Goal: Task Accomplishment & Management: Manage account settings

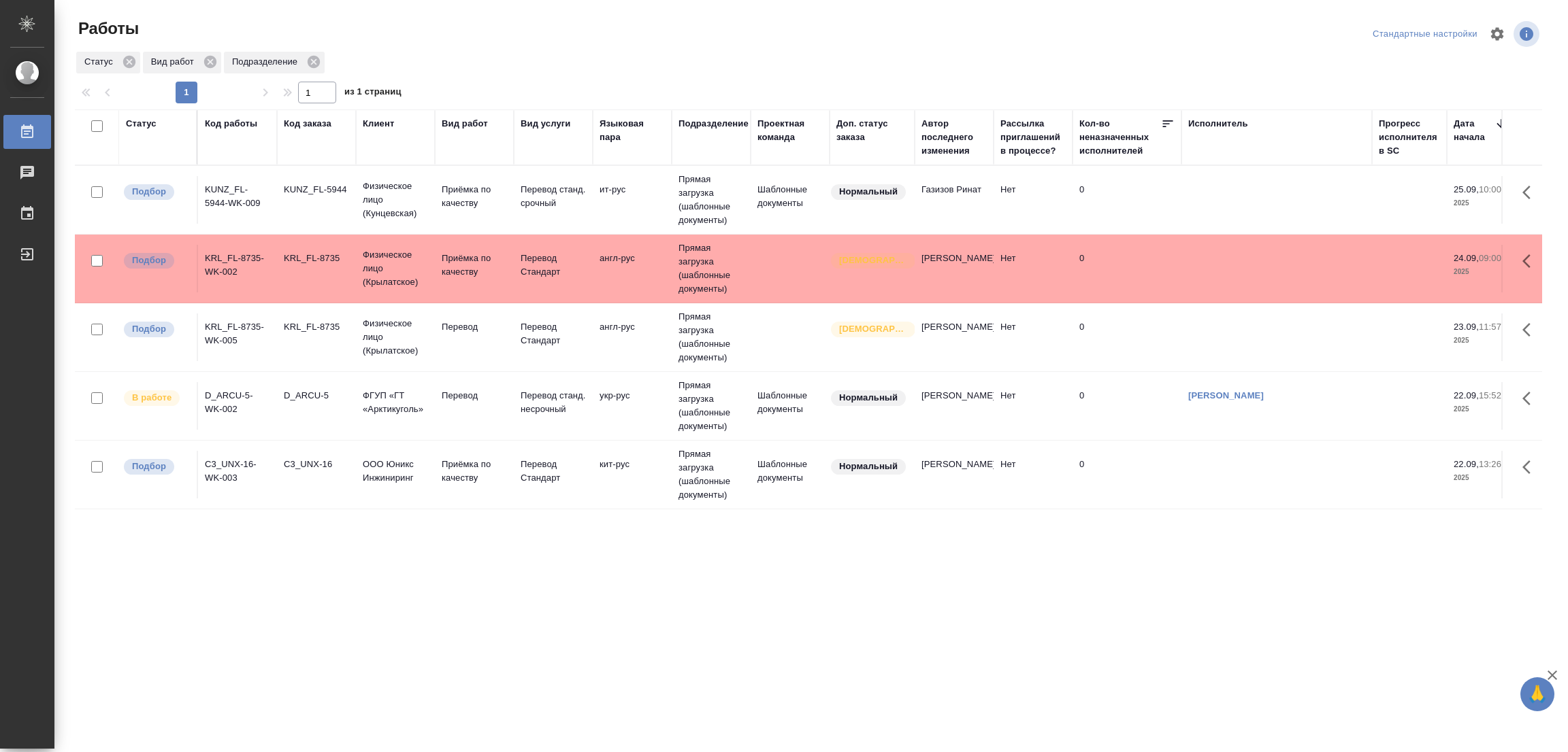
click at [463, 320] on td "Перевод" at bounding box center [475, 337] width 79 height 48
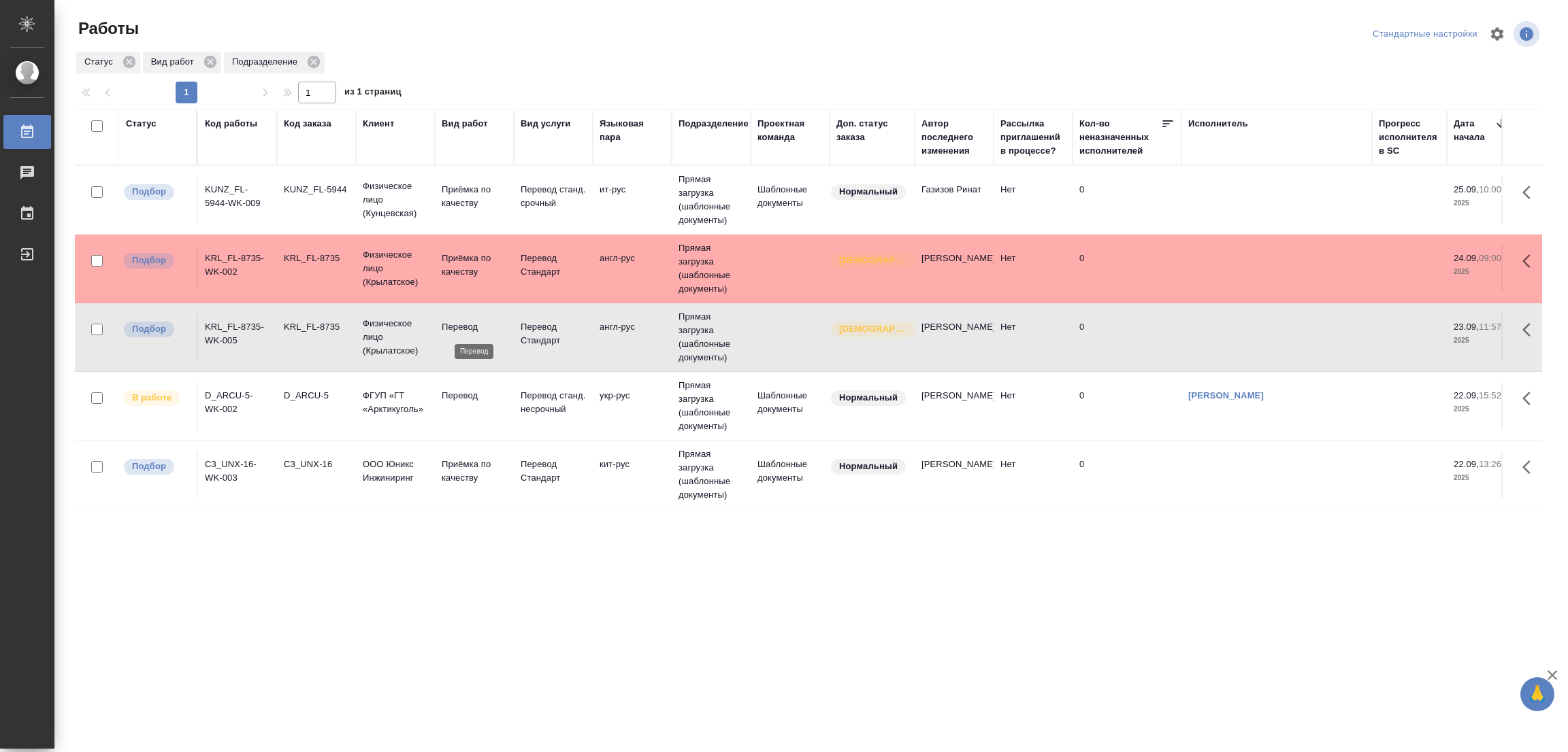
click at [459, 327] on p "Перевод" at bounding box center [474, 327] width 65 height 14
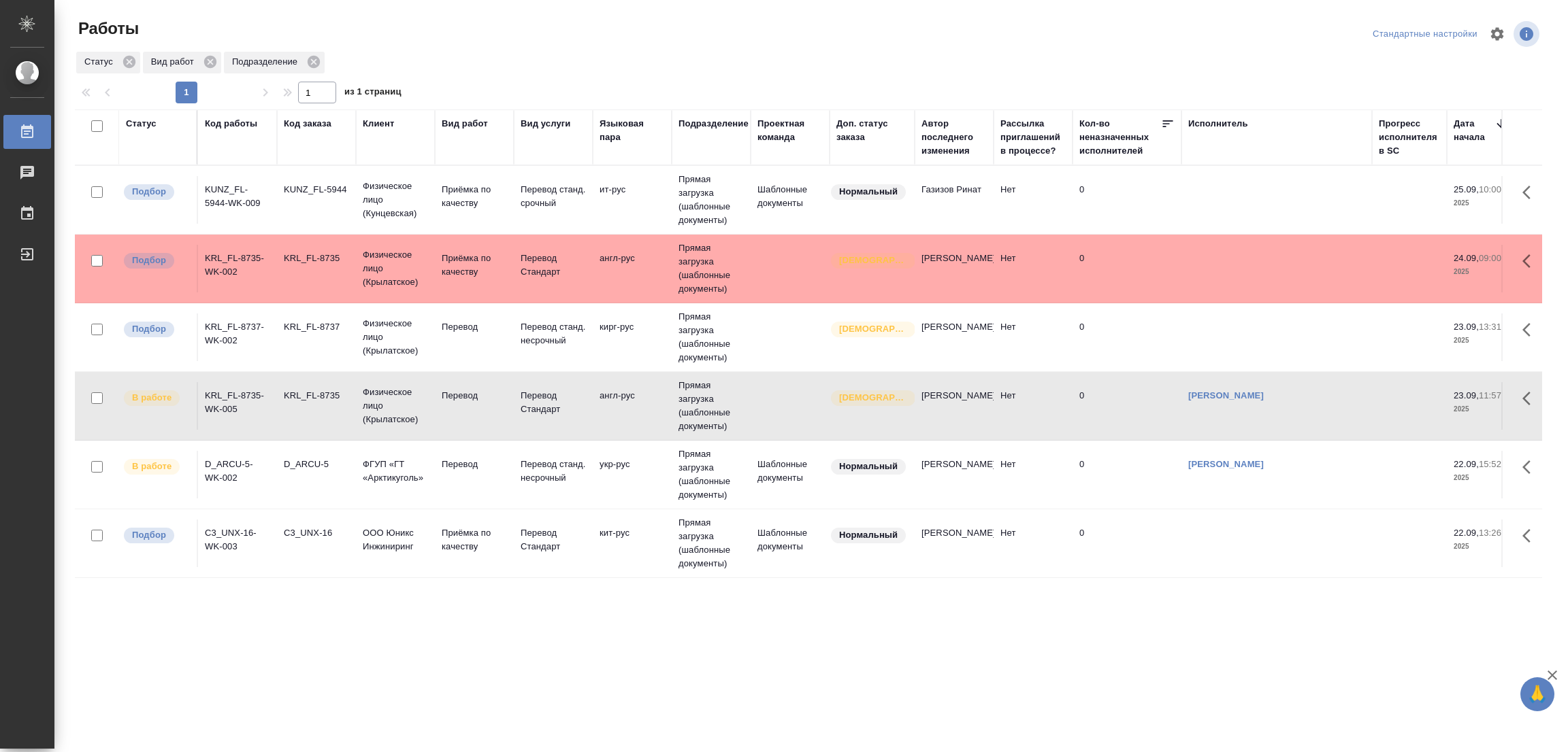
click at [515, 663] on div ".cls-1 fill:#fff; AWATERA Popova Galina Работы 0 Чаты График Выйти Работы Станд…" at bounding box center [784, 376] width 1568 height 752
click at [452, 324] on p "Перевод" at bounding box center [474, 327] width 65 height 14
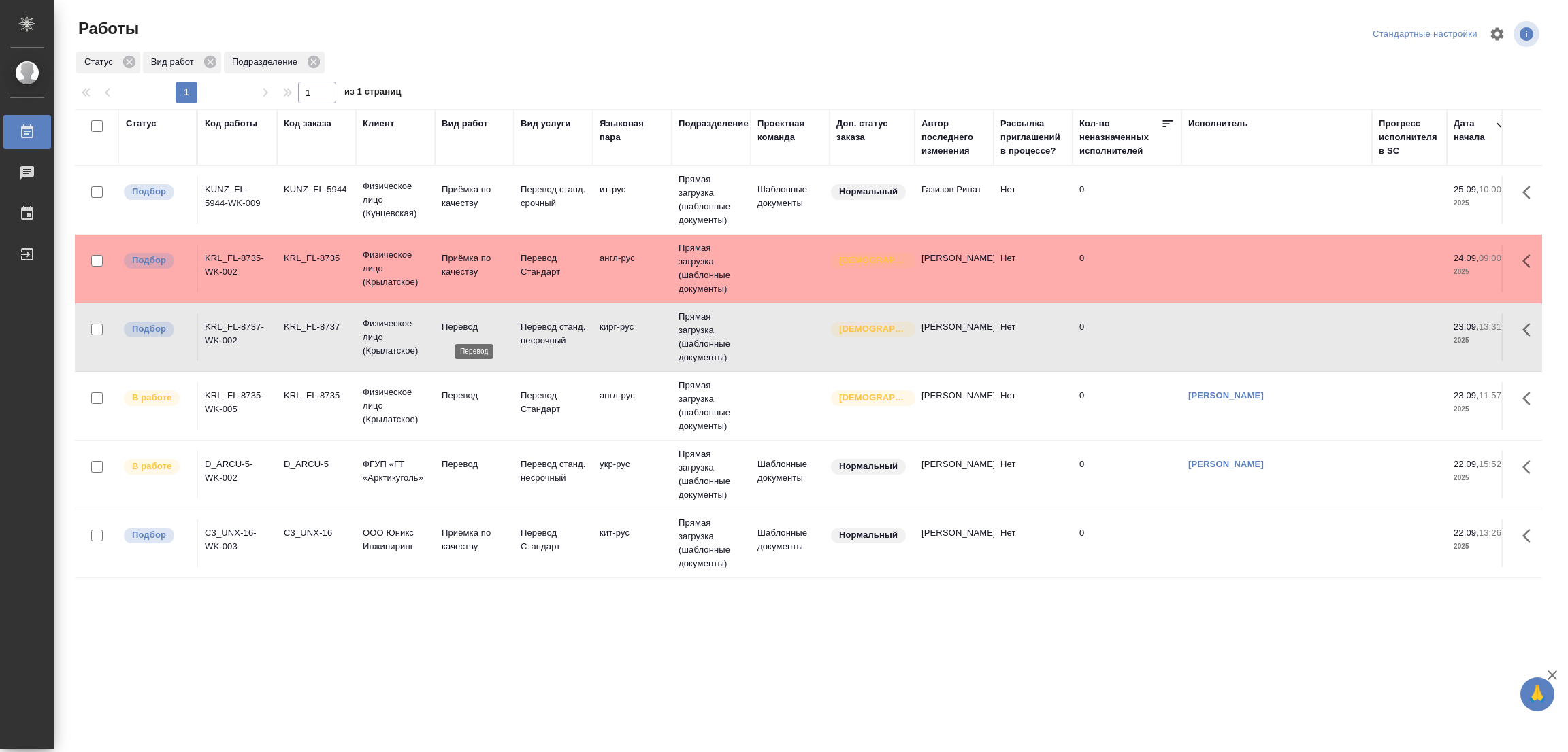
click at [451, 324] on p "Перевод" at bounding box center [474, 327] width 65 height 14
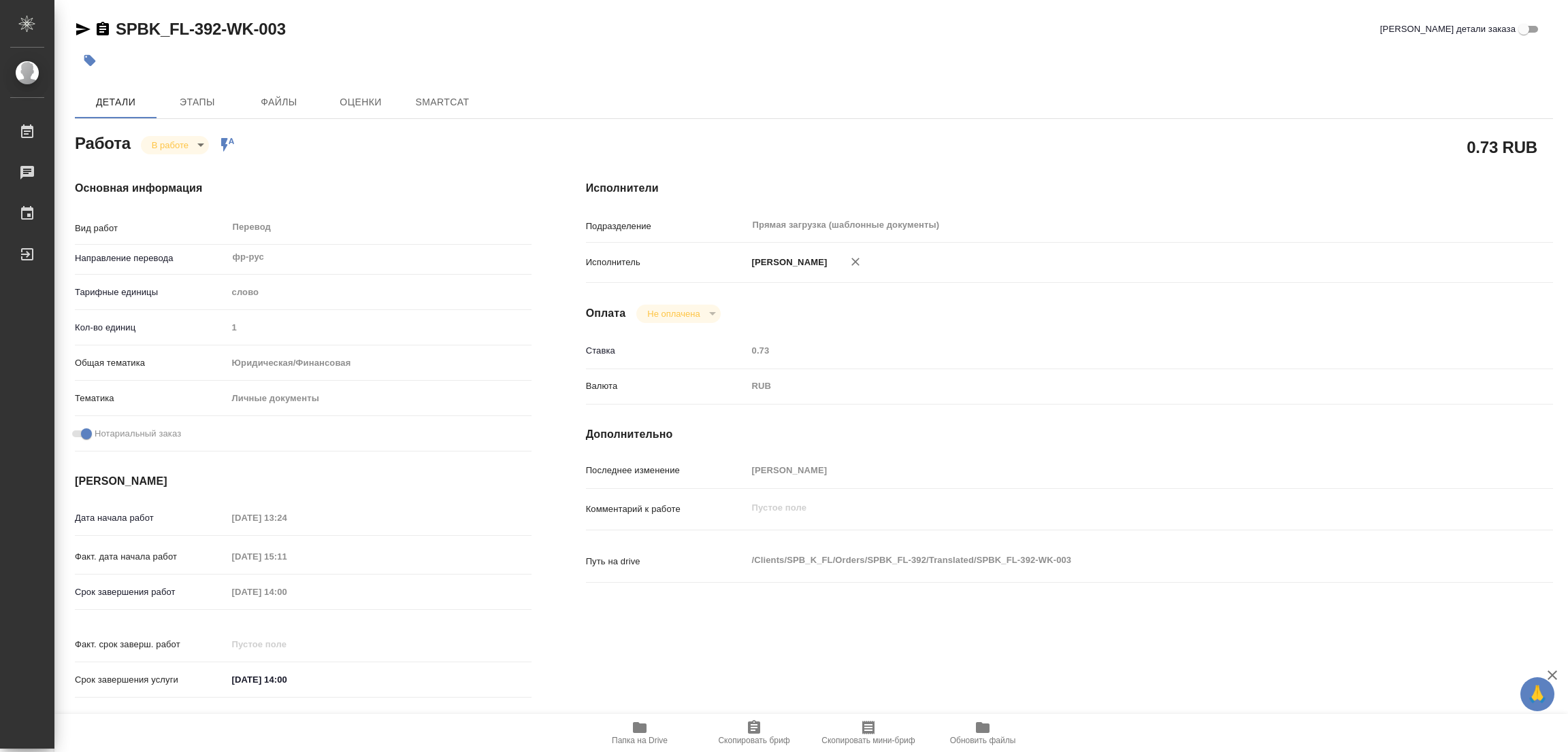
type textarea "x"
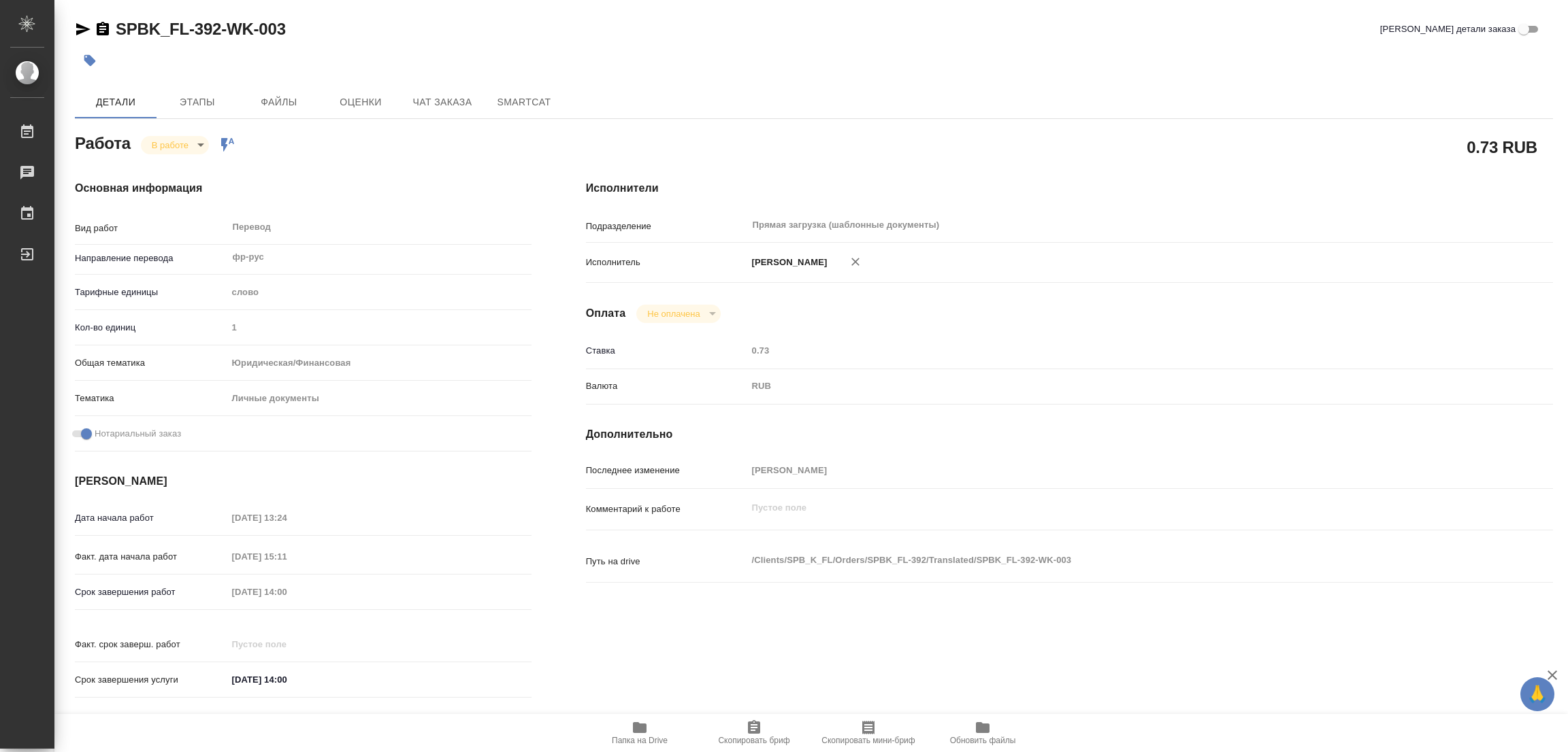
type textarea "x"
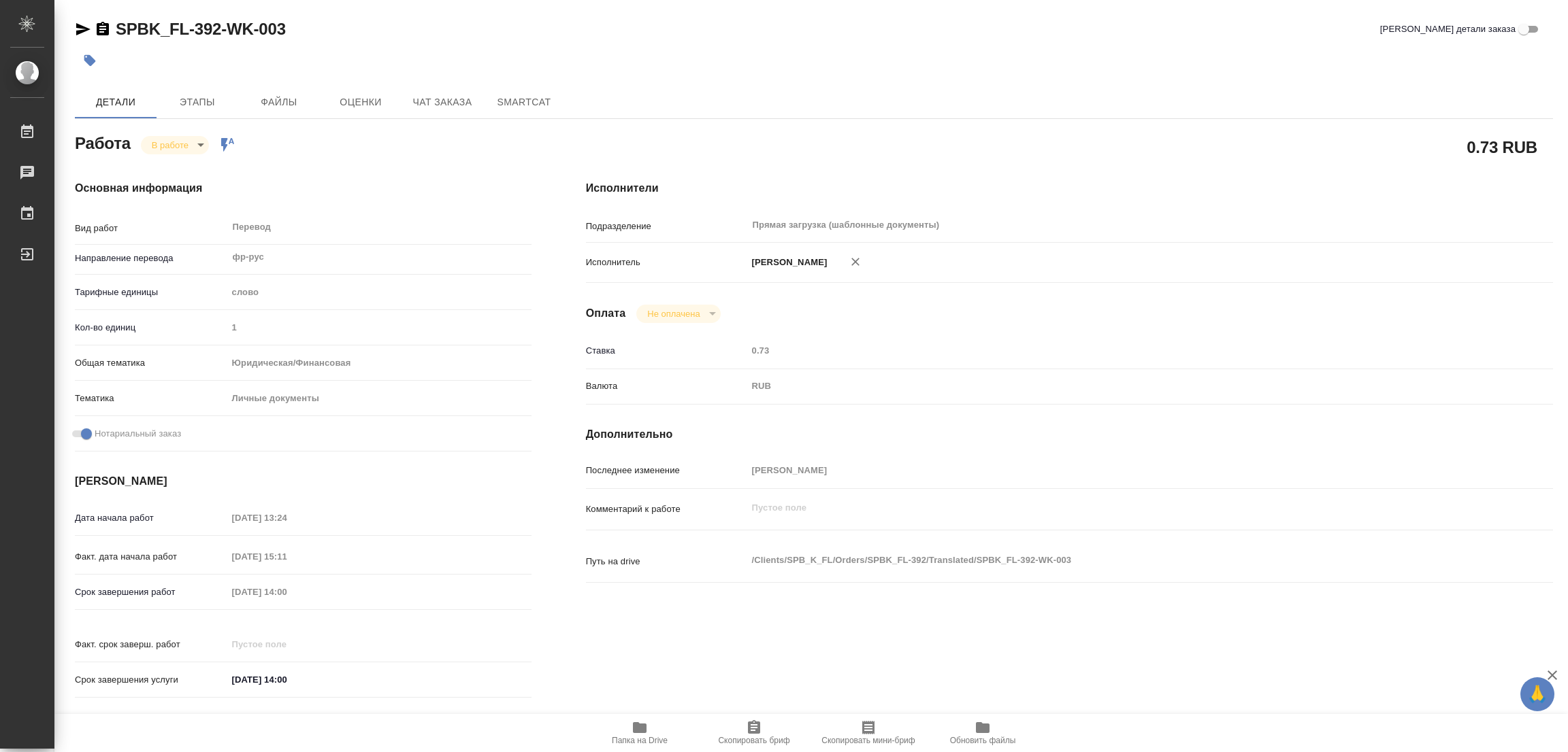
click at [631, 727] on icon "button" at bounding box center [640, 728] width 17 height 17
type textarea "x"
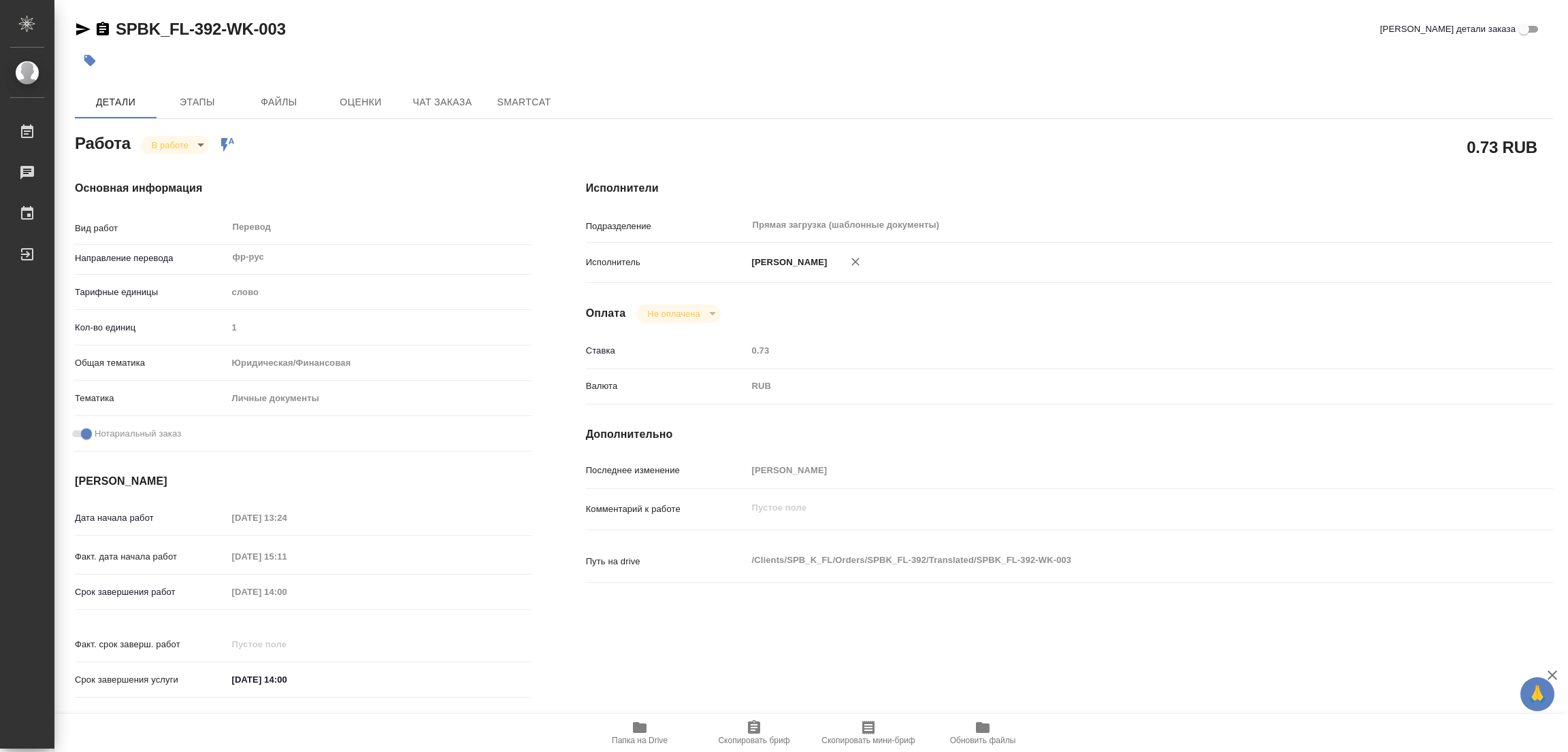
type textarea "x"
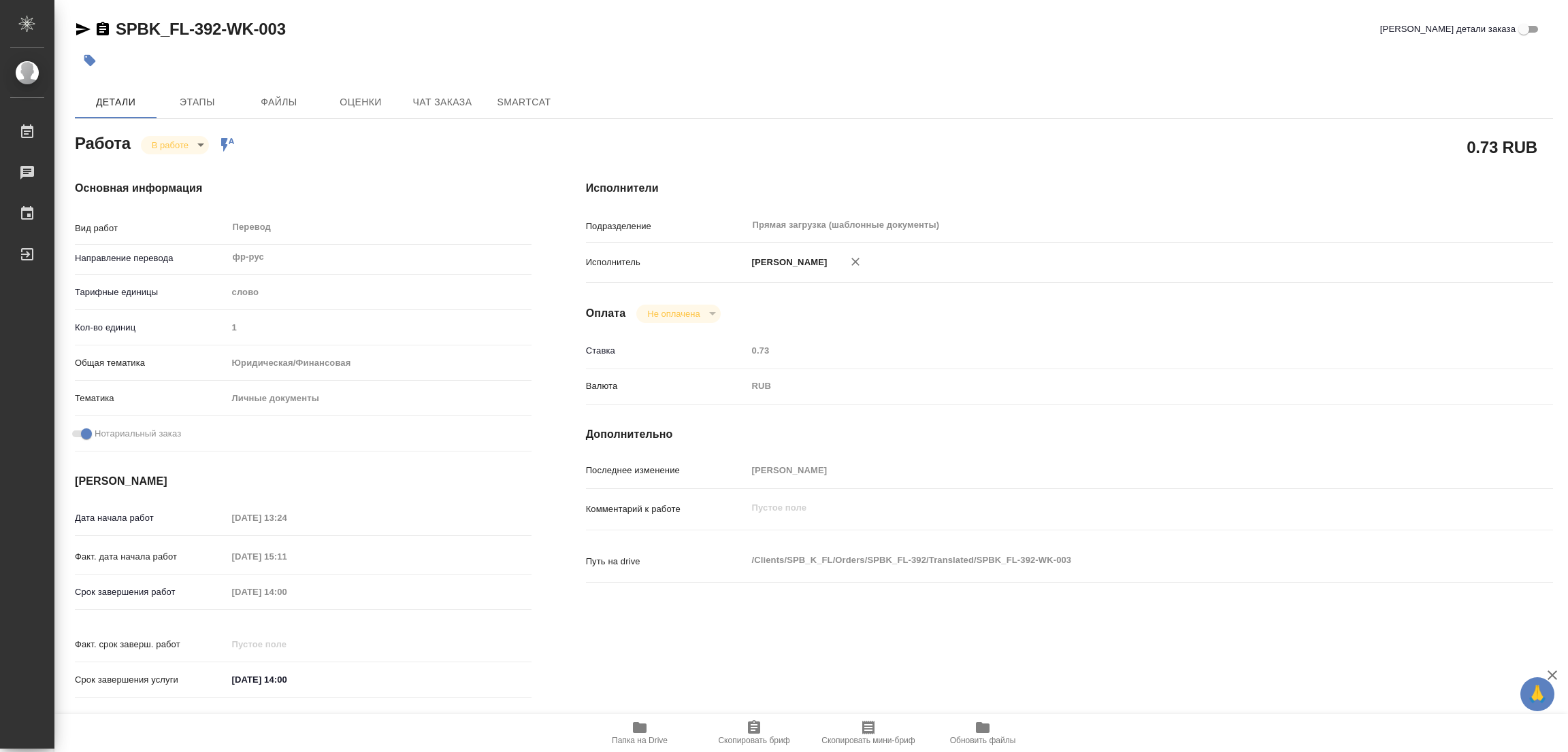
type textarea "x"
click at [186, 103] on span "Этапы" at bounding box center [197, 102] width 65 height 17
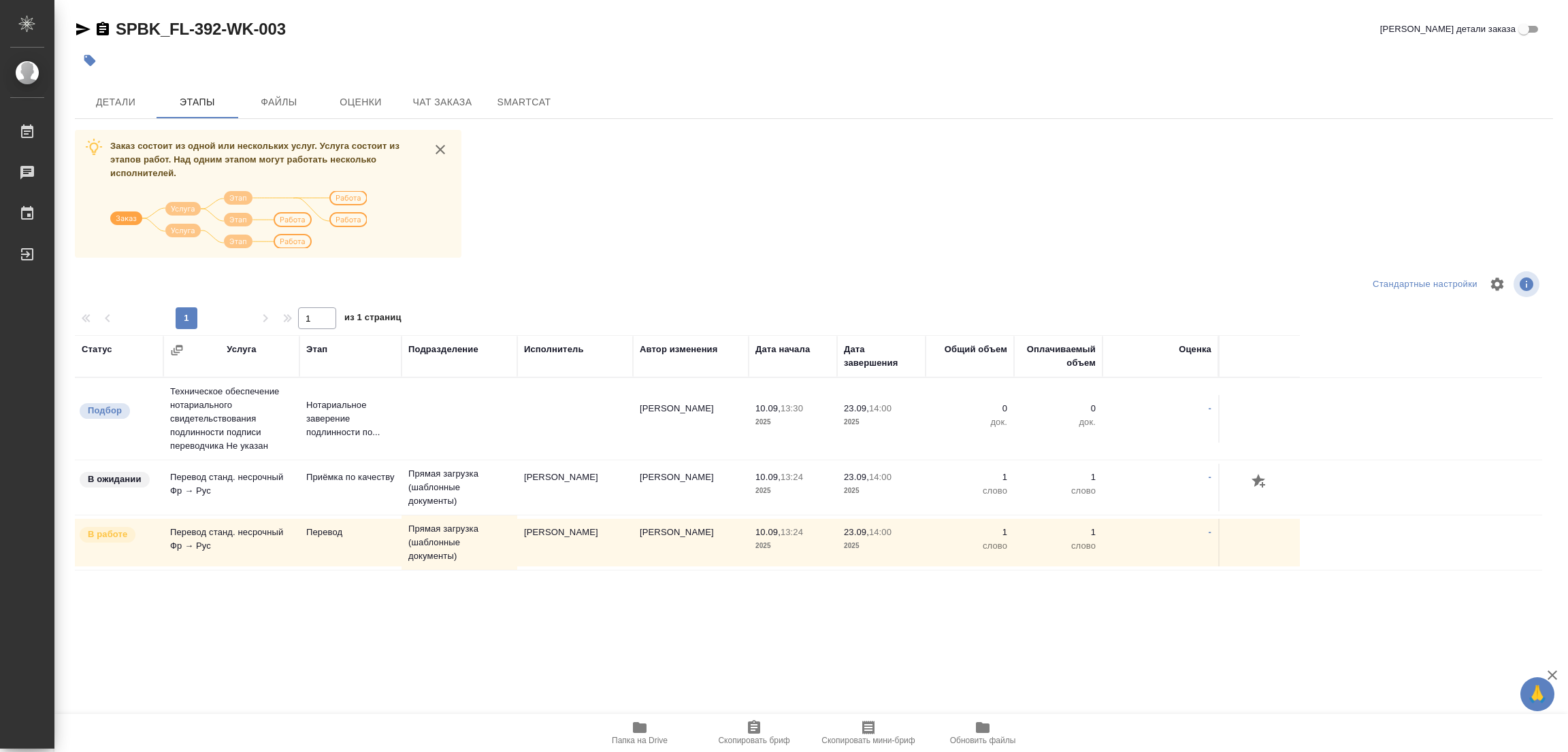
click at [214, 61] on div at bounding box center [567, 60] width 985 height 29
click at [105, 103] on span "Детали" at bounding box center [115, 102] width 65 height 17
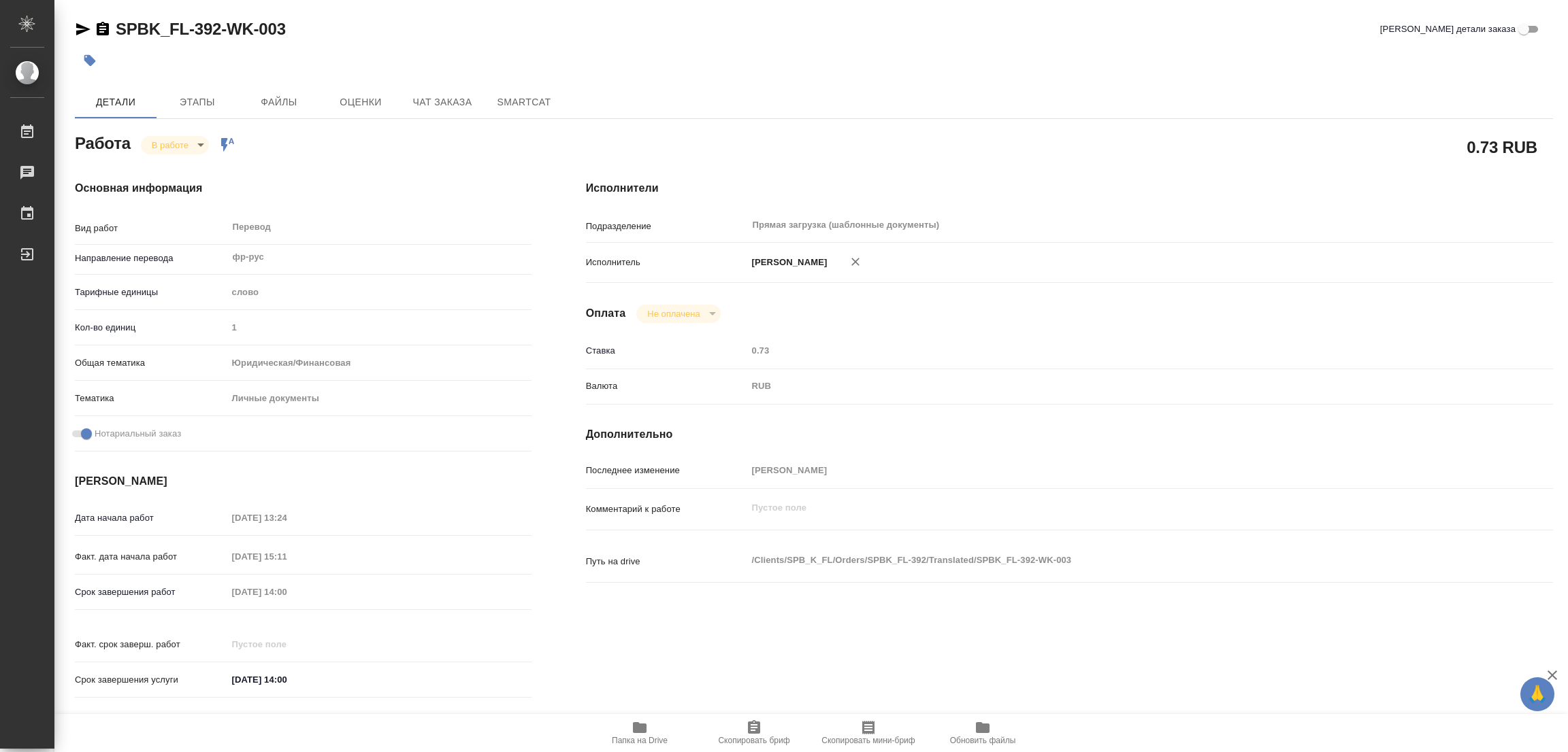
type textarea "x"
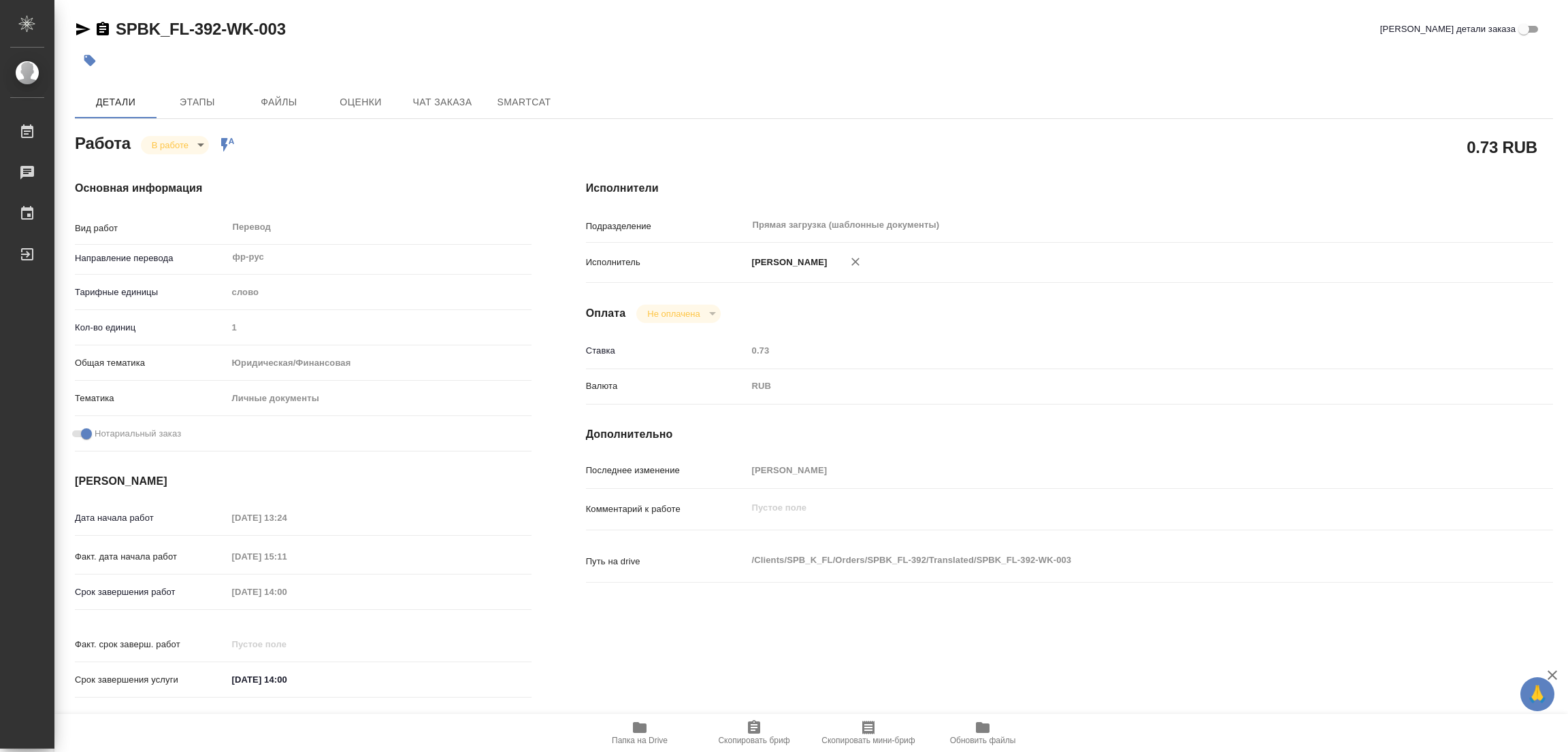
type textarea "x"
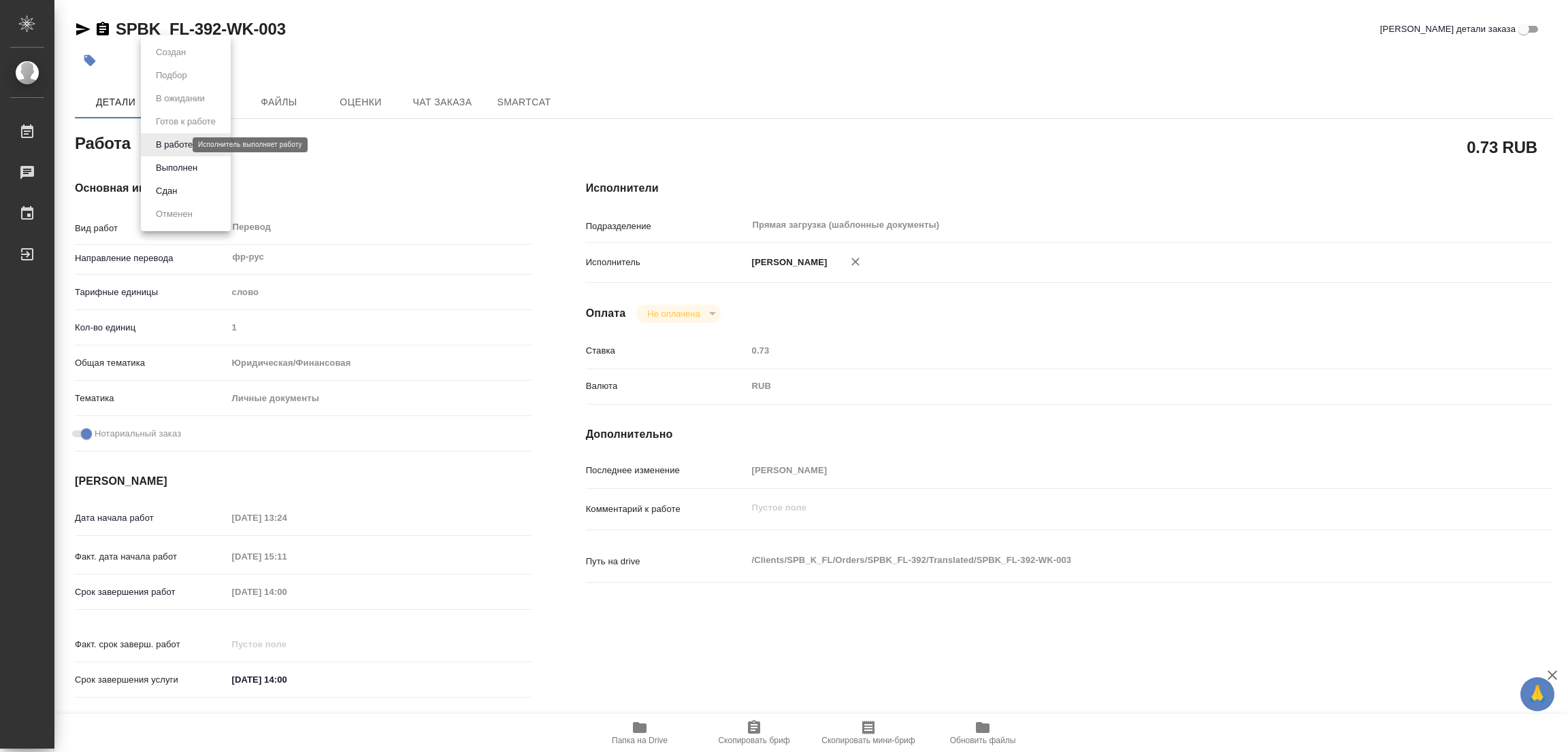
click at [161, 144] on body "🙏 .cls-1 fill:#fff; AWATERA Popova Galina Работы 0 Чаты График Выйти SPBK_FL-39…" at bounding box center [784, 376] width 1568 height 752
type textarea "x"
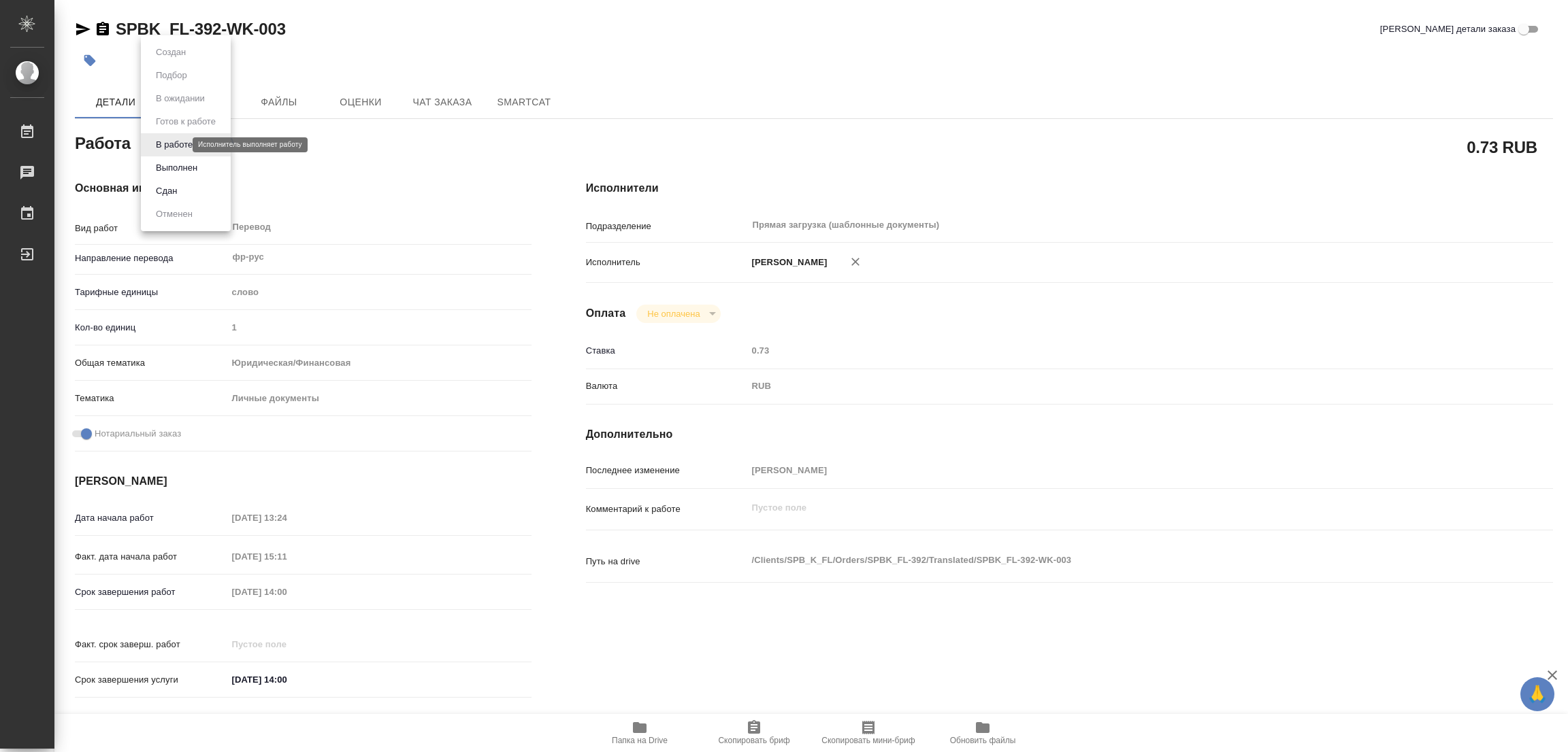
type textarea "x"
click at [167, 168] on button "Выполнен" at bounding box center [177, 168] width 50 height 15
type textarea "x"
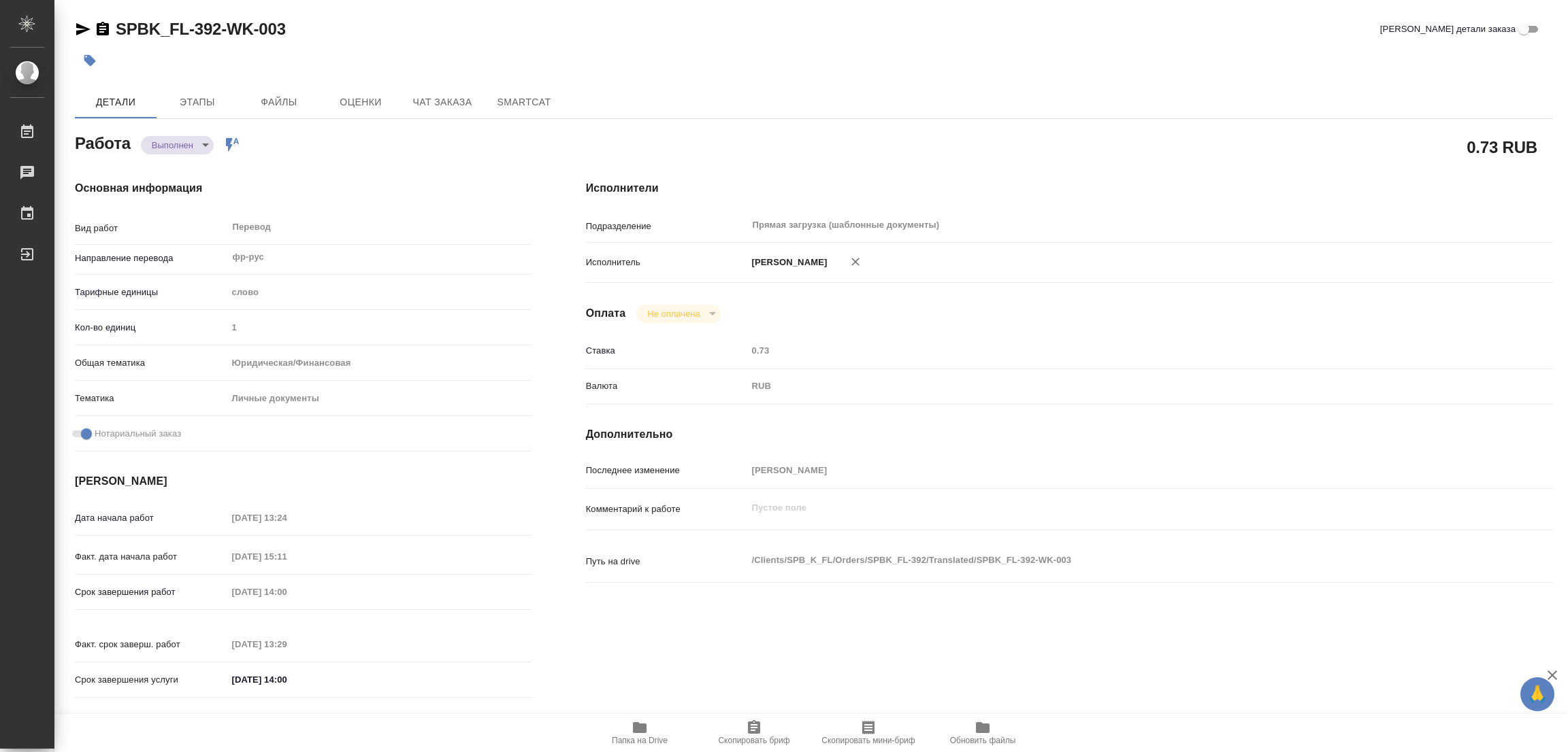
type textarea "x"
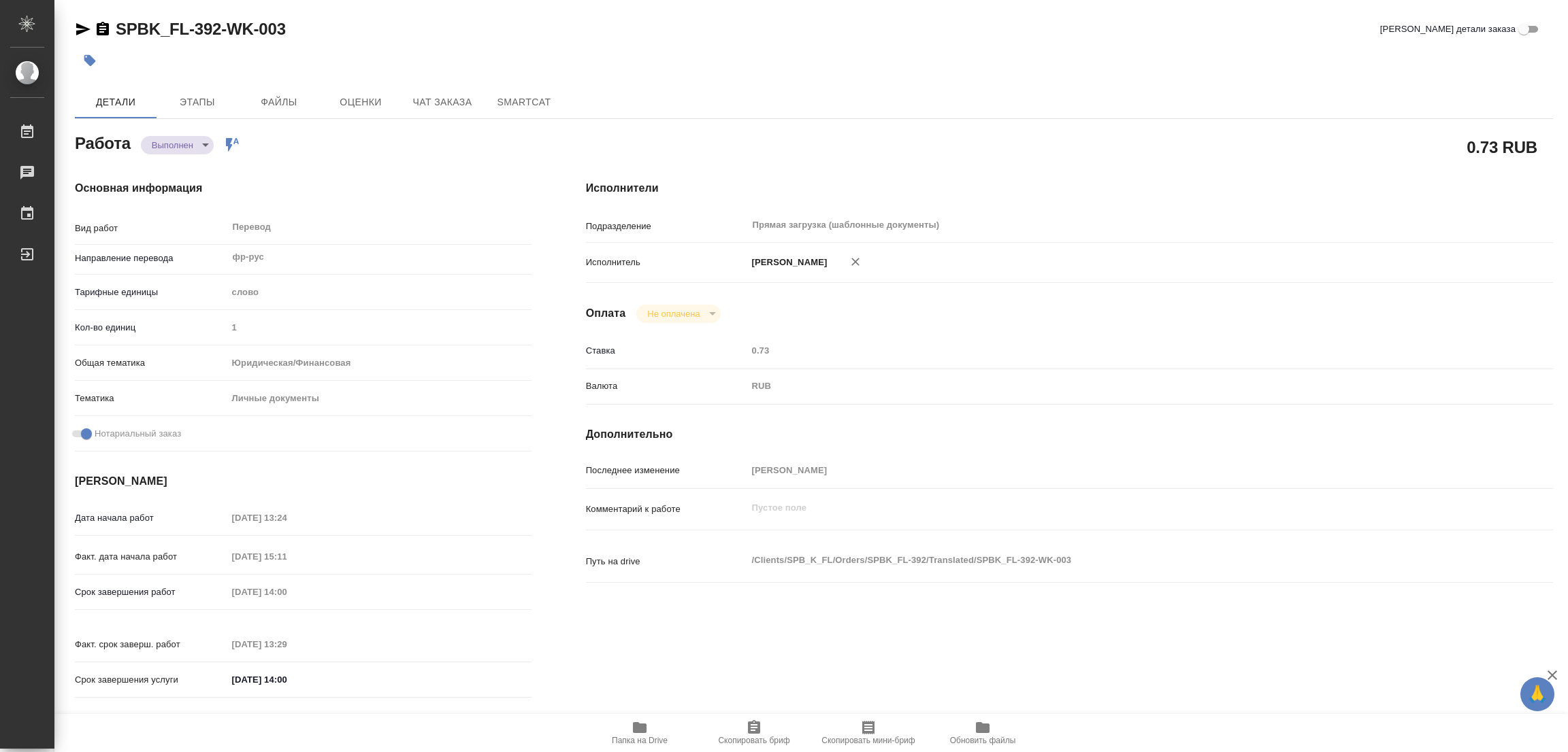
type textarea "x"
click at [97, 58] on button "button" at bounding box center [89, 60] width 29 height 29
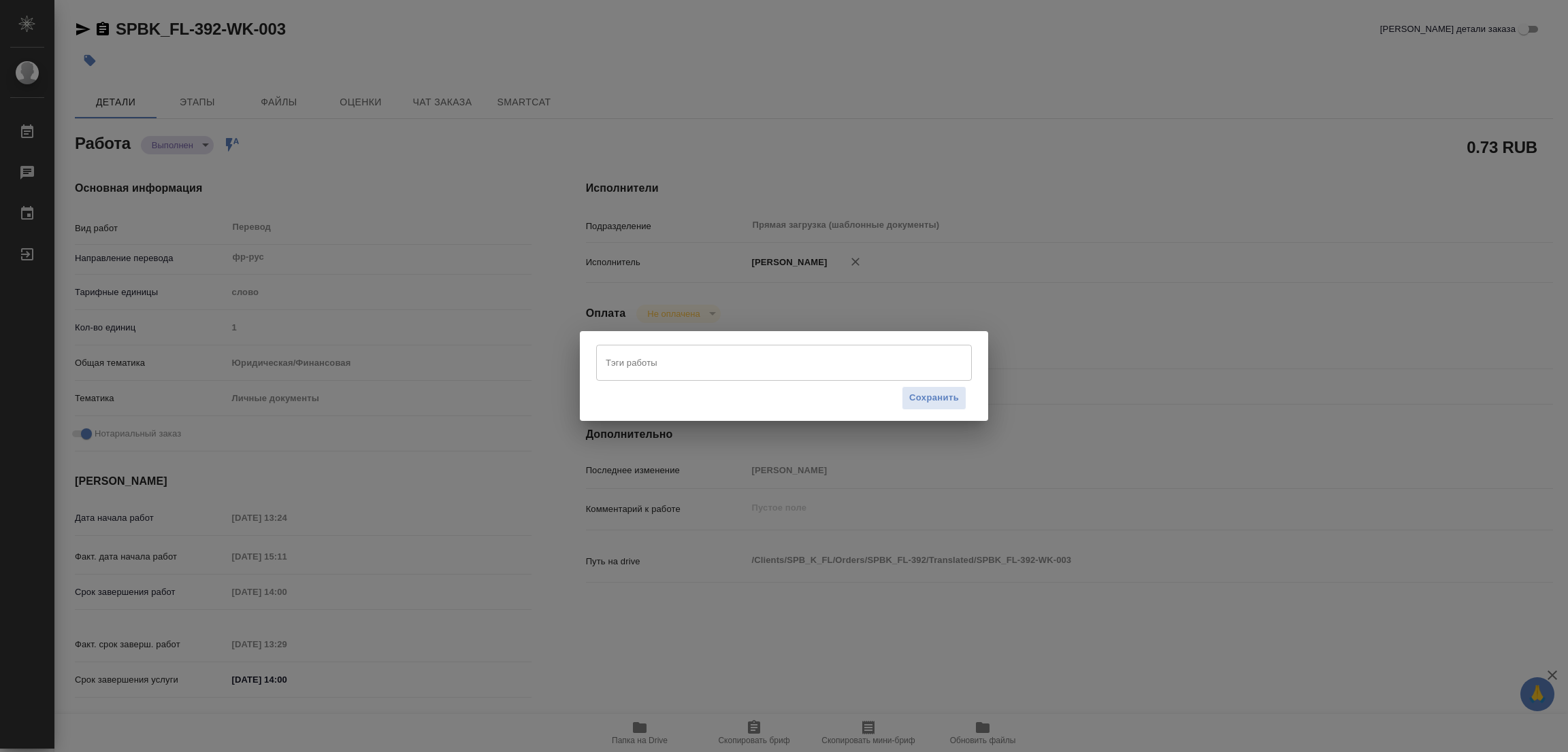
type textarea "x"
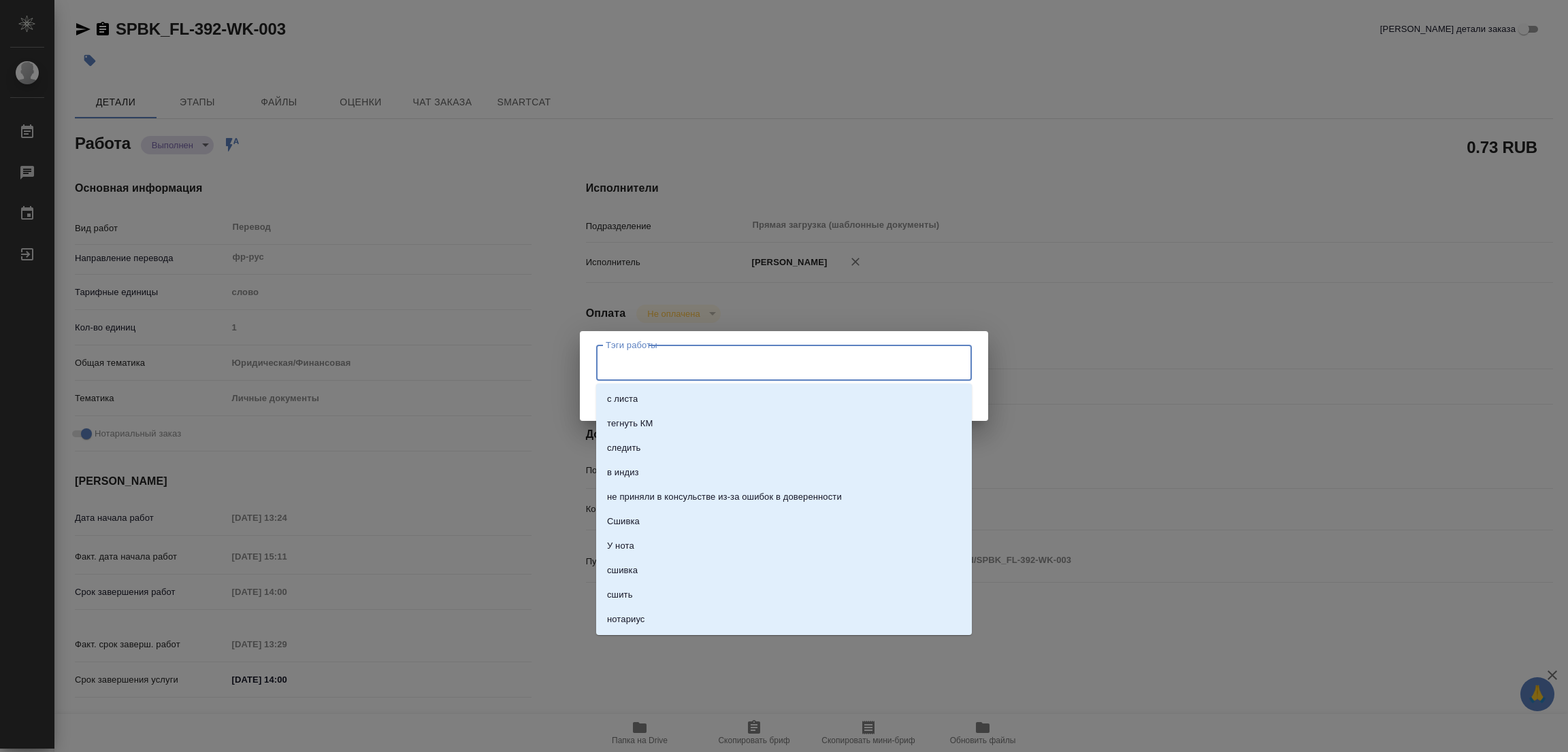
click at [711, 362] on input "Тэги работы" at bounding box center [771, 362] width 337 height 23
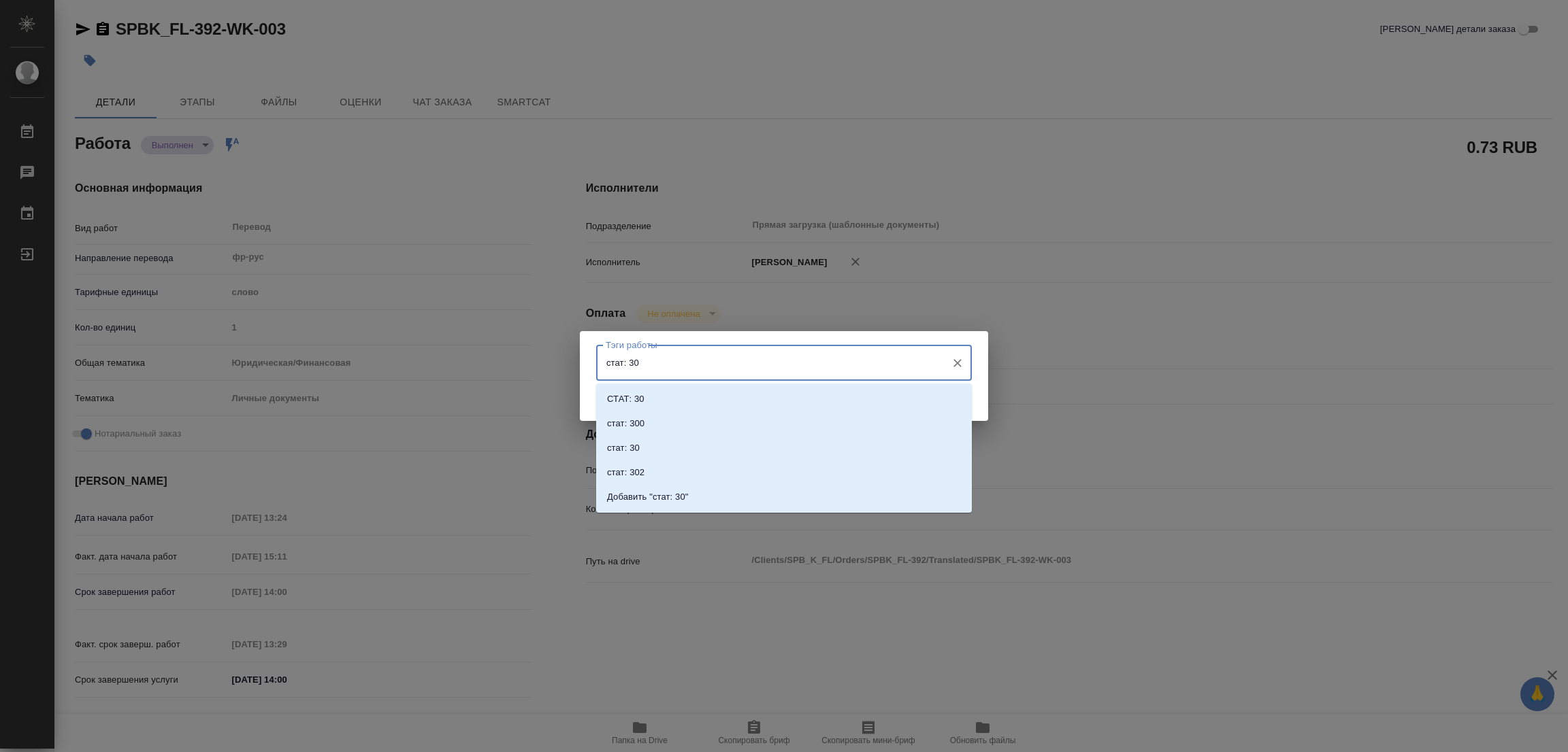
type input "стат: 300"
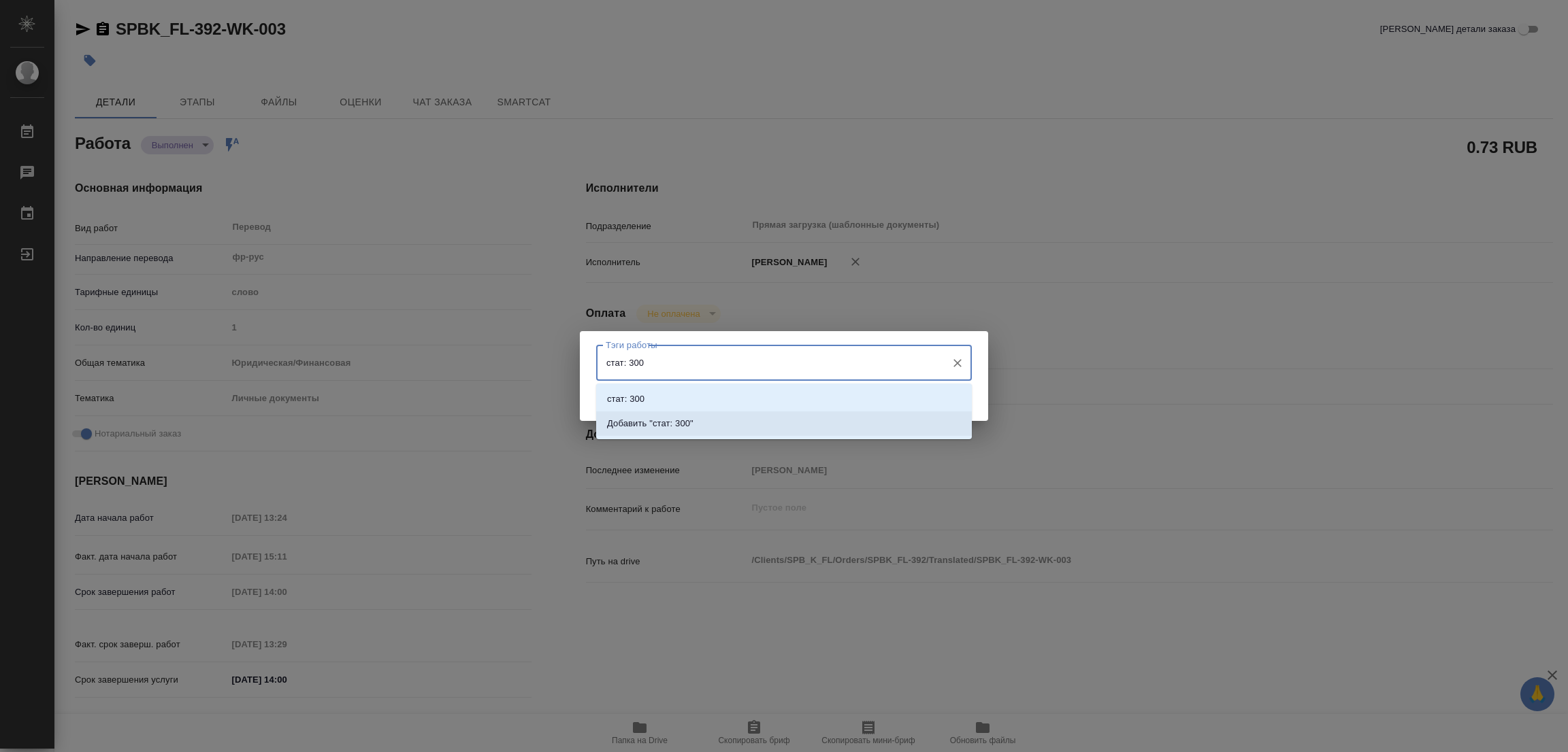
click at [665, 417] on p "Добавить "стат: 300"" at bounding box center [650, 423] width 87 height 14
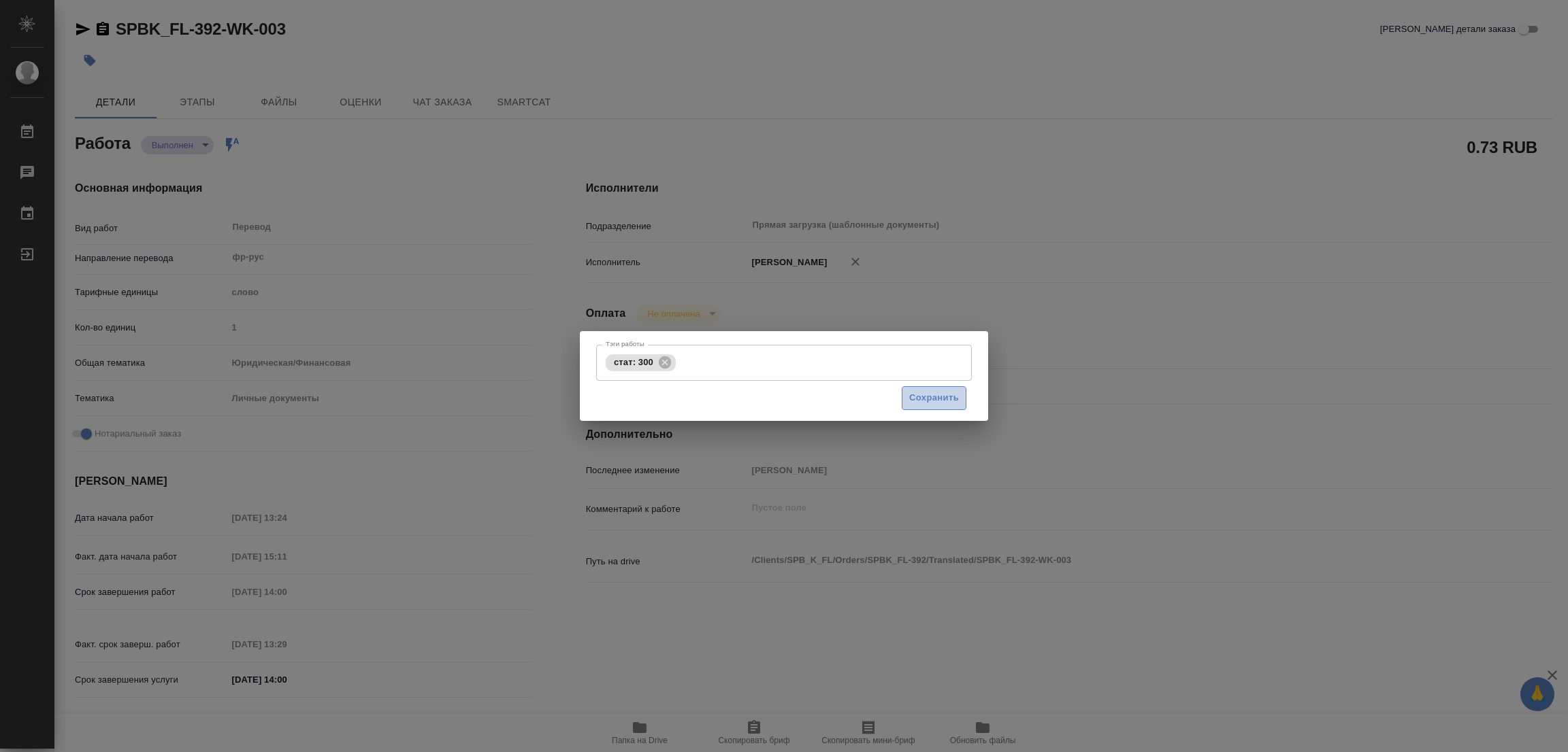
click at [934, 398] on span "Сохранить" at bounding box center [934, 398] width 50 height 16
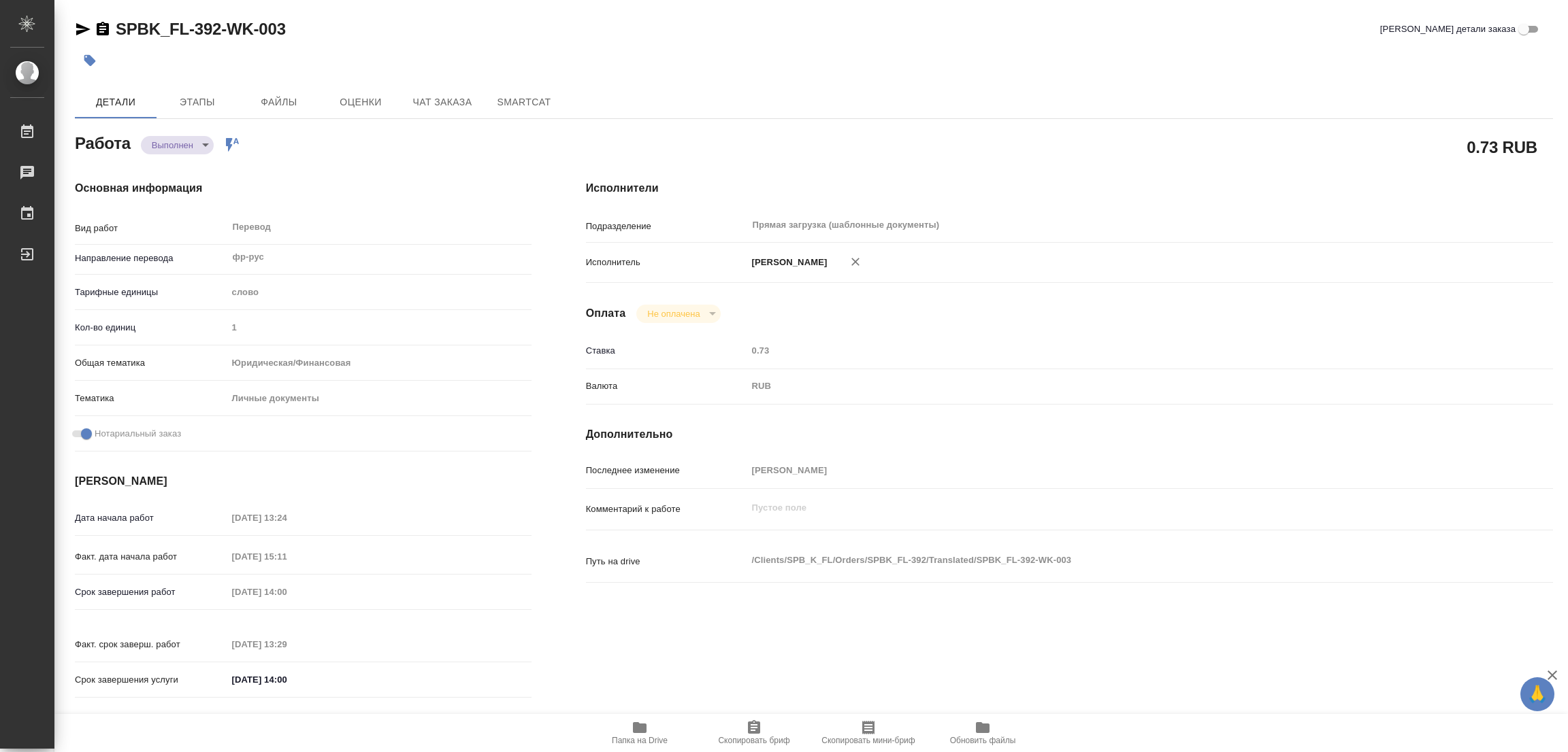
type input "completed"
type textarea "Перевод"
type textarea "x"
type input "фр-рус"
type input "5a8b1489cc6b4906c91bfd90"
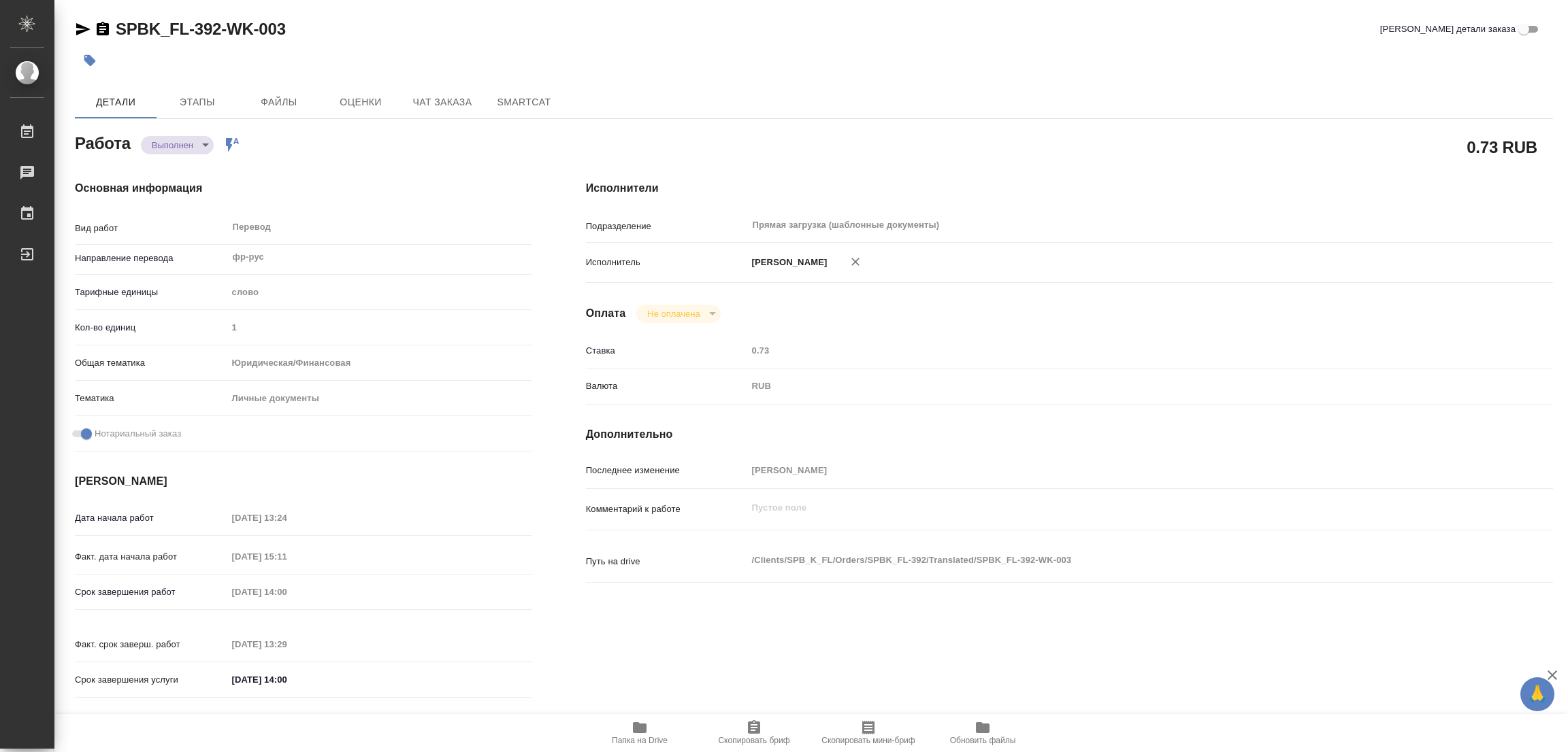
type input "1"
type input "yr-fn"
type input "5a8b8b956a9677013d343cfe"
checkbox input "true"
type input "10.09.2025 13:24"
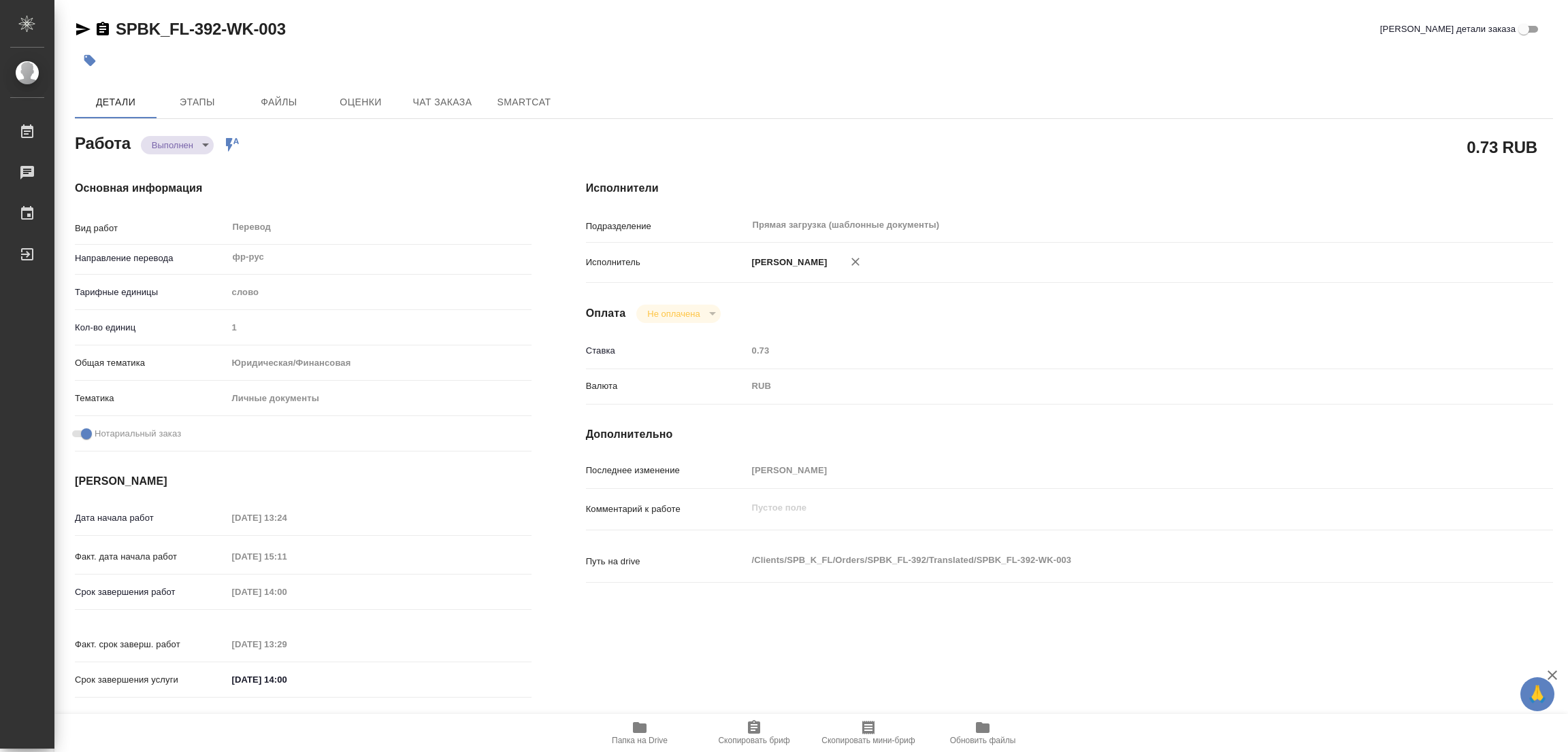
type input "22.09.2025 15:11"
type input "23.09.2025 14:00"
type input "23.09.2025 13:29"
type input "23.09.2025 14:00"
type input "Прямая загрузка (шаблонные документы)"
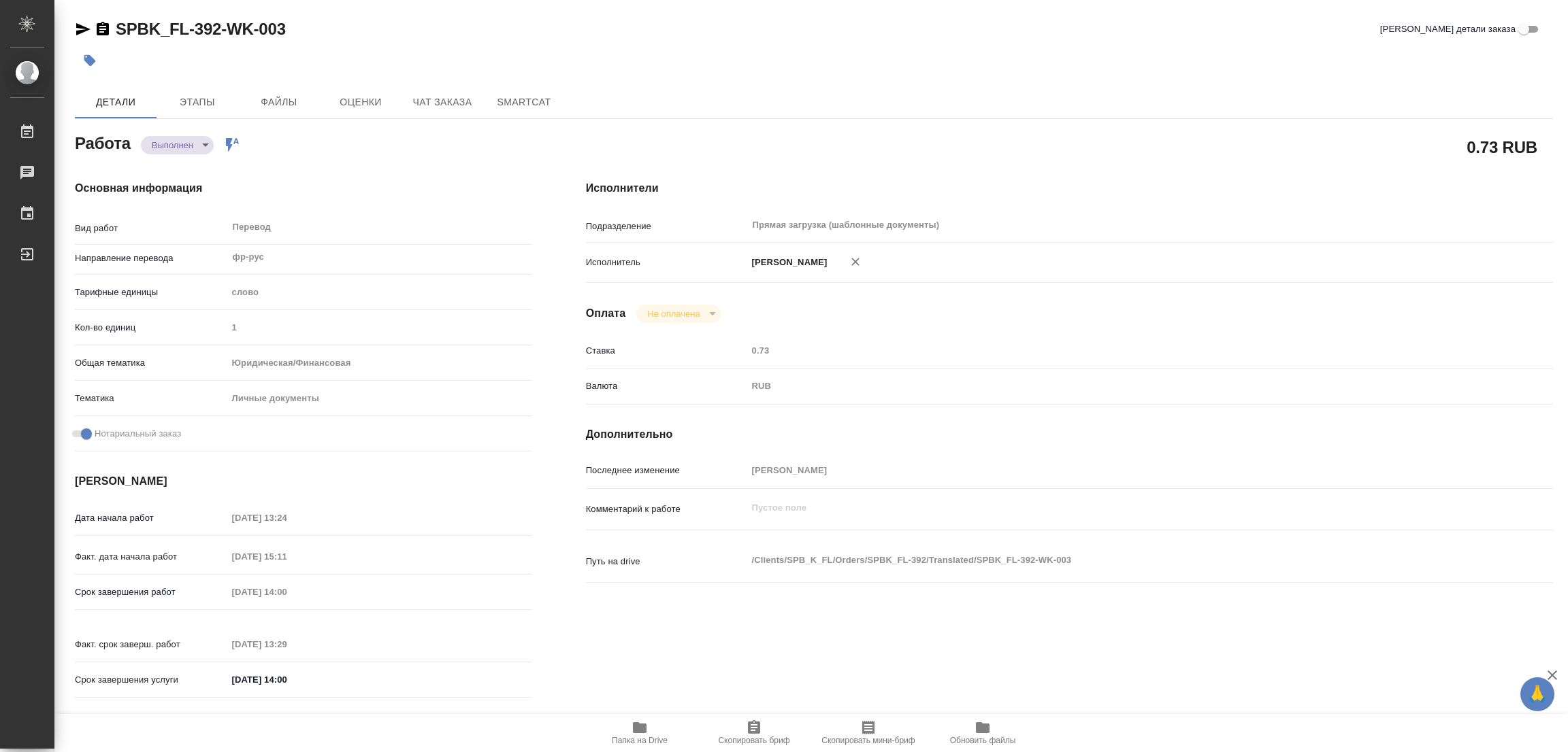
type input "notPayed"
type input "0.73"
type input "RUB"
type input "Попова Галина"
type textarea "x"
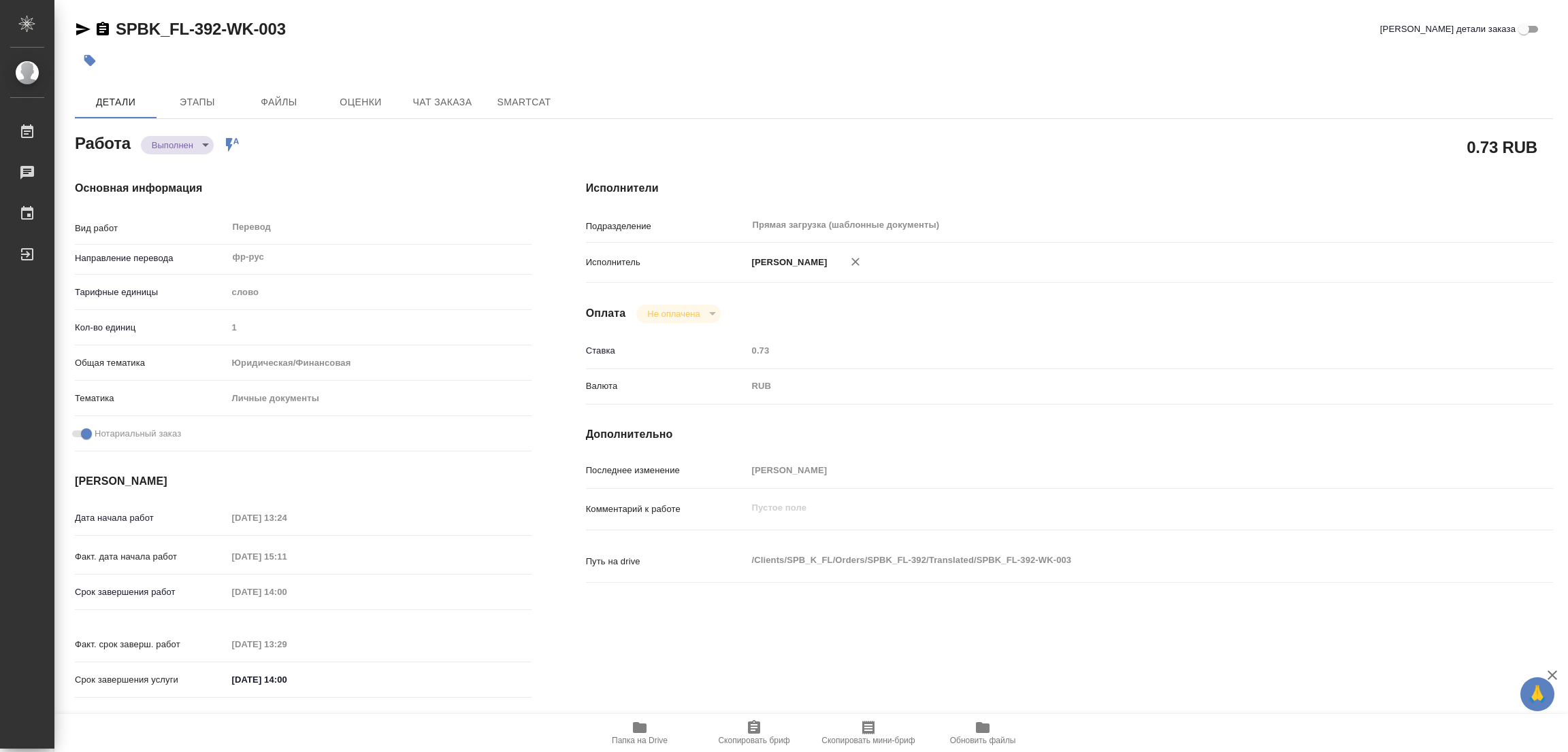
type textarea "/Clients/SPB_K_FL/Orders/SPBK_FL-392/Translated/SPBK_FL-392-WK-003"
type textarea "x"
type input "SPBK_FL-392"
type input "Перевод станд. несрочный"
type input "Постредактура машинного перевода, Перевод, Корректура, Редактура, Приёмка по ка…"
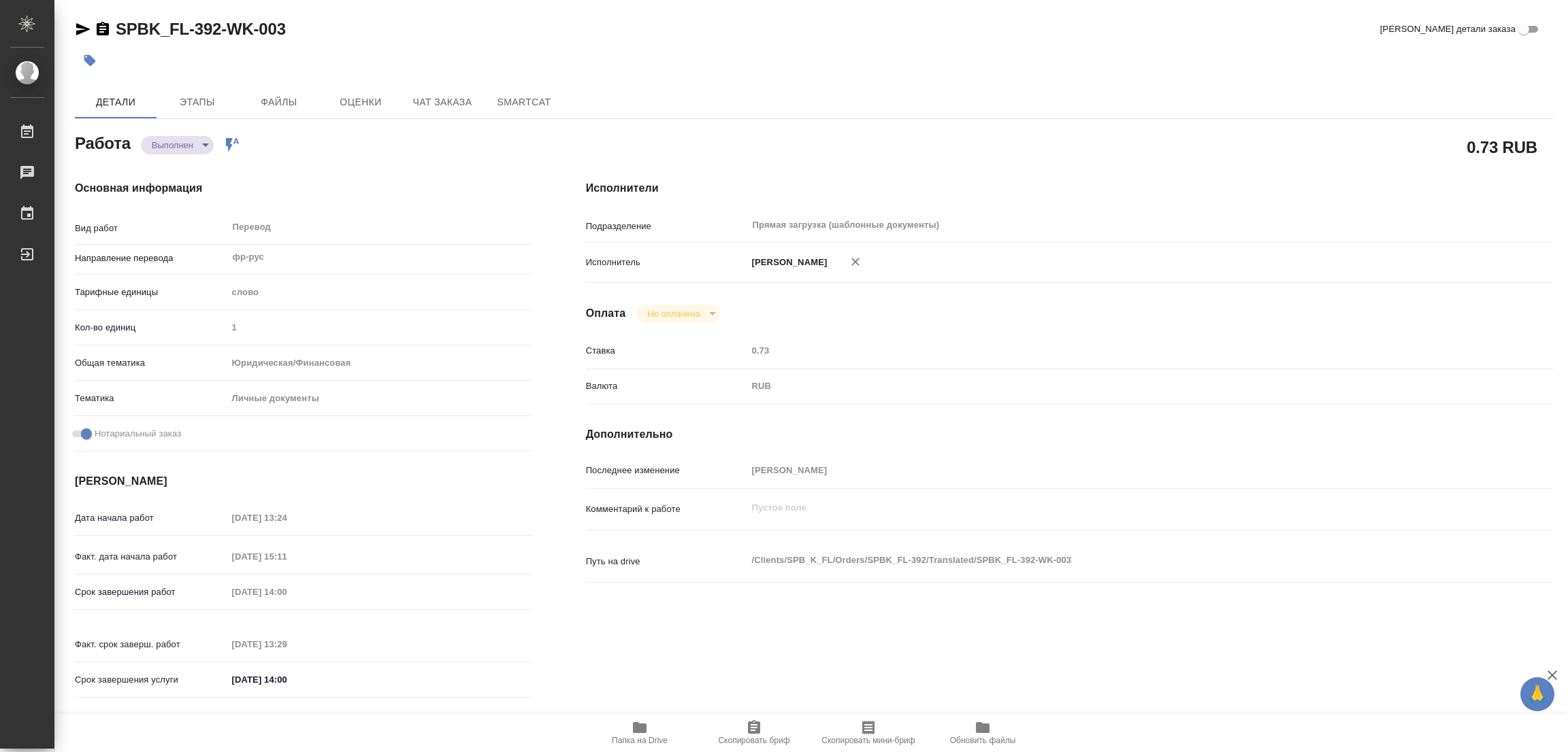
type input "Иванова Арина"
type input "/Clients/SPB_K_FL/Orders/SPBK_FL-392"
type textarea "x"
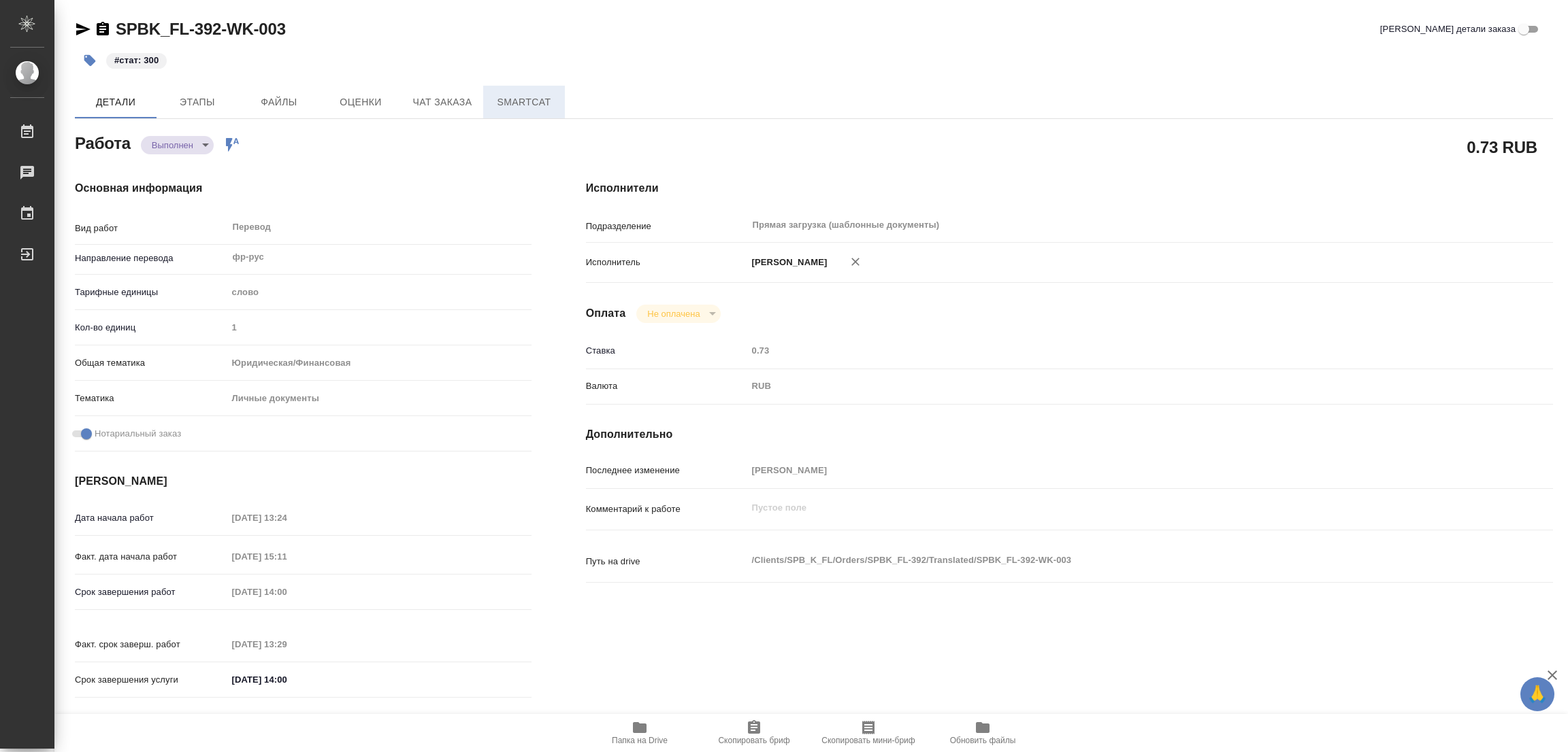
type textarea "x"
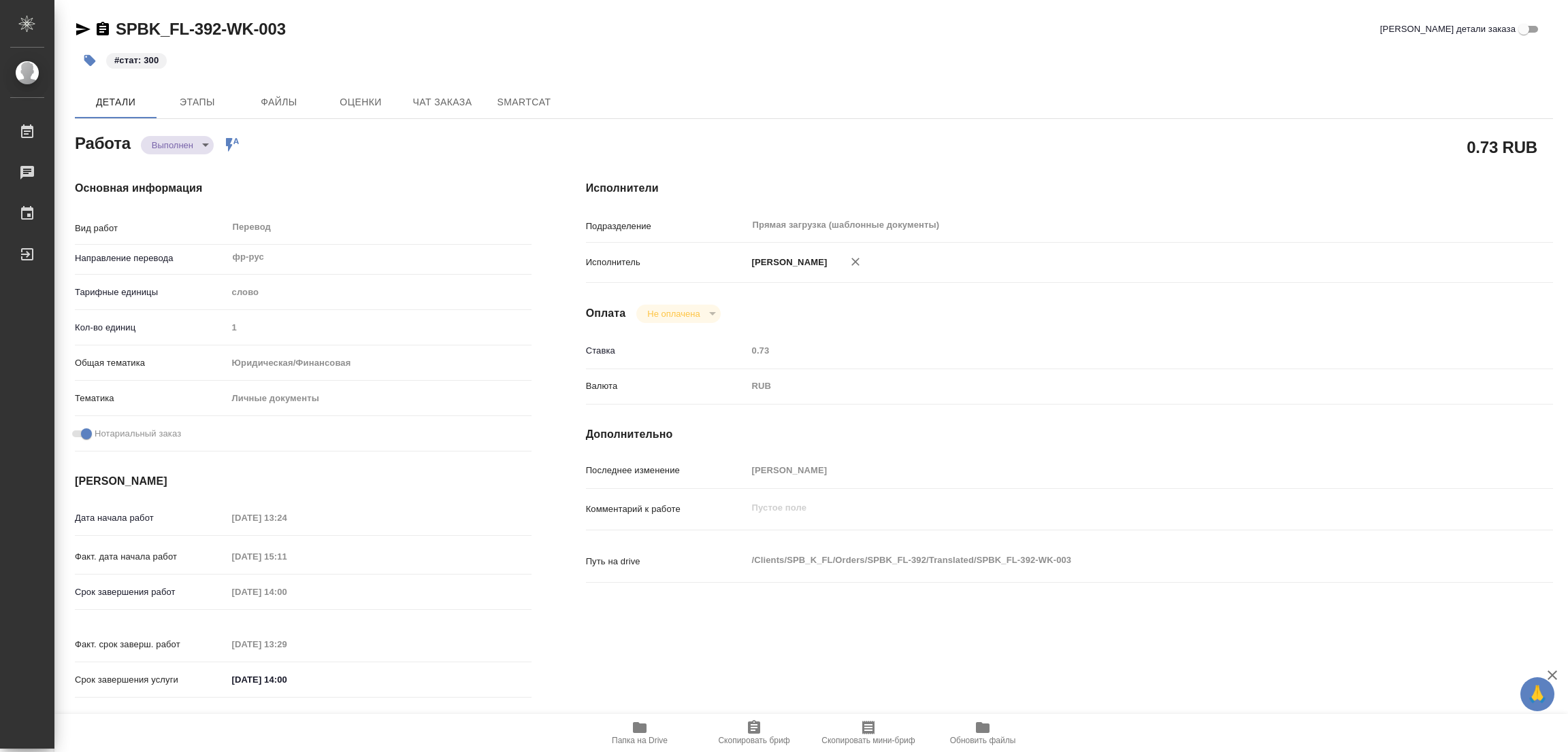
type textarea "x"
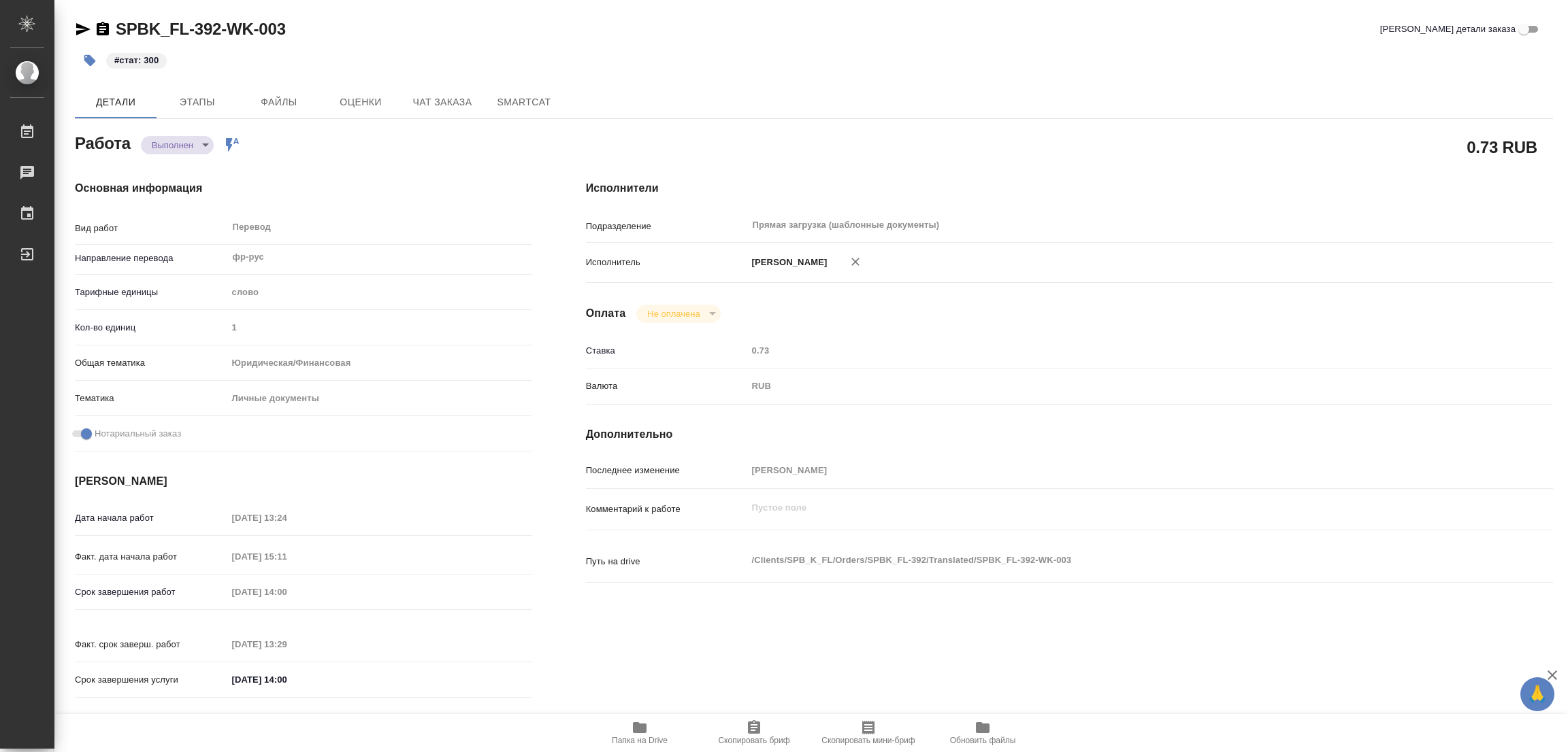
type textarea "x"
click at [1001, 66] on div "#стат: 300" at bounding box center [567, 60] width 985 height 29
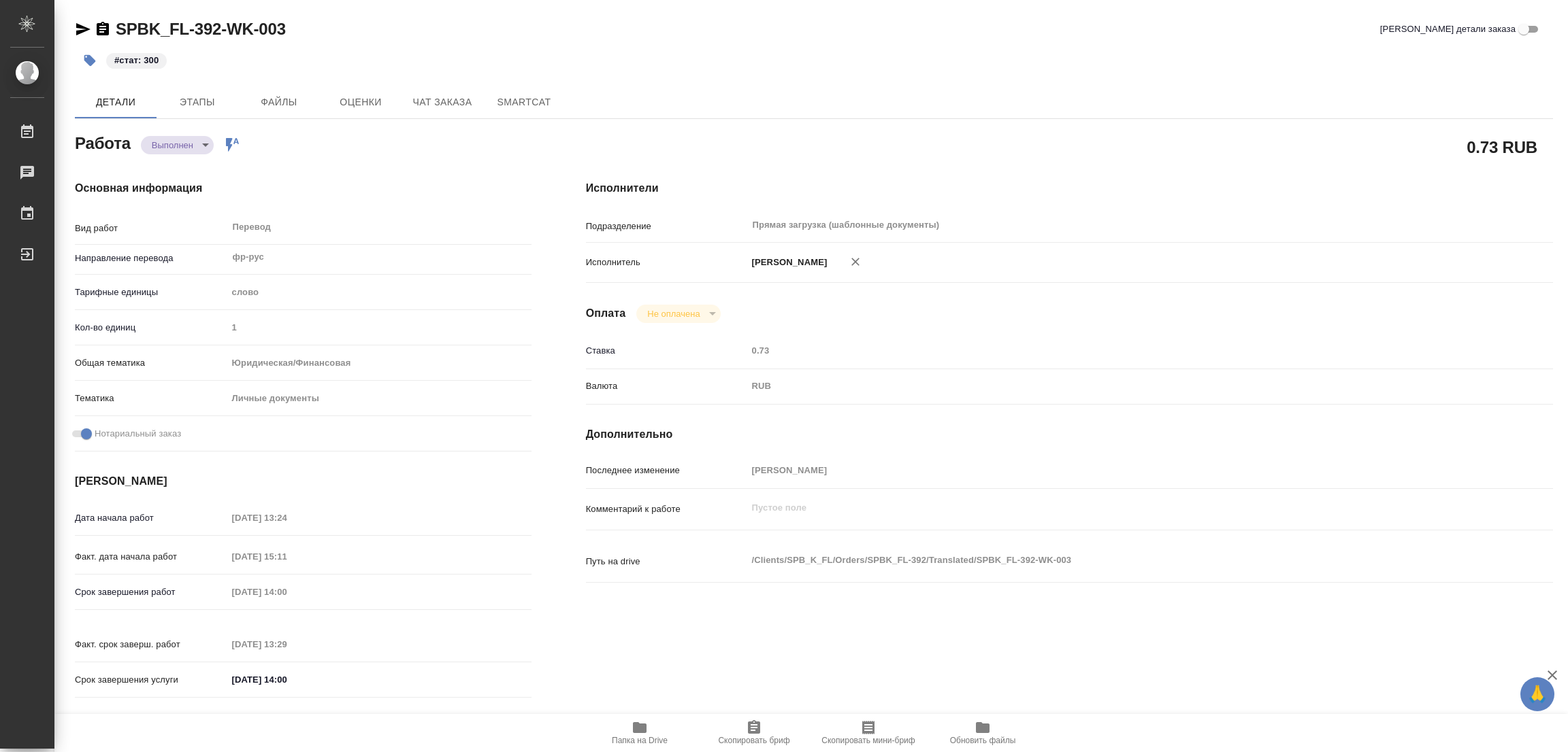
type textarea "x"
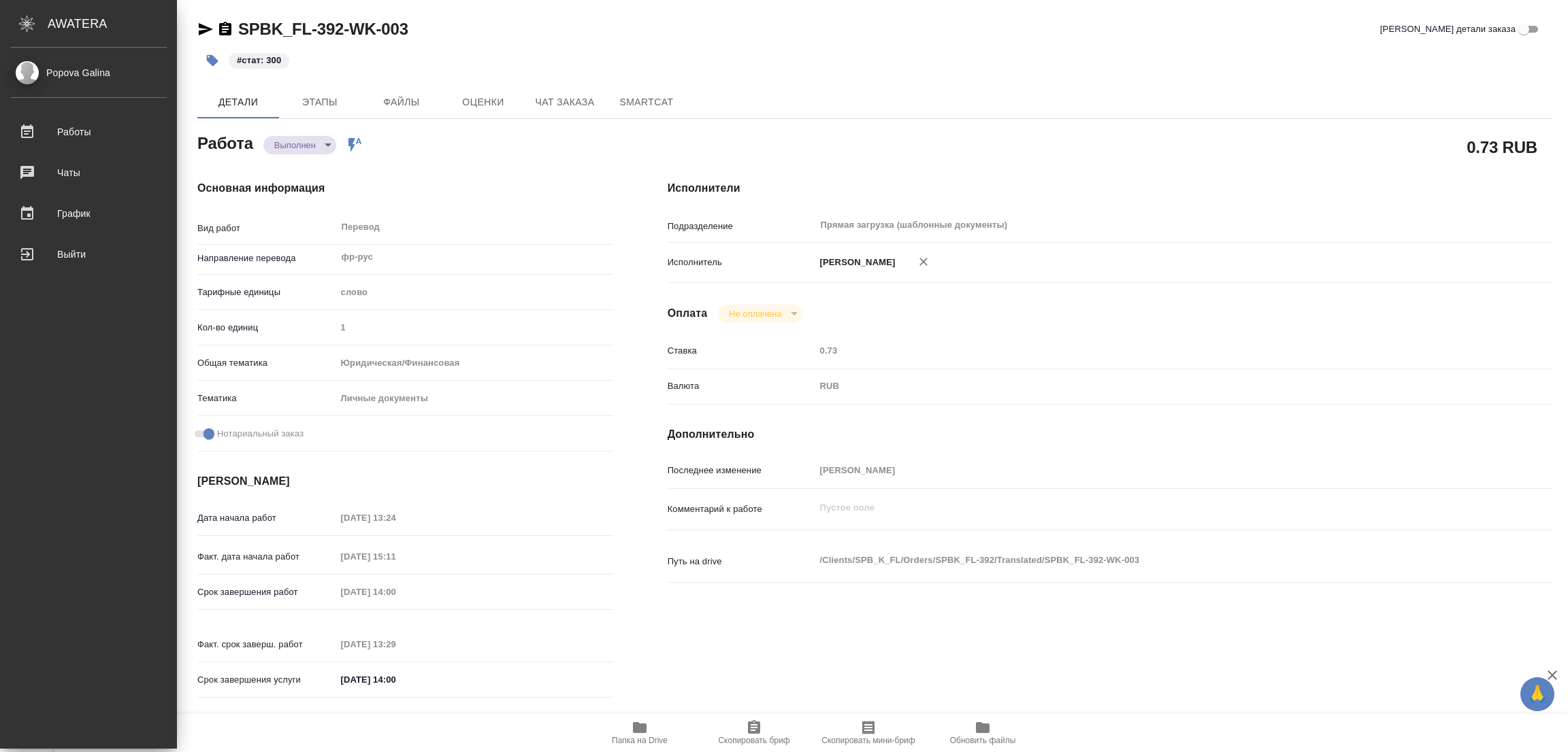
type textarea "x"
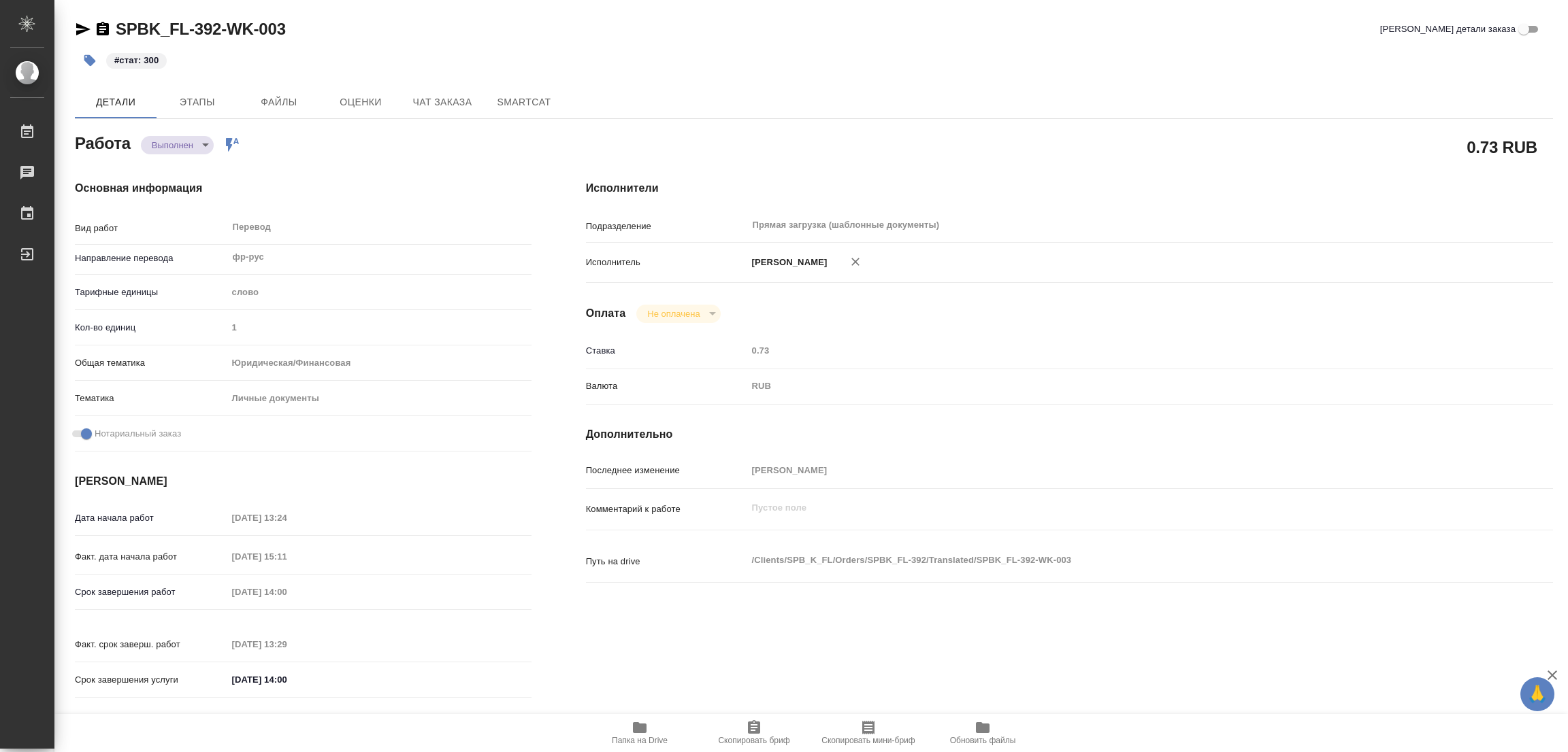
click at [938, 64] on div "#стат: 300" at bounding box center [567, 60] width 985 height 29
click at [441, 55] on div "#стат: 300" at bounding box center [567, 60] width 985 height 29
click at [1140, 41] on div "SPBK_FL-392-WK-003 Кратко детали заказа" at bounding box center [813, 32] width 1478 height 28
click at [139, 61] on p "#стат: 300" at bounding box center [136, 60] width 44 height 14
click at [92, 53] on icon "button" at bounding box center [89, 60] width 14 height 14
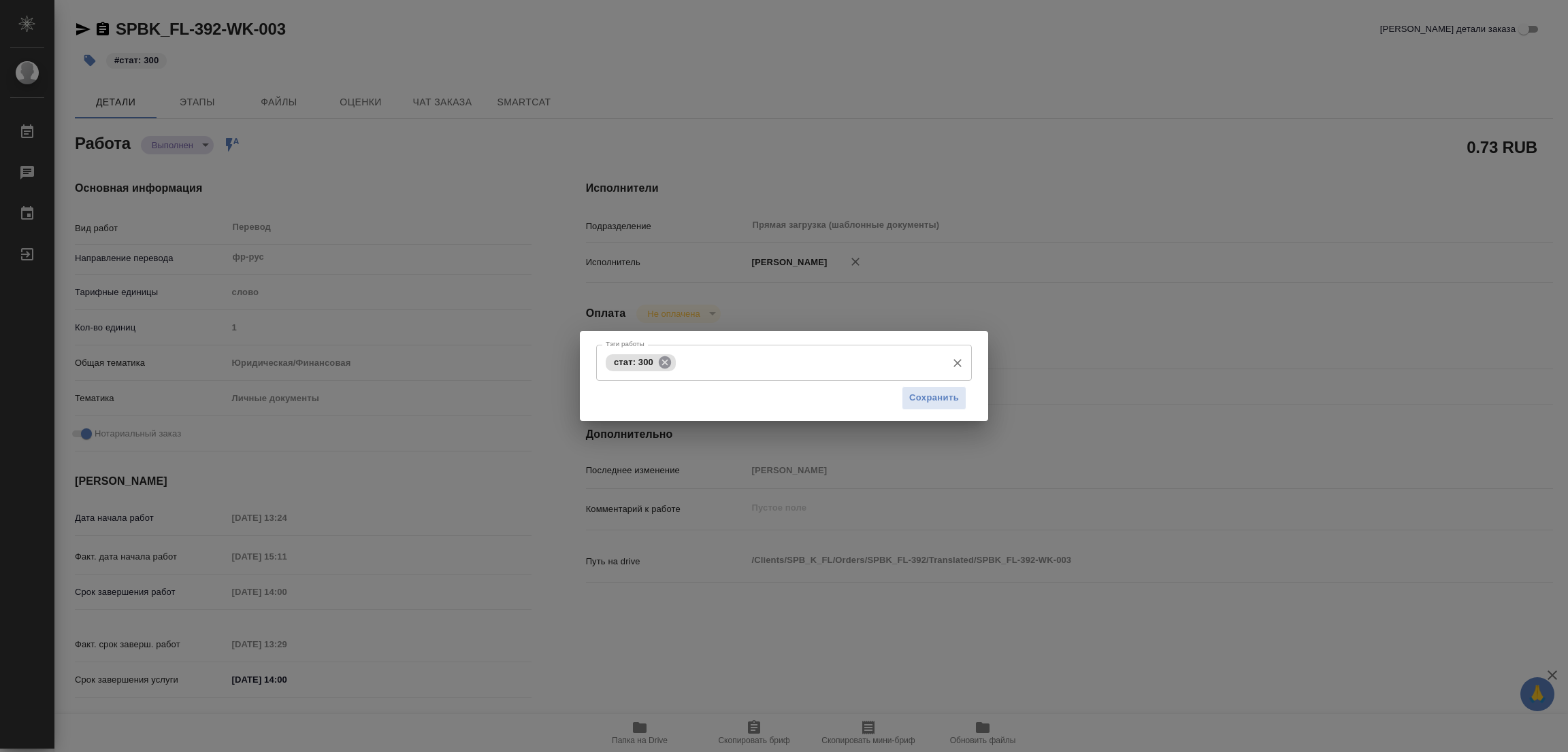
click at [664, 365] on icon at bounding box center [664, 361] width 12 height 12
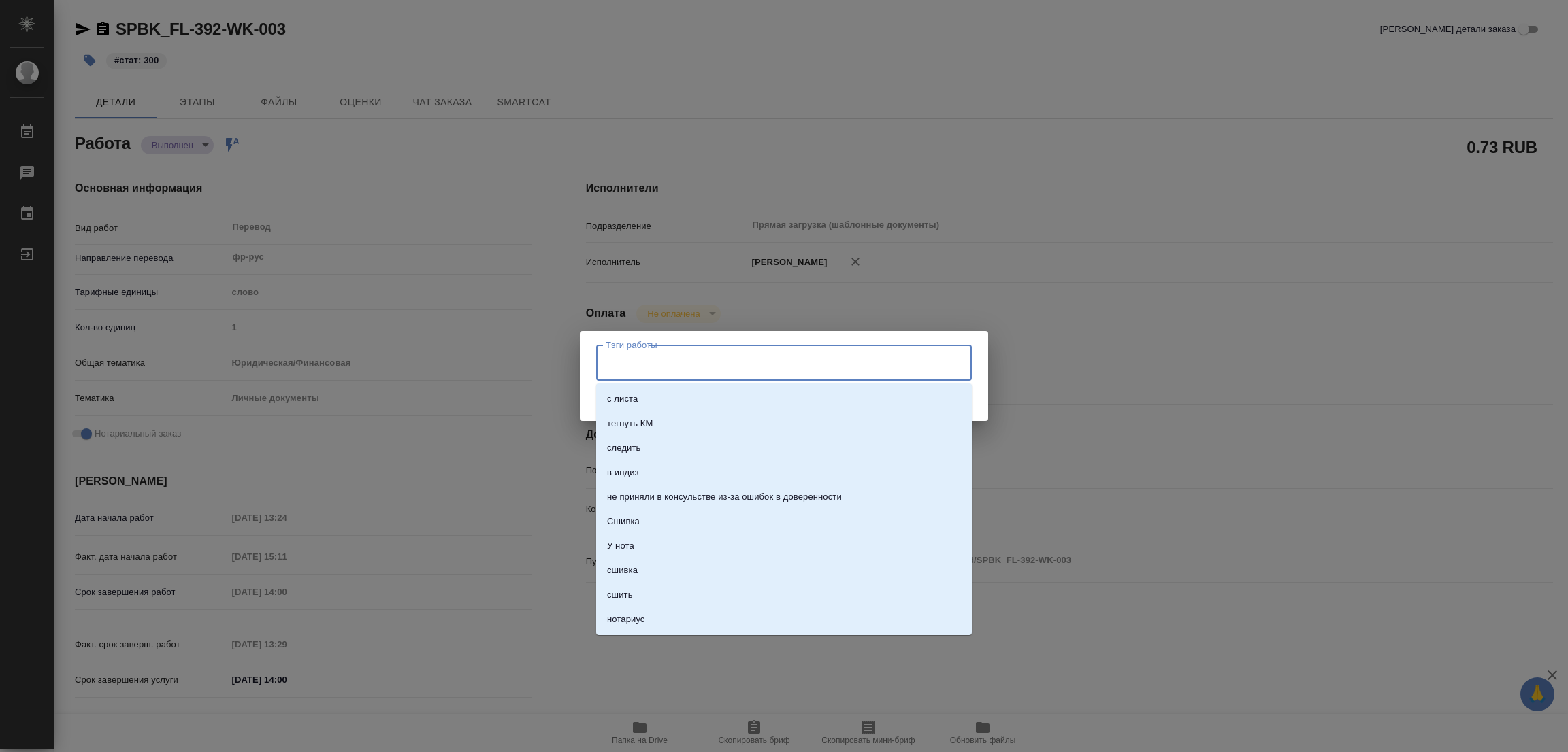
click at [807, 365] on input "Тэги работы" at bounding box center [771, 362] width 337 height 23
type input "стат: 250"
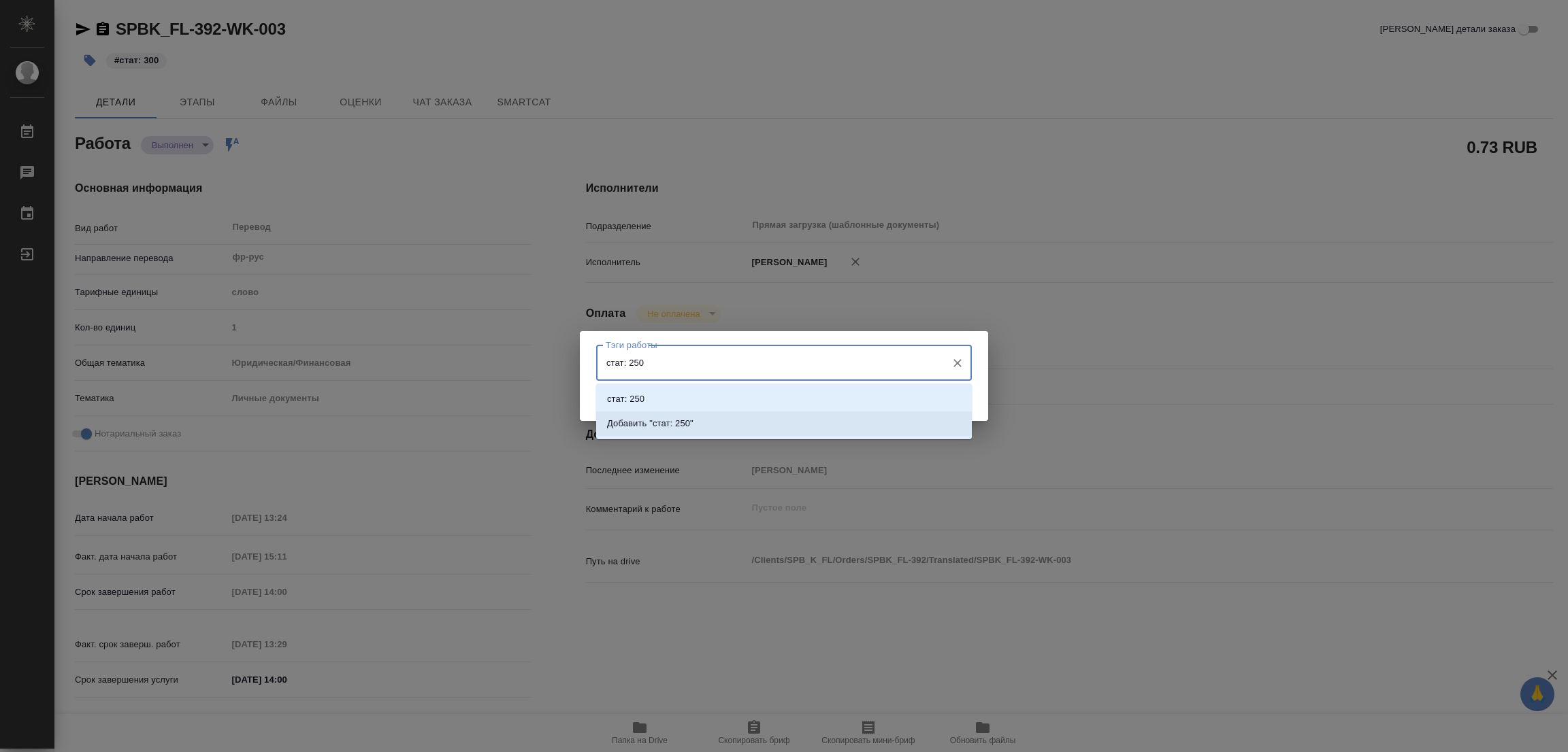
click at [677, 419] on p "Добавить "стат: 250"" at bounding box center [650, 423] width 87 height 14
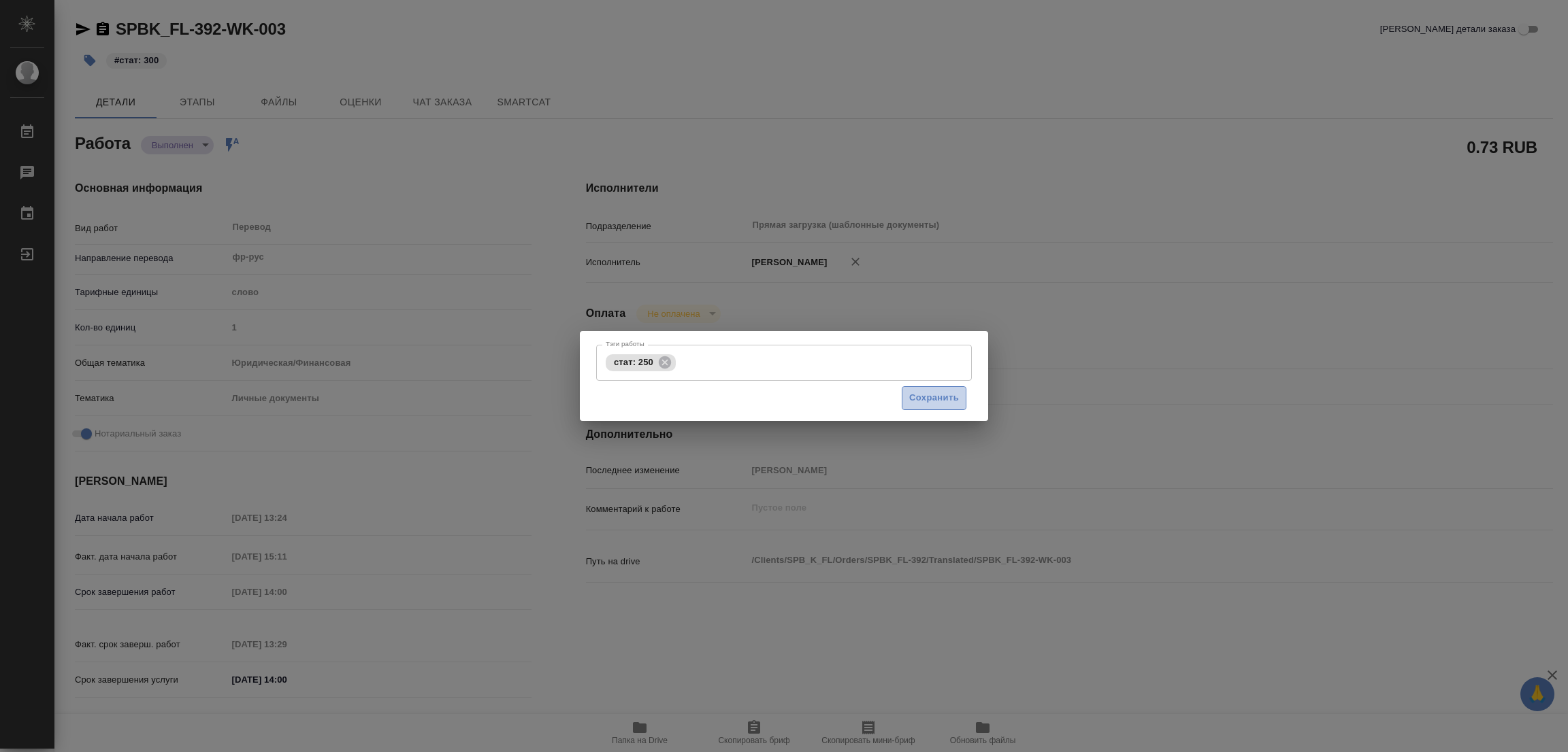
click at [942, 394] on span "Сохранить" at bounding box center [934, 398] width 50 height 16
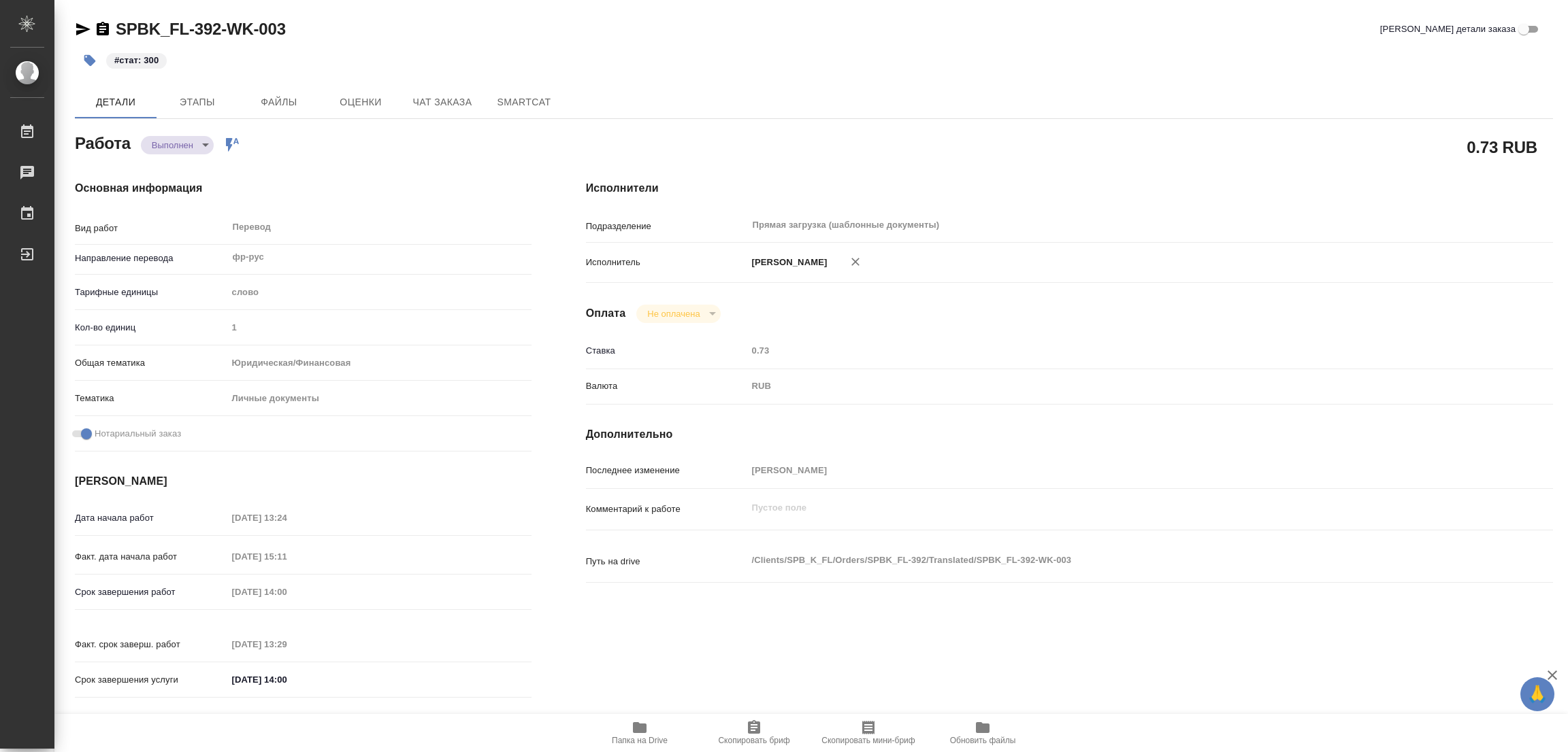
type input "completed"
type textarea "Перевод"
type textarea "x"
type input "фр-рус"
type input "5a8b1489cc6b4906c91bfd90"
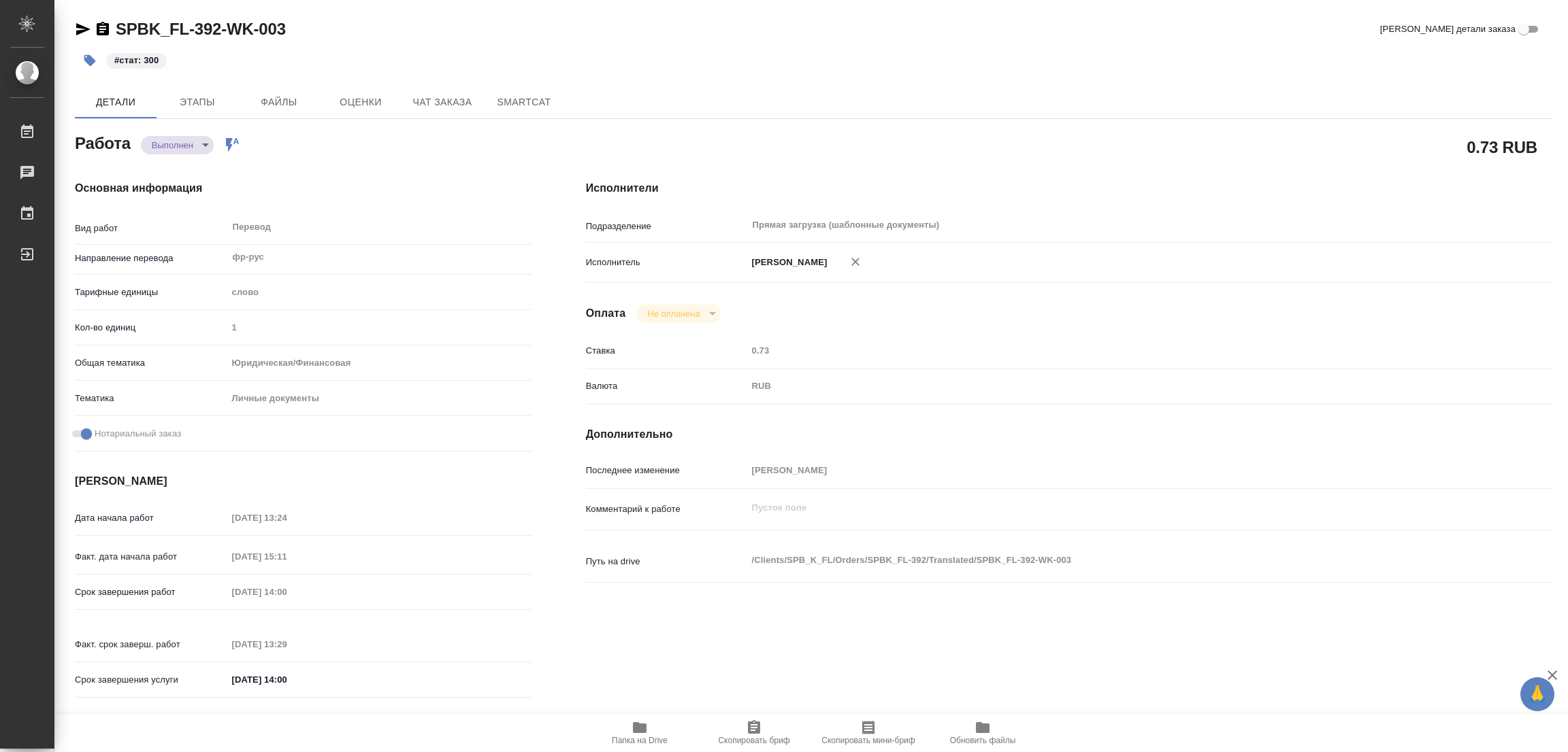
type input "1"
type input "yr-fn"
type input "5a8b8b956a9677013d343cfe"
checkbox input "true"
type input "10.09.2025 13:24"
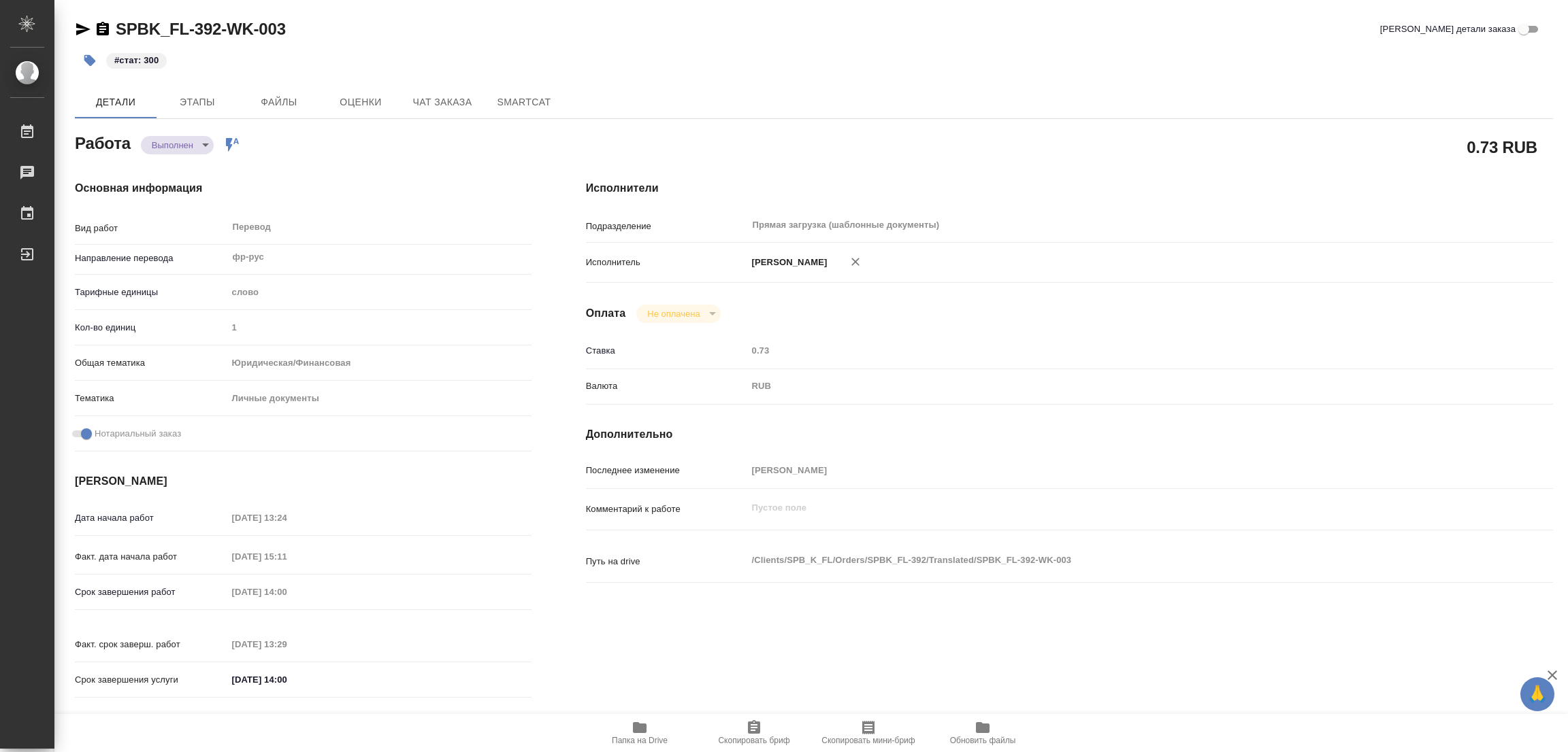
type input "22.09.2025 15:11"
type input "23.09.2025 14:00"
type input "23.09.2025 13:29"
type input "23.09.2025 14:00"
type input "Прямая загрузка (шаблонные документы)"
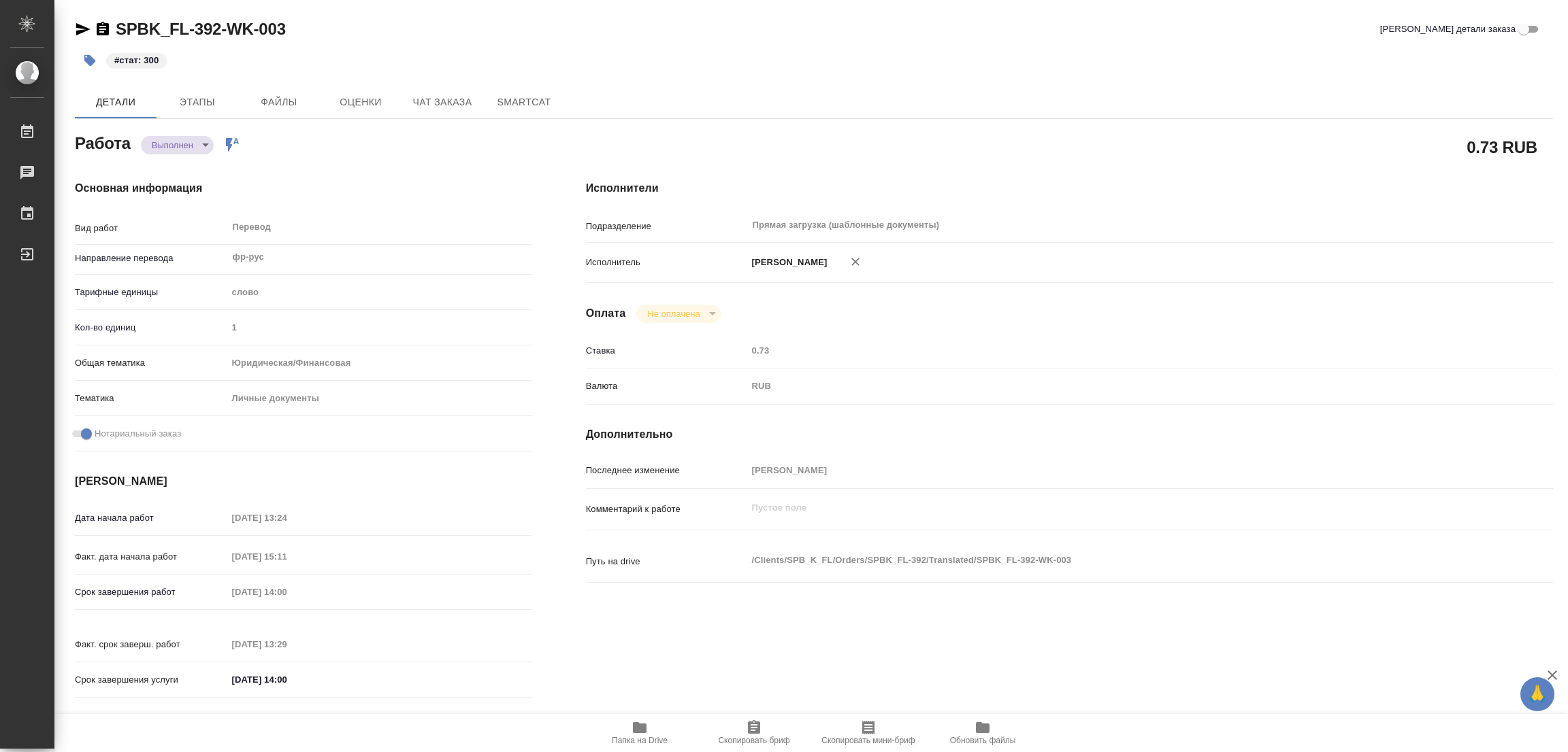
type input "notPayed"
type input "0.73"
type input "RUB"
type input "Попова Галина"
type textarea "x"
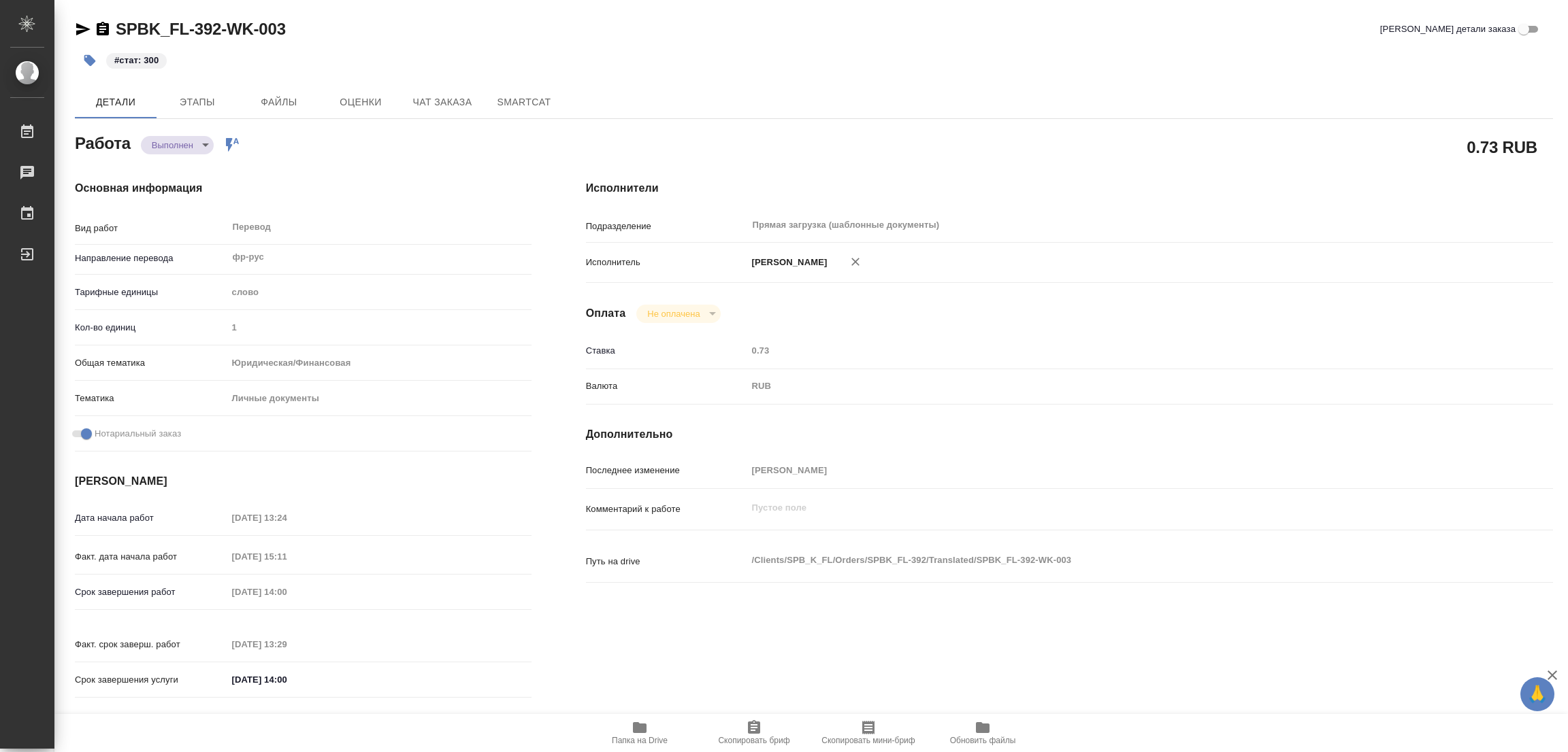
type textarea "/Clients/SPB_K_FL/Orders/SPBK_FL-392/Translated/SPBK_FL-392-WK-003"
type textarea "x"
type input "SPBK_FL-392"
type input "Перевод станд. несрочный"
type input "Постредактура машинного перевода, Перевод, Корректура, Редактура, Приёмка по ка…"
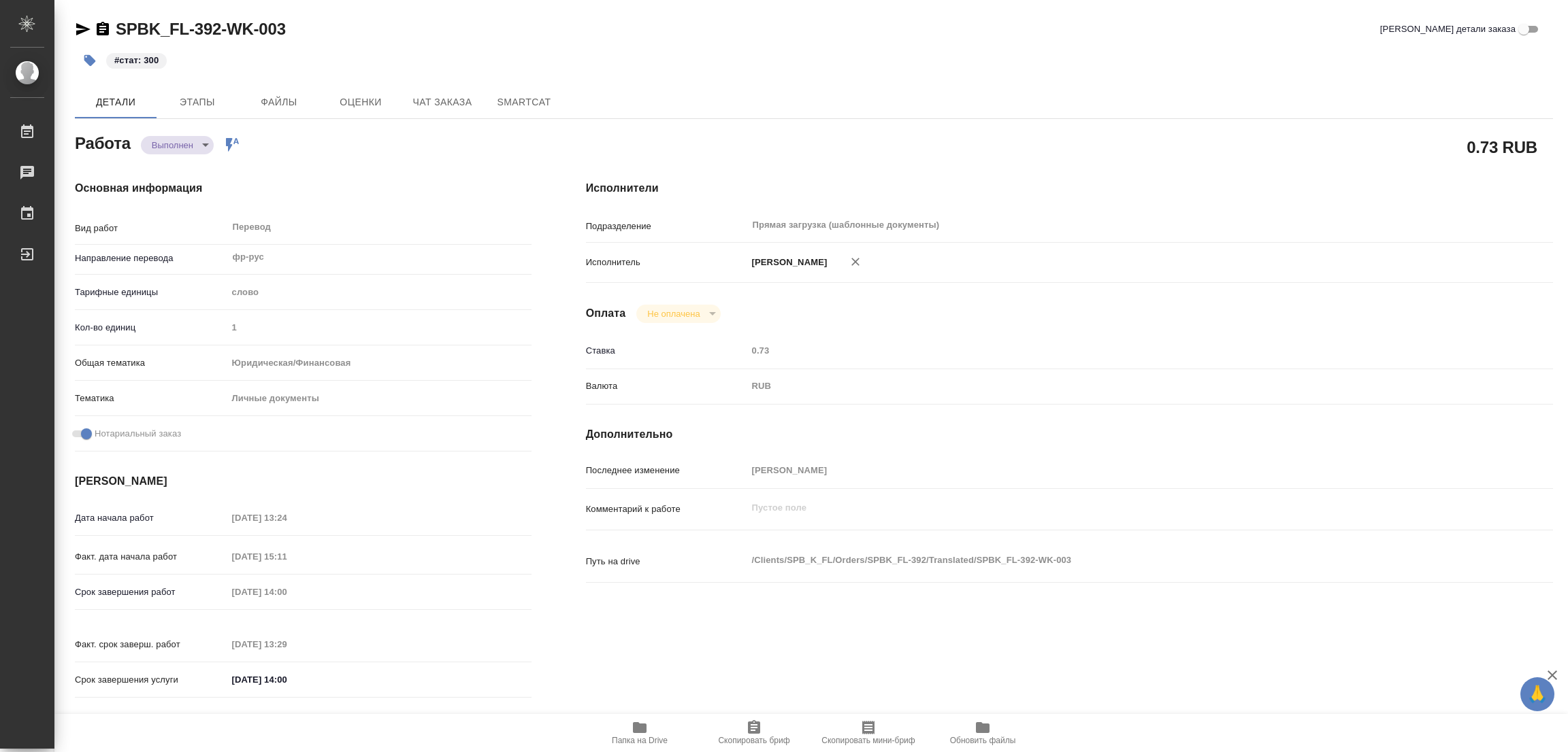
type input "Иванова Арина"
type input "/Clients/SPB_K_FL/Orders/SPBK_FL-392"
type textarea "x"
click at [1064, 38] on div "SPBK_FL-392-WK-003 Кратко детали заказа" at bounding box center [813, 29] width 1478 height 22
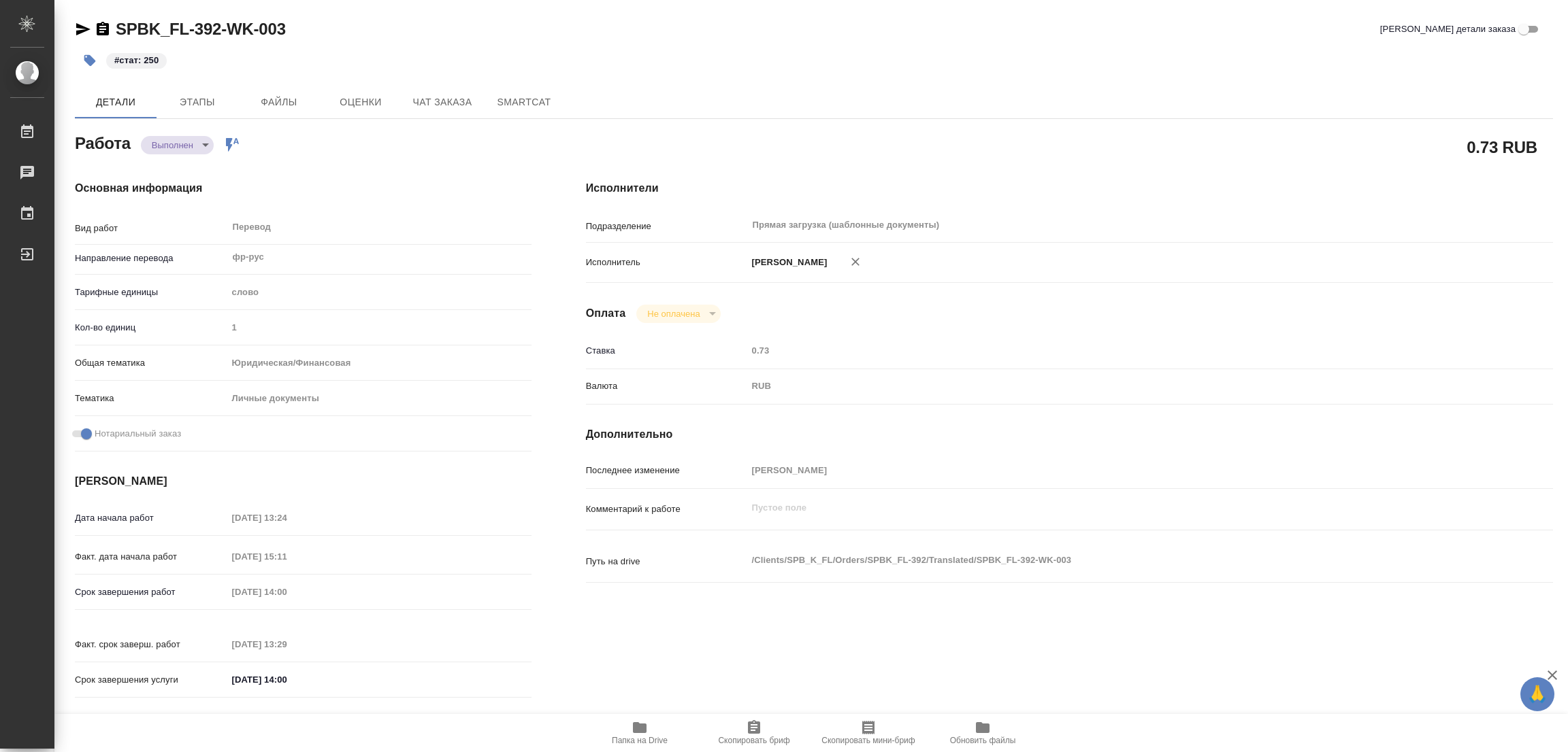
type textarea "x"
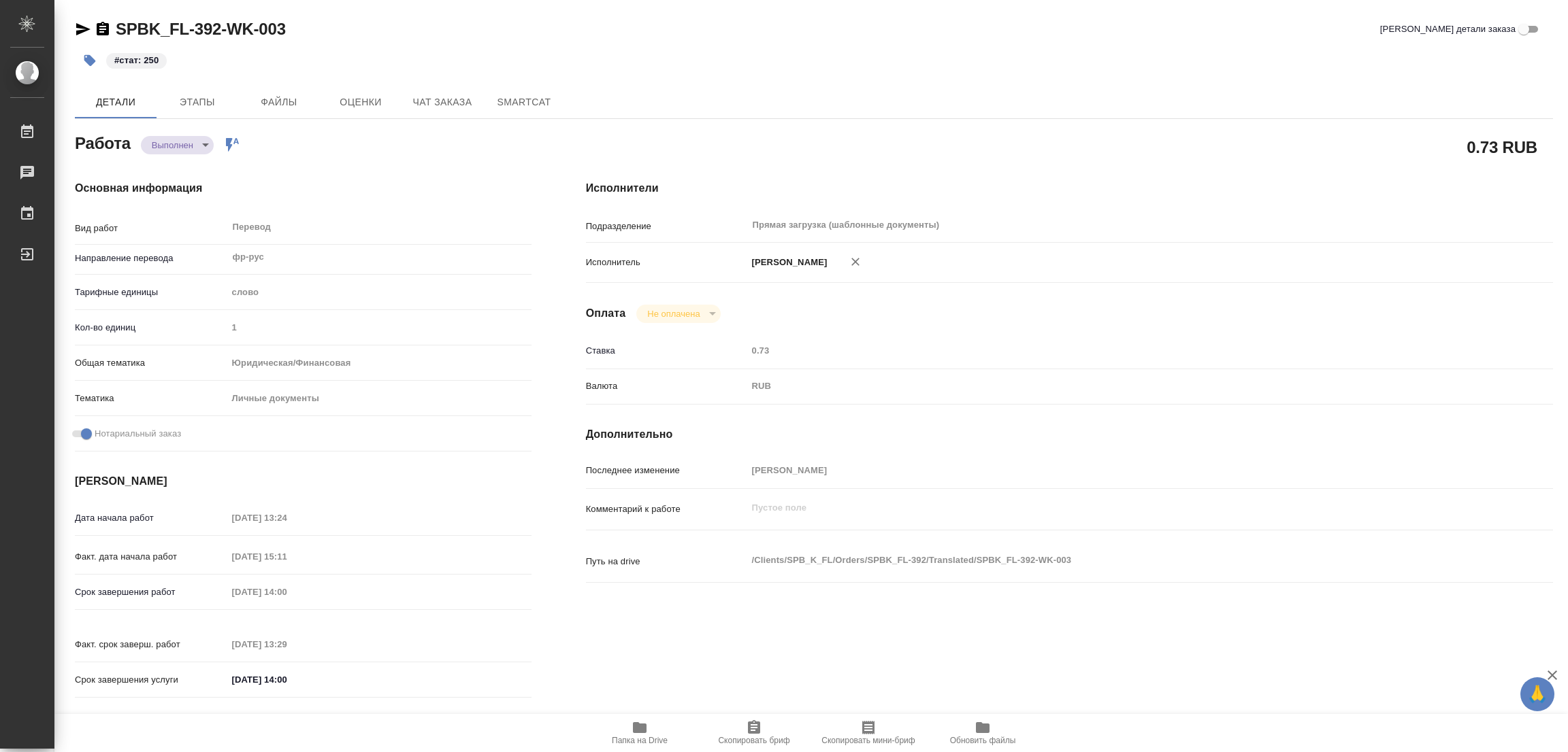
type textarea "x"
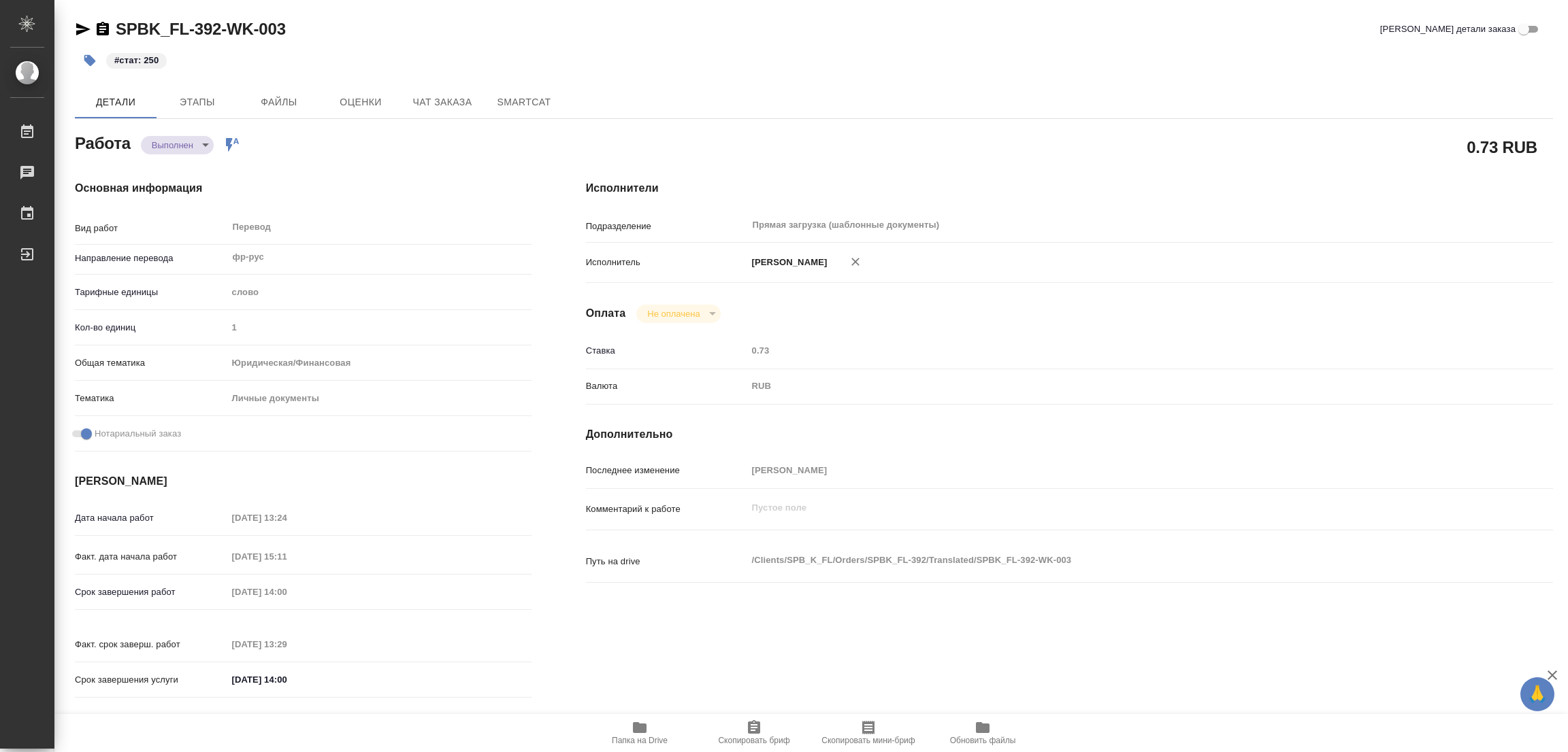
type textarea "x"
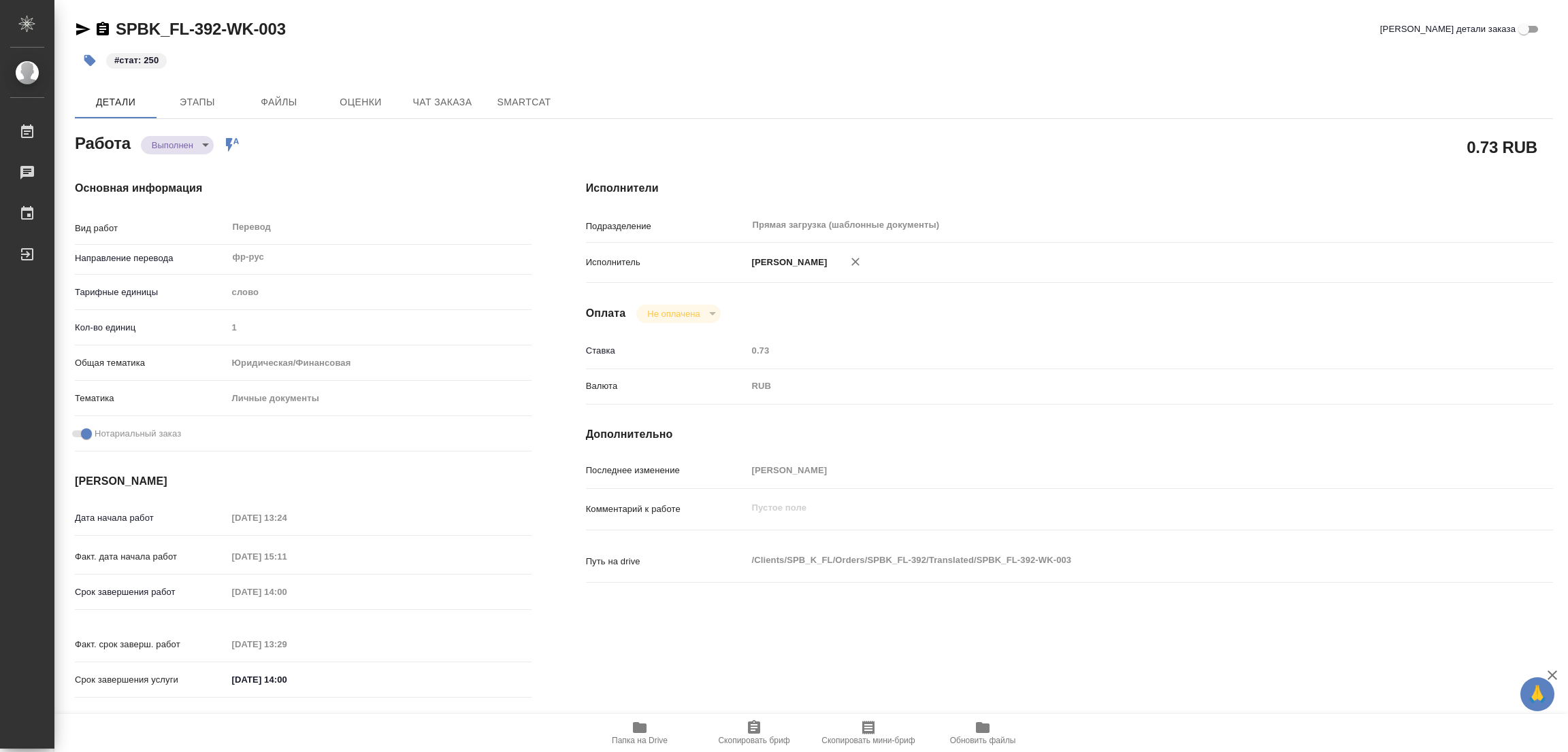
type textarea "x"
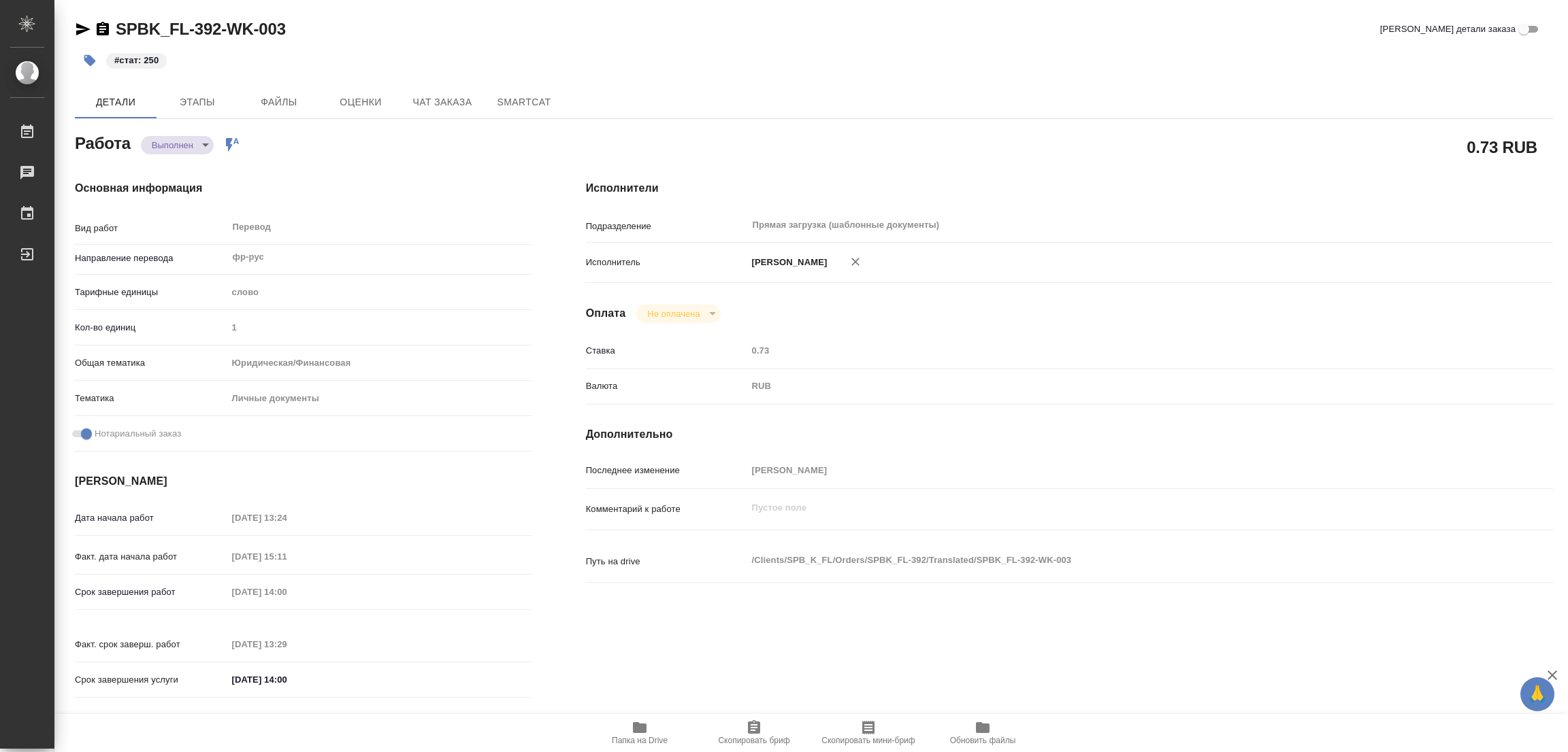
click at [340, 26] on div "SPBK_FL-392-WK-003 Кратко детали заказа" at bounding box center [813, 29] width 1478 height 22
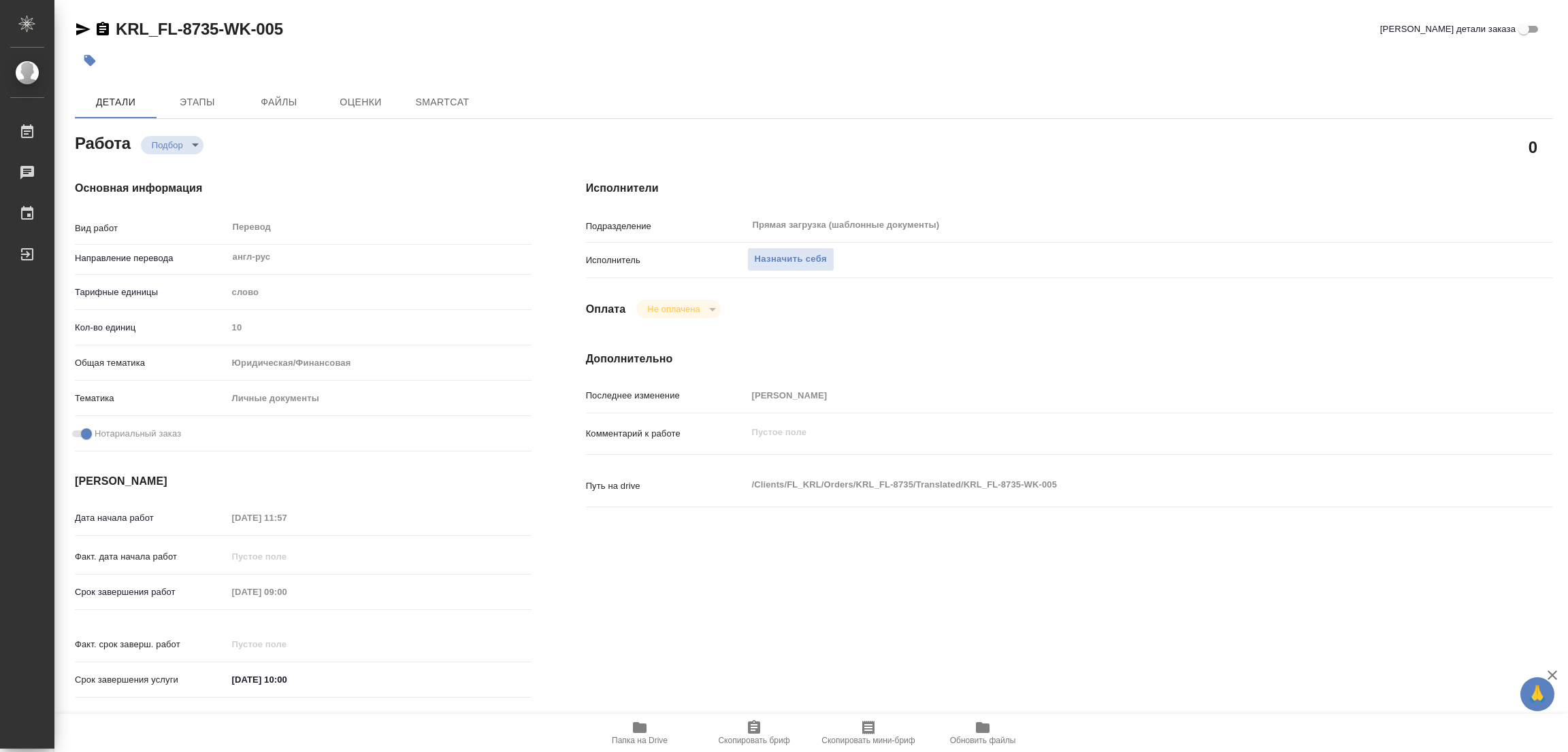
type textarea "x"
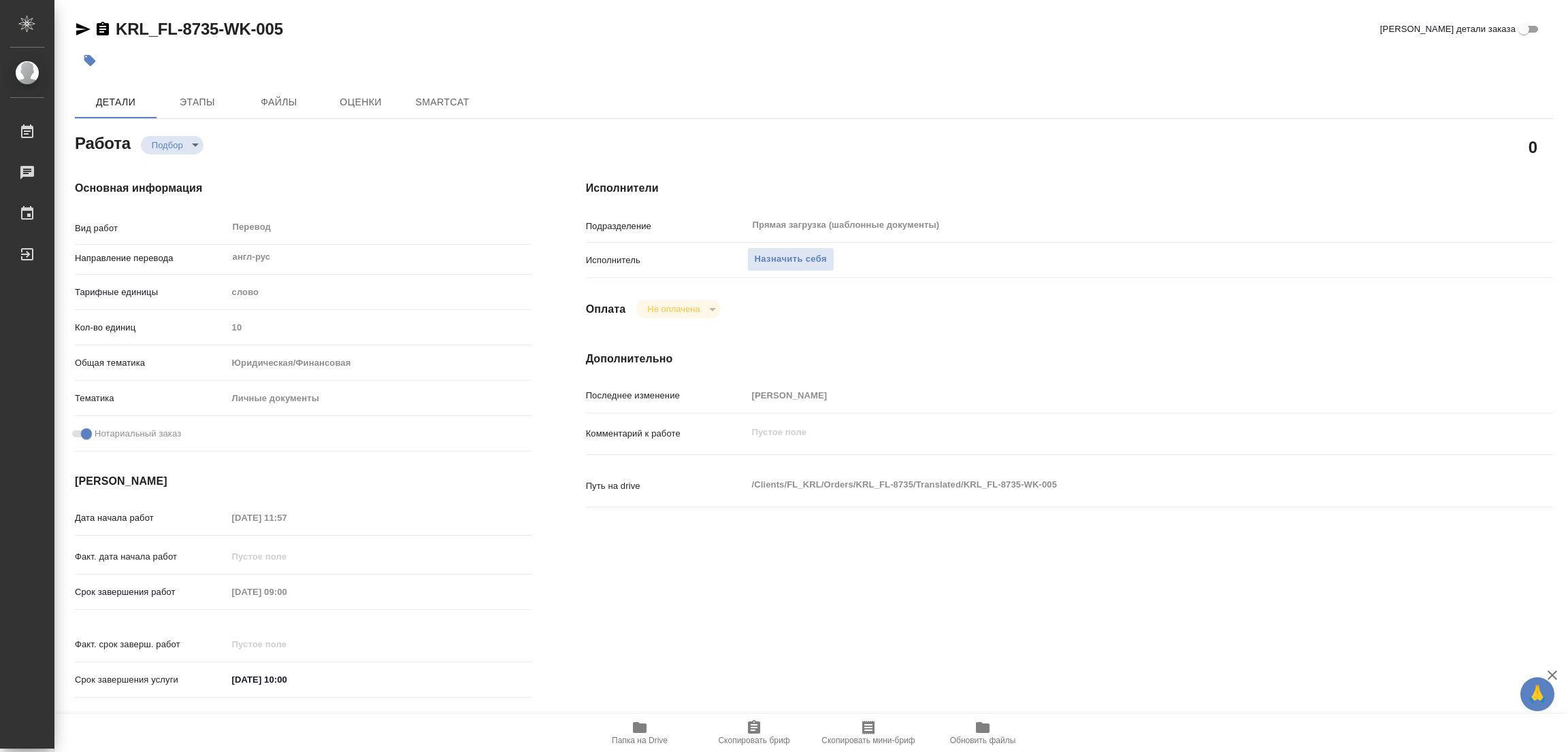
type textarea "x"
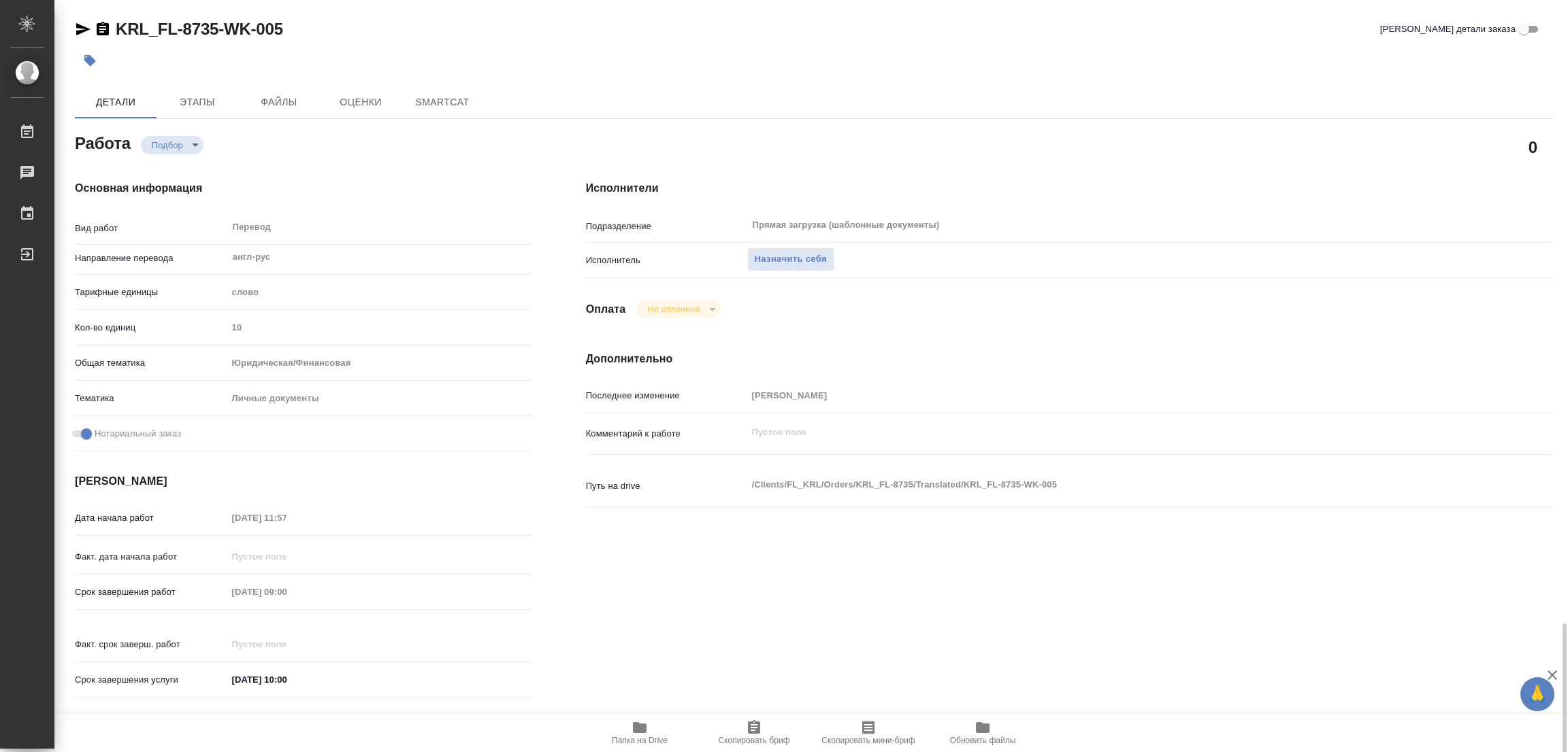
scroll to position [374, 0]
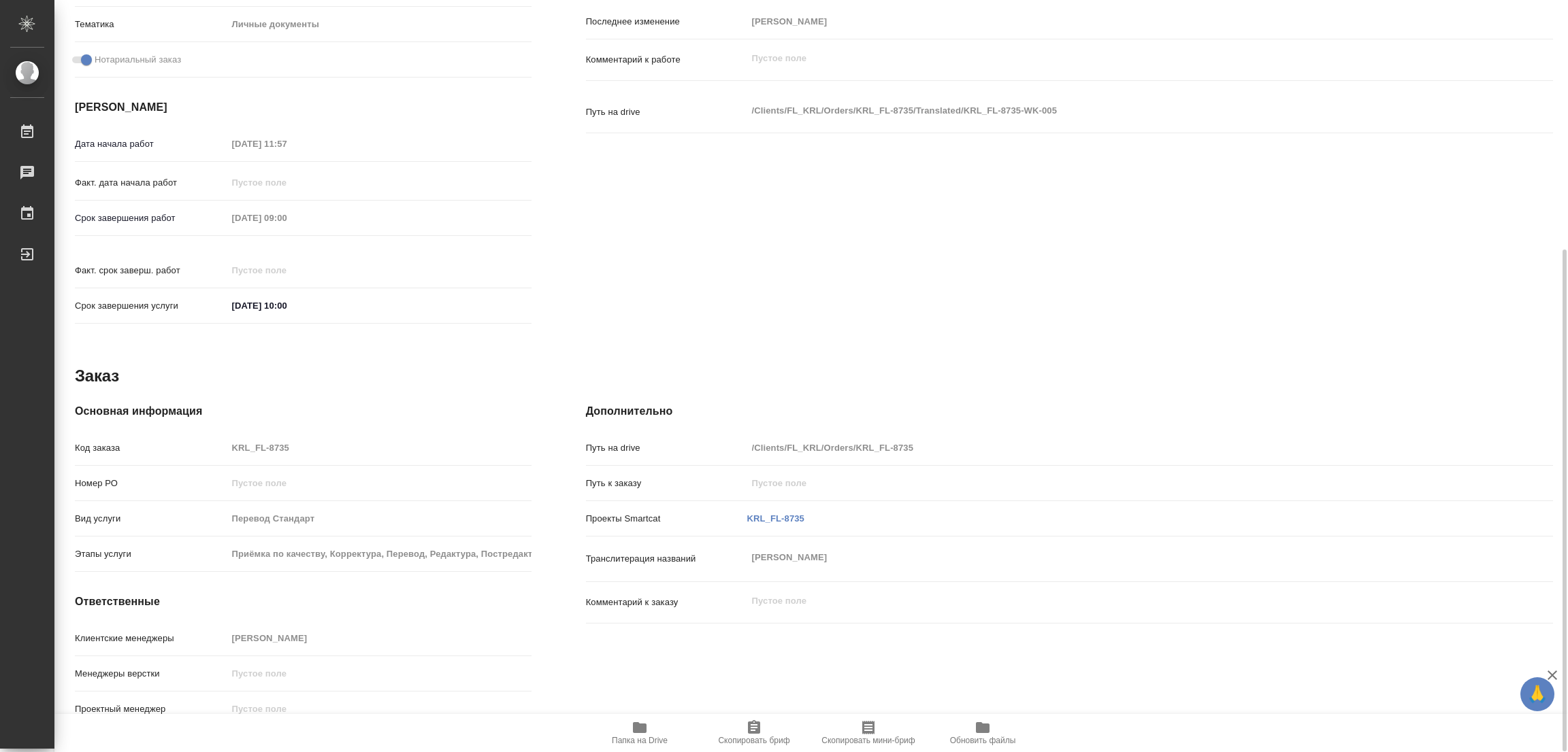
type textarea "x"
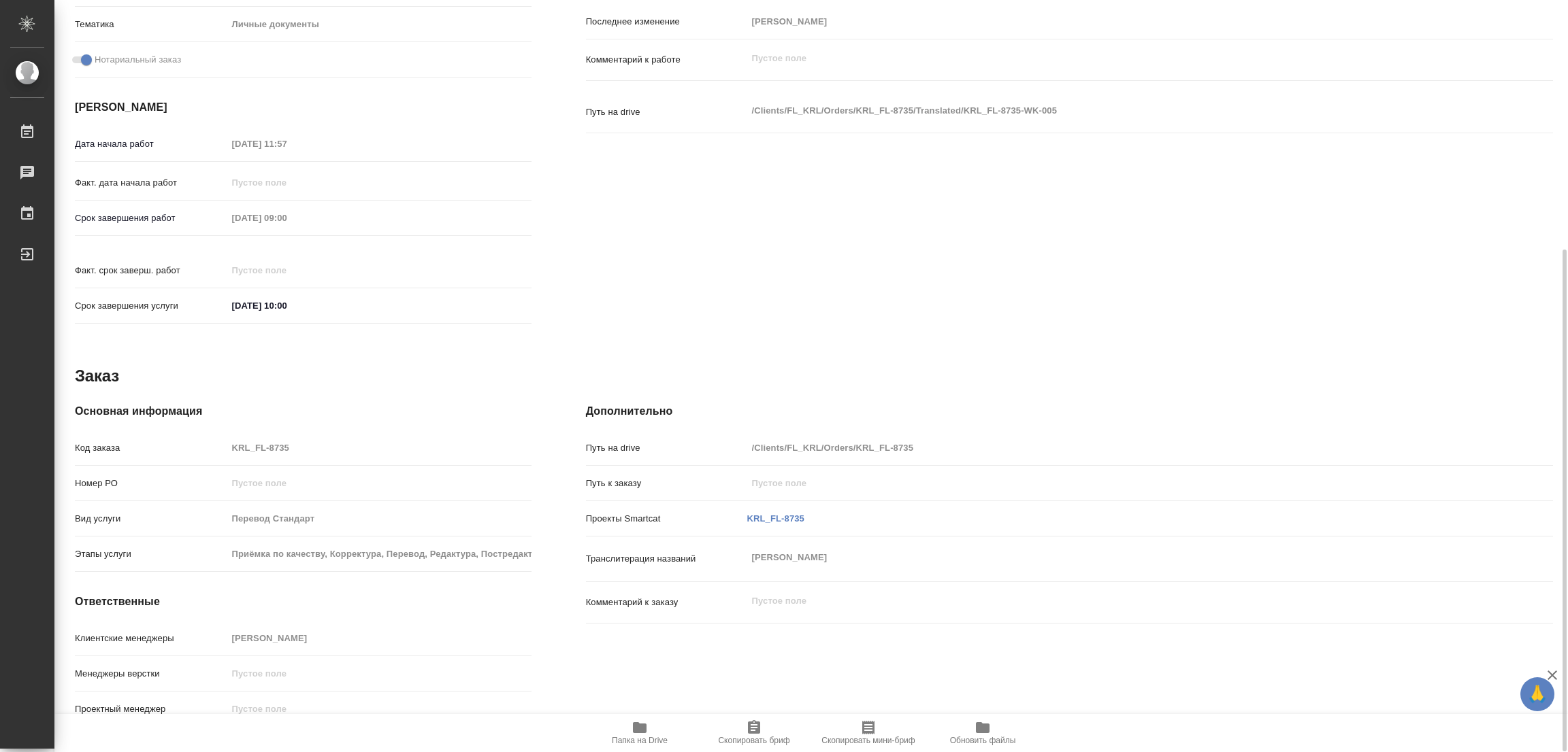
type textarea "x"
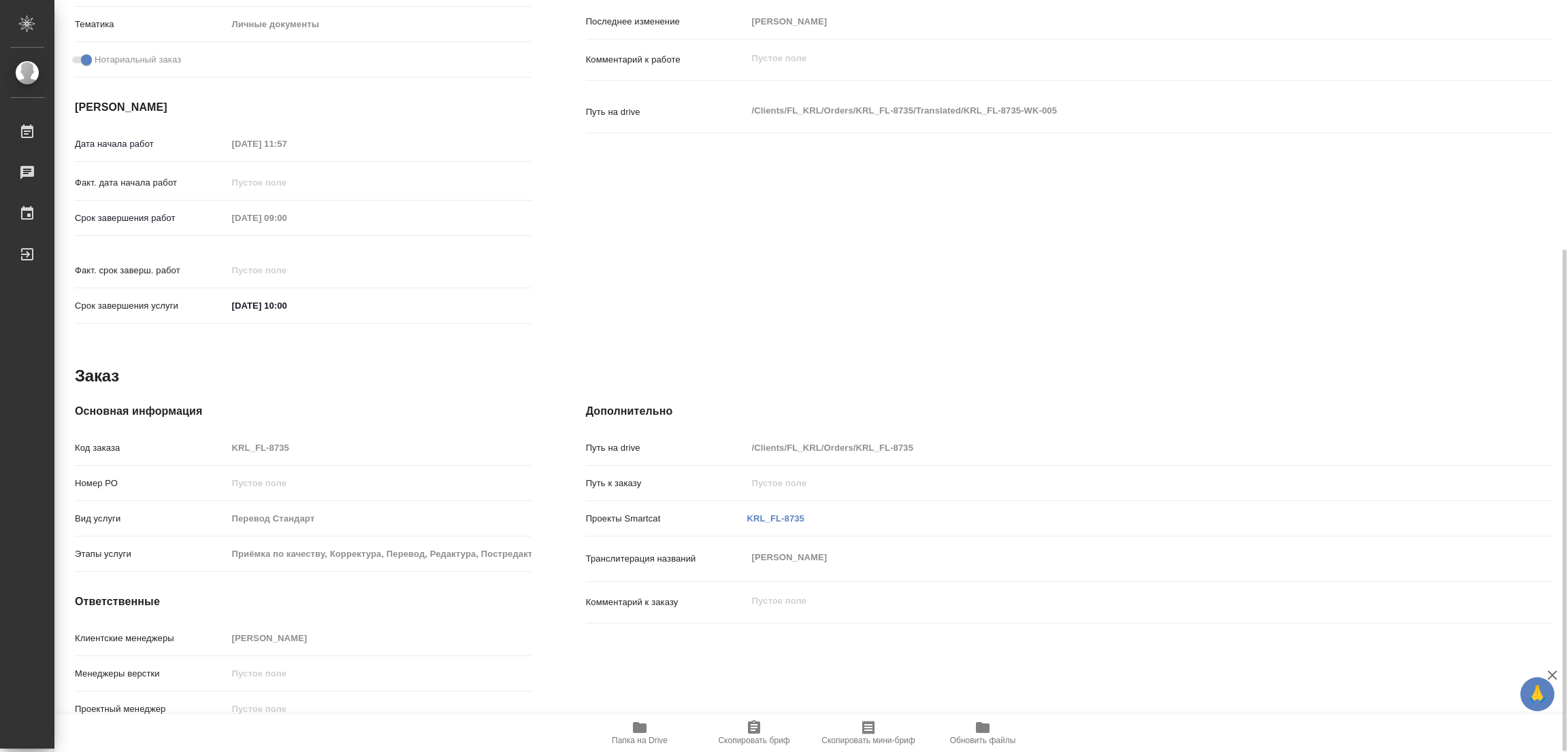
type textarea "x"
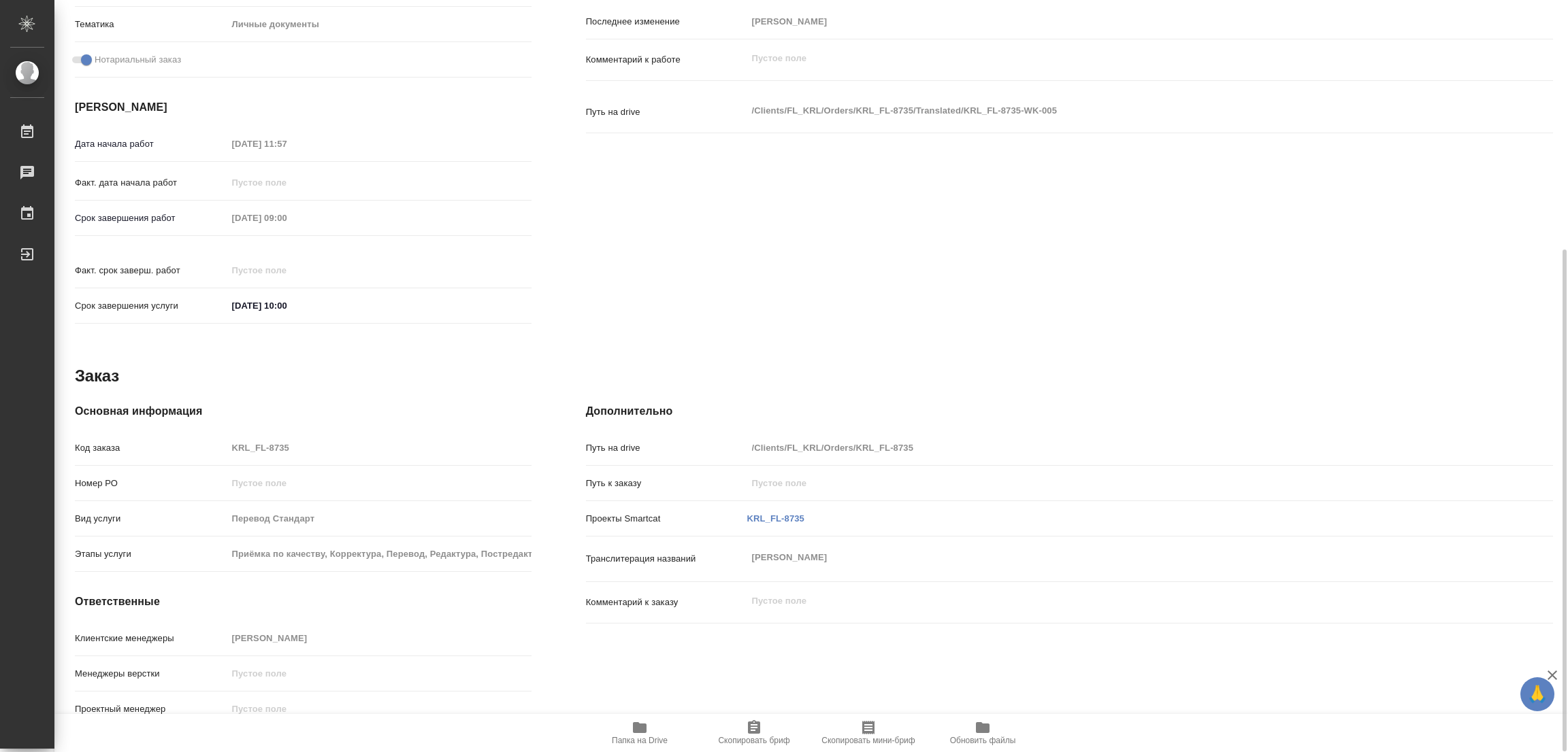
click at [638, 723] on icon "button" at bounding box center [639, 728] width 14 height 11
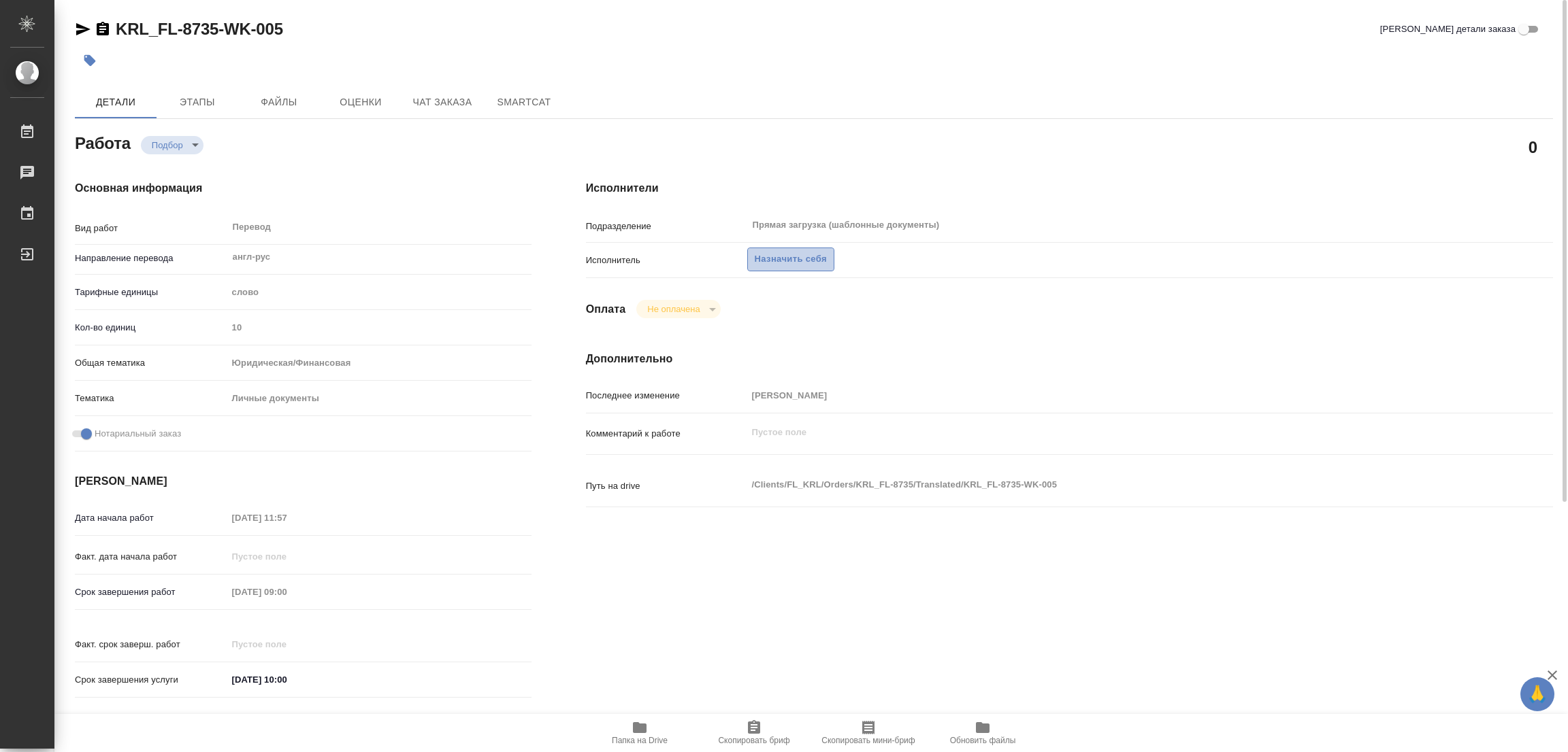
click at [784, 258] on span "Назначить себя" at bounding box center [791, 259] width 72 height 16
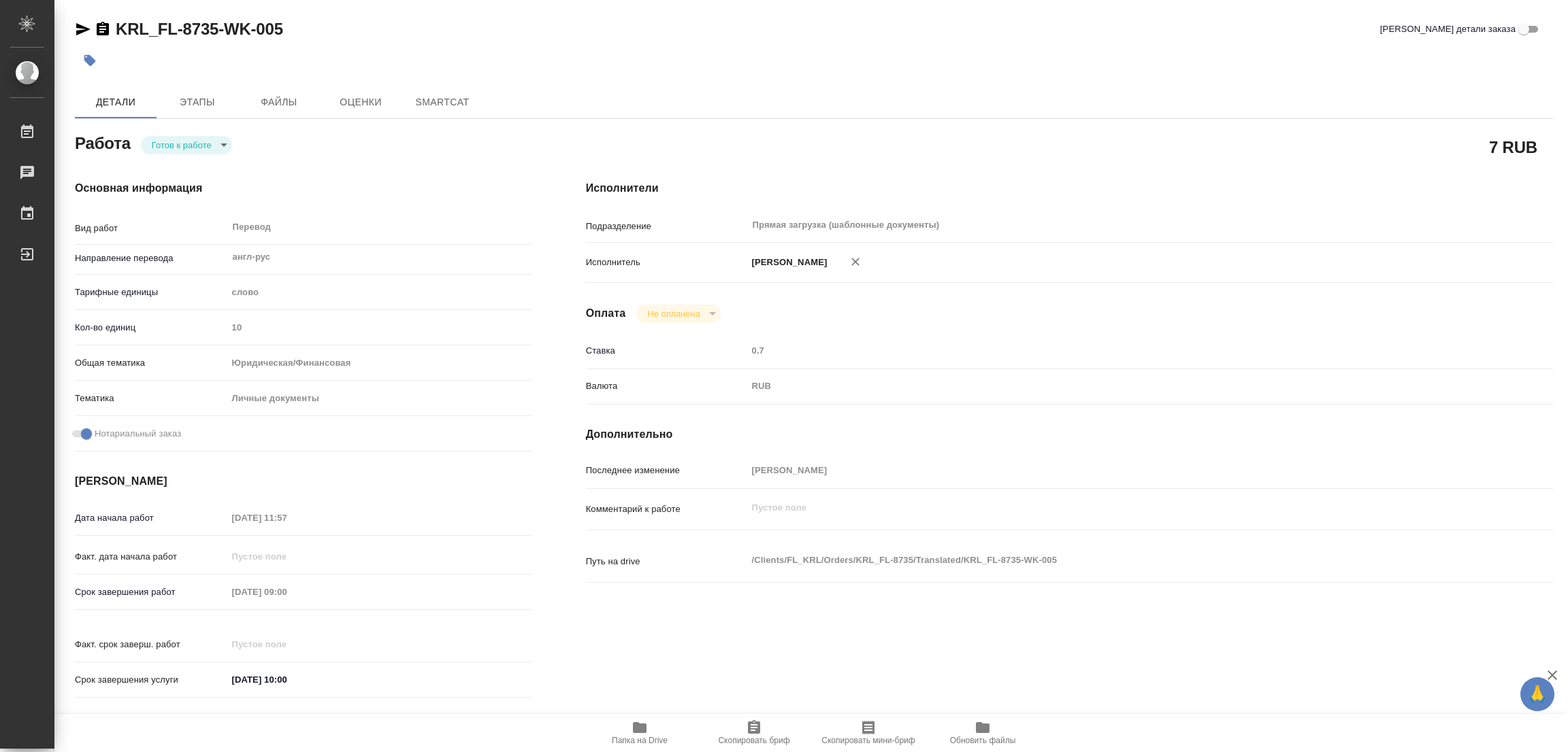
type textarea "x"
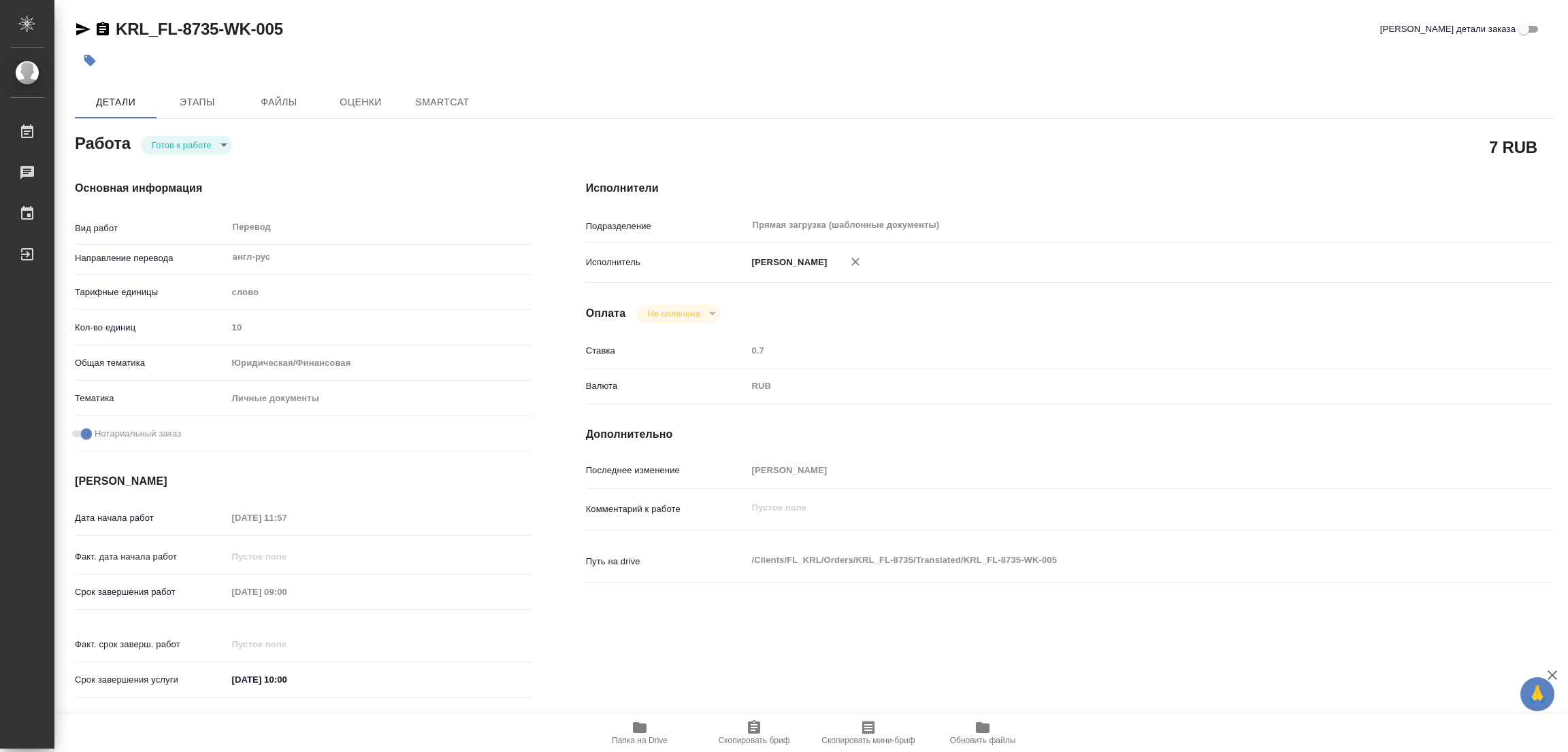
type textarea "x"
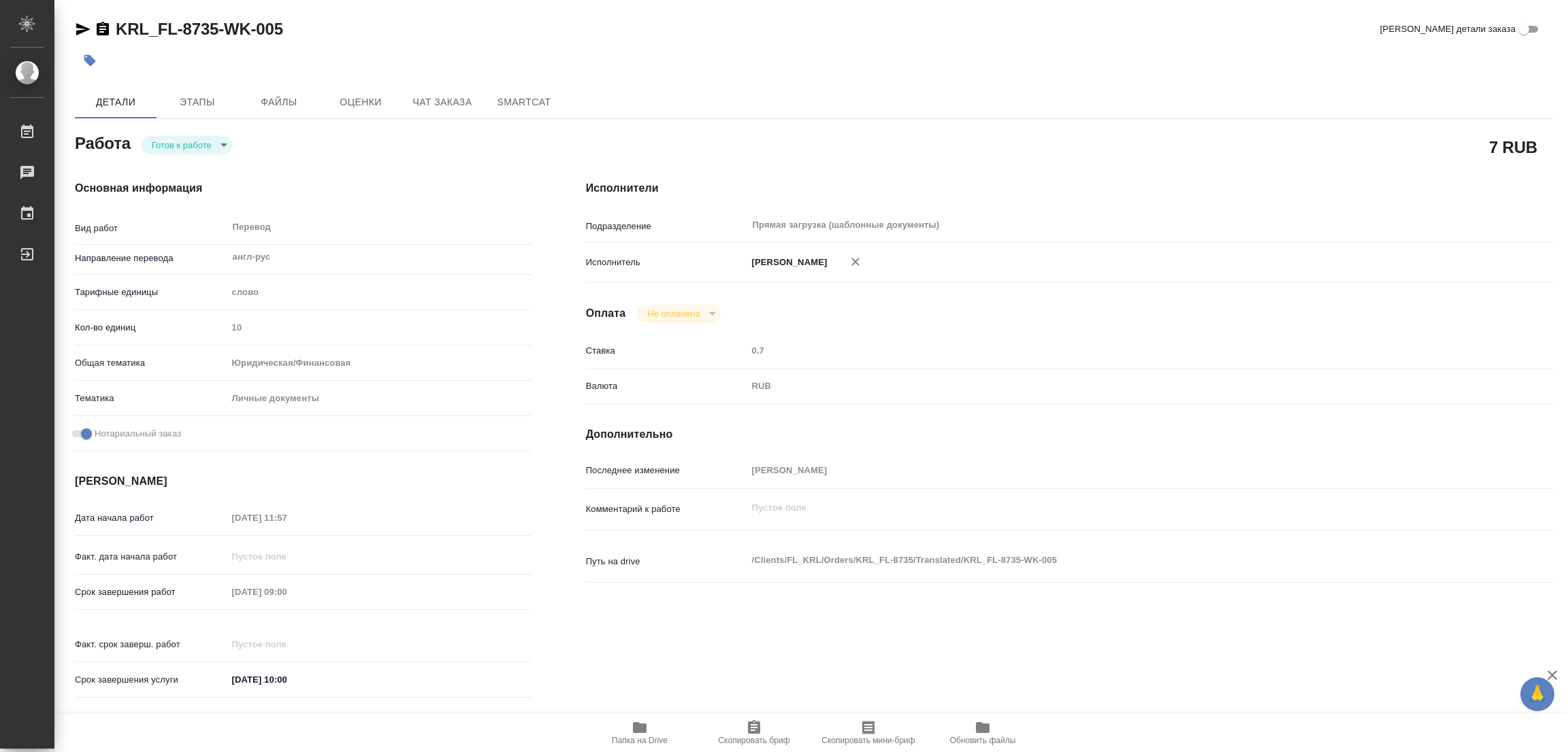
click at [191, 151] on body "🙏 .cls-1 fill:#fff; AWATERA [PERSON_NAME] Работы Чаты График Выйти KRL_FL-8735-…" at bounding box center [784, 376] width 1568 height 752
click at [191, 147] on button "В работе" at bounding box center [174, 145] width 45 height 15
type textarea "x"
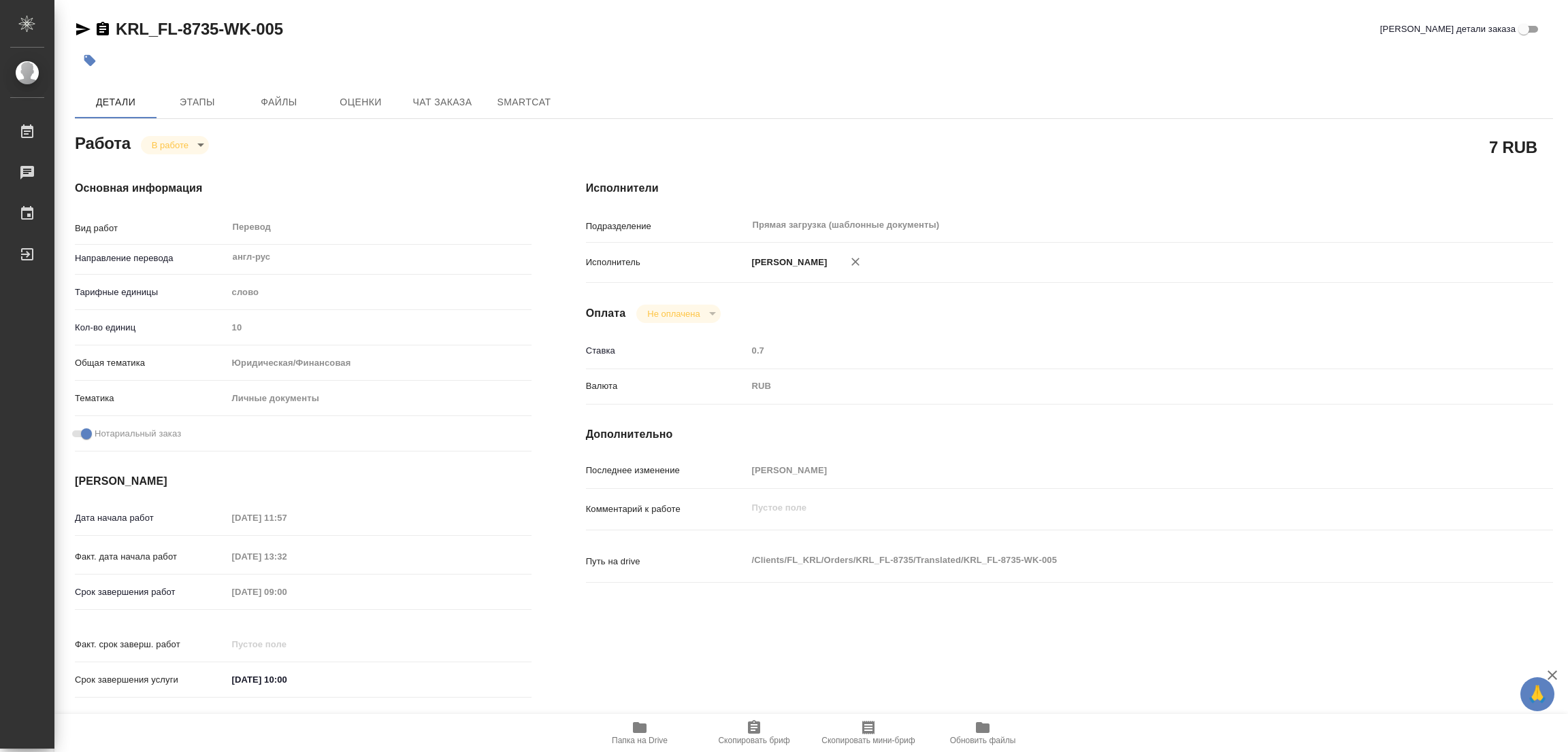
type textarea "x"
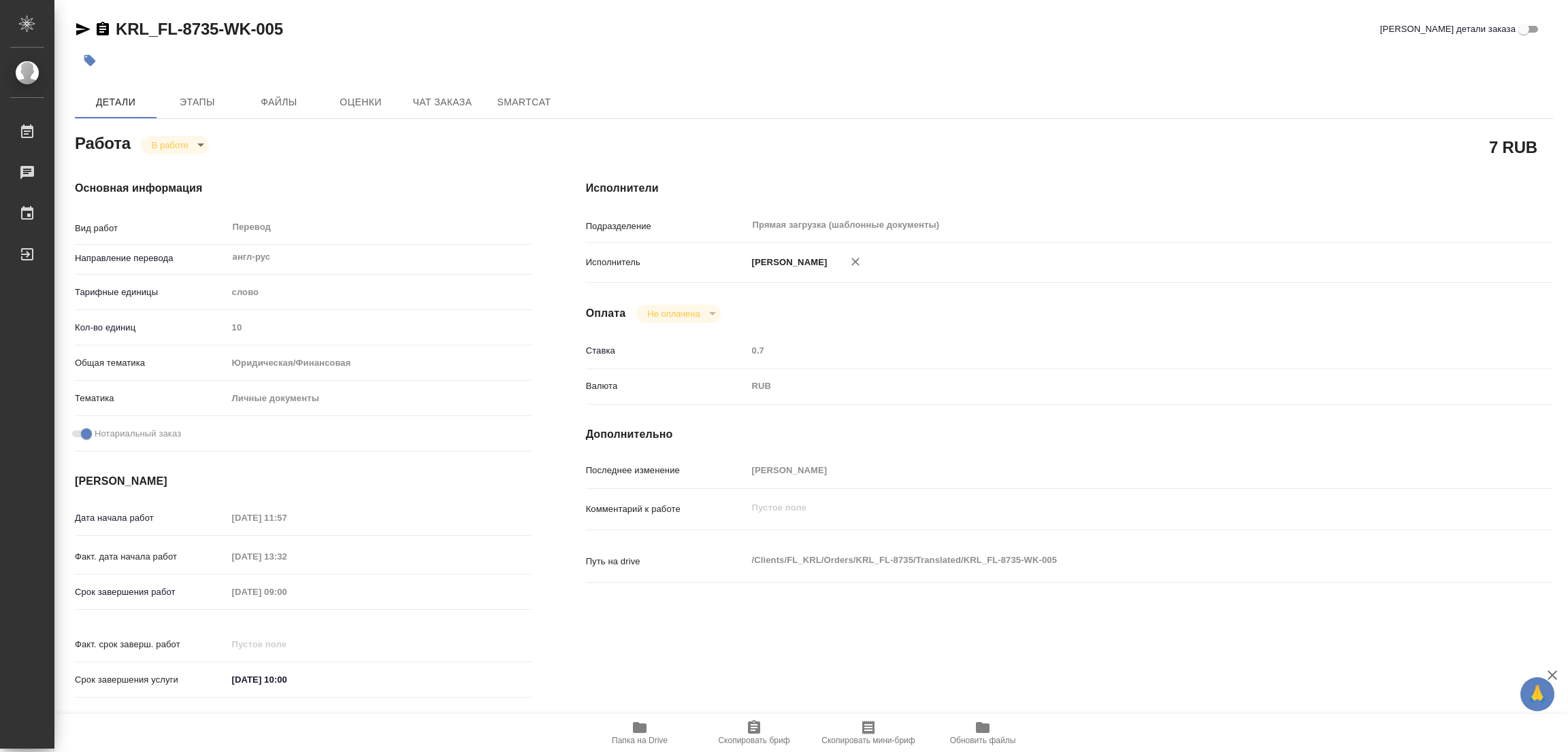
type textarea "x"
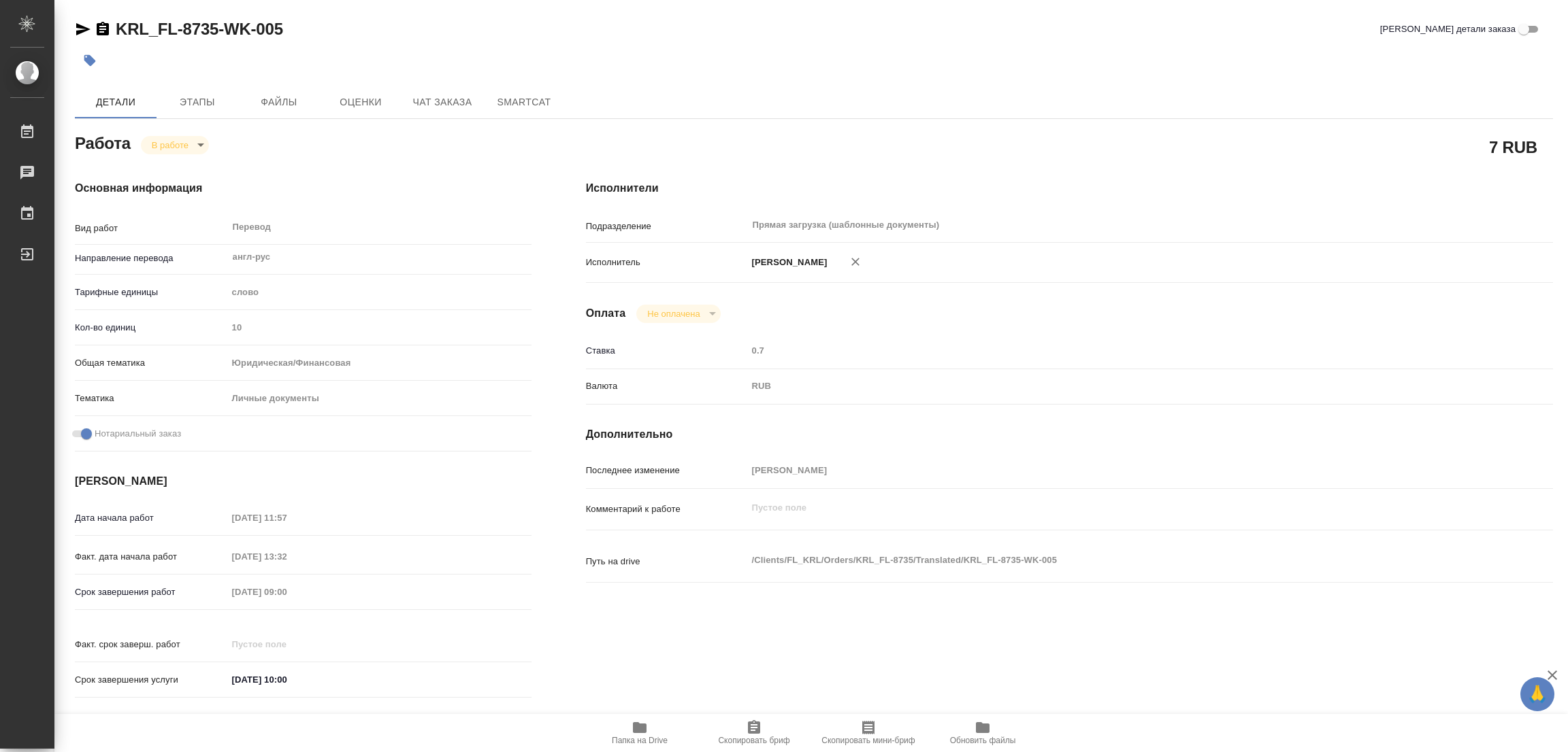
type textarea "x"
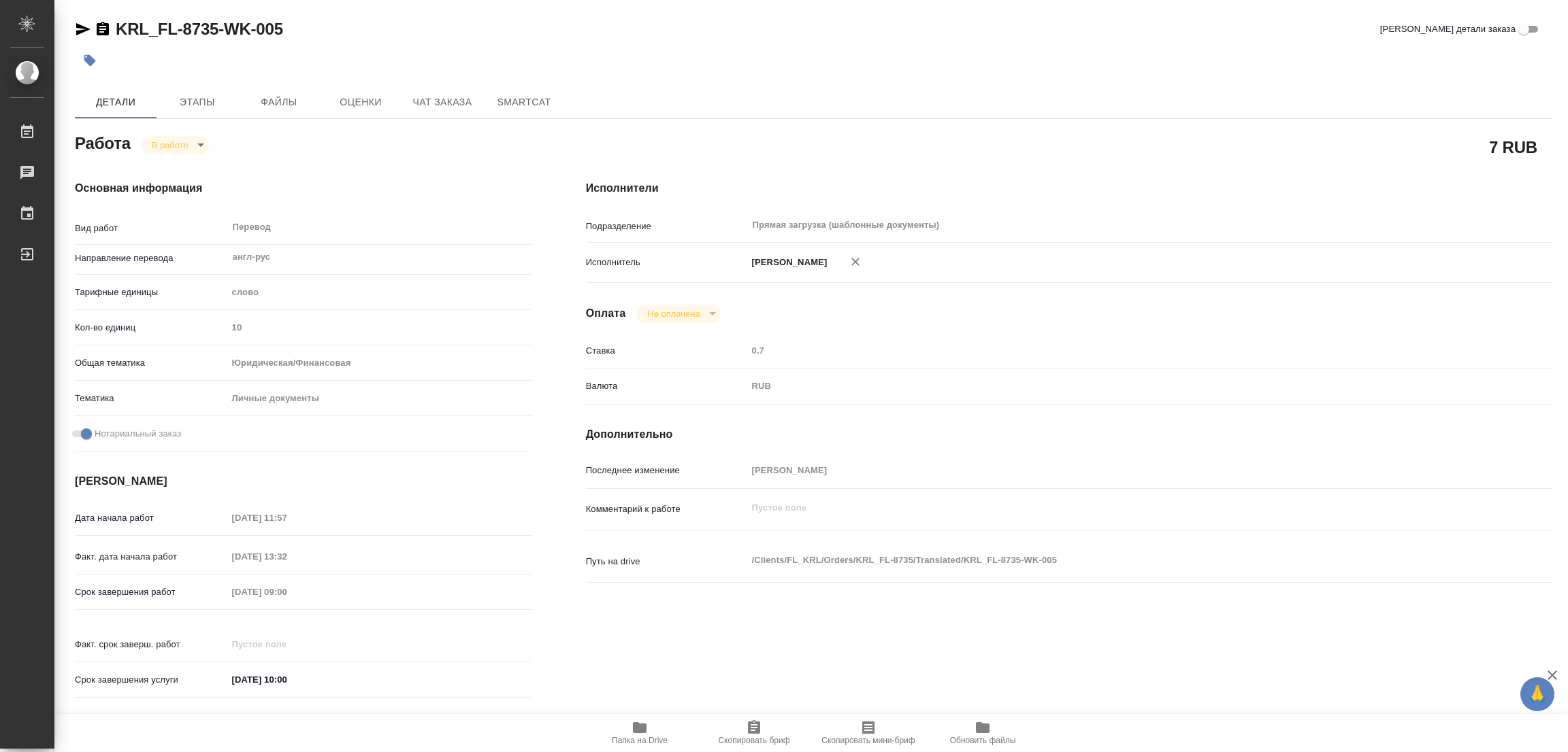
type textarea "x"
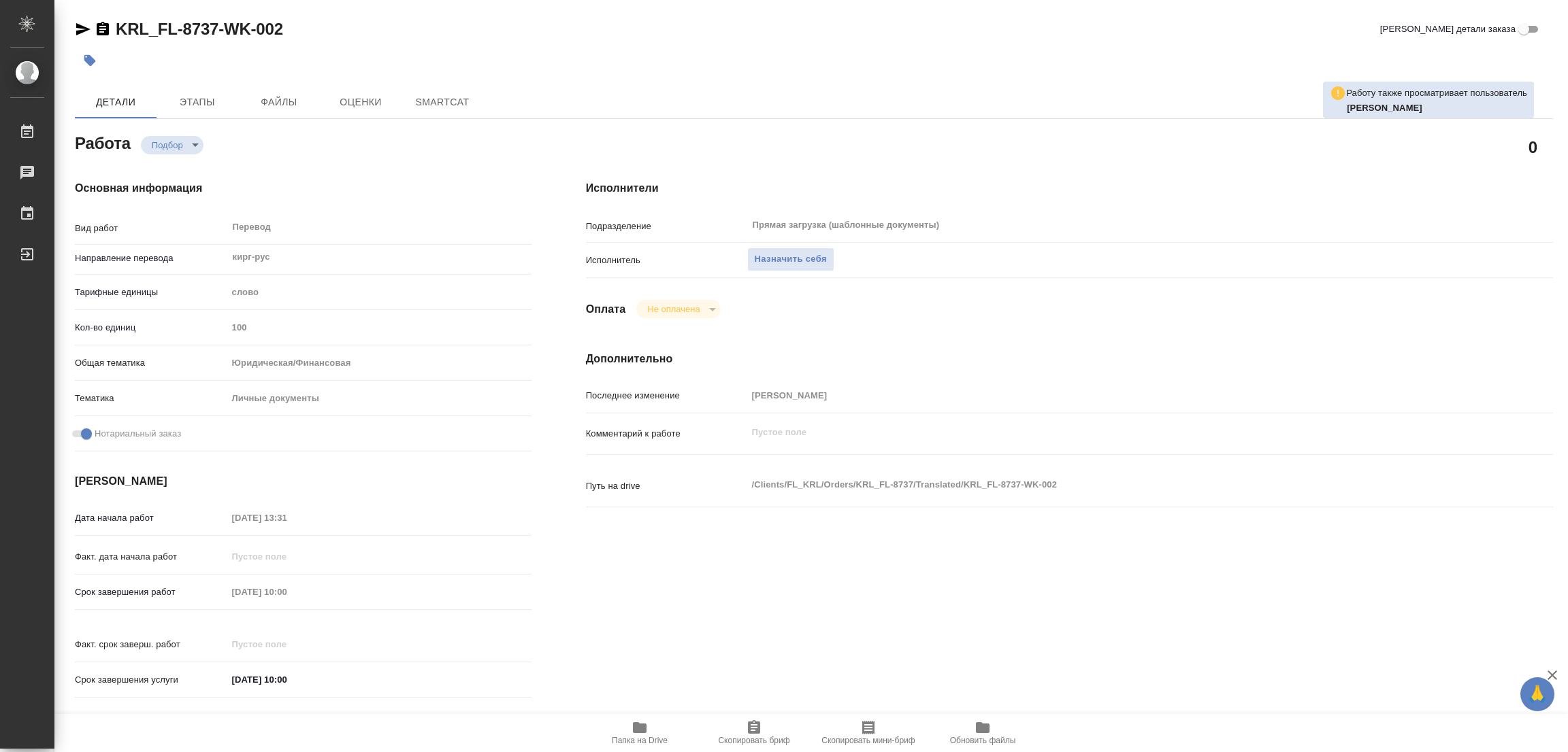
type textarea "x"
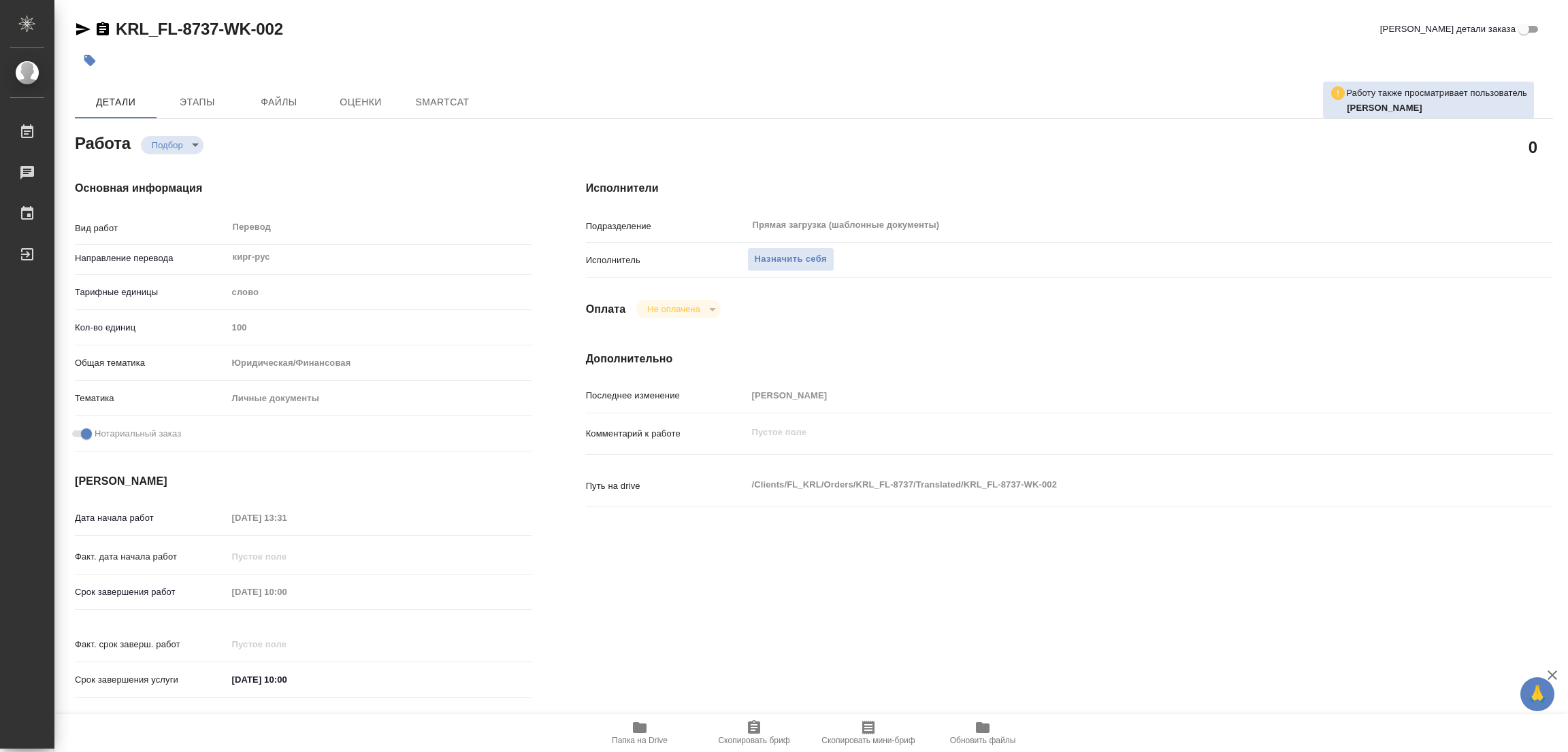
type textarea "x"
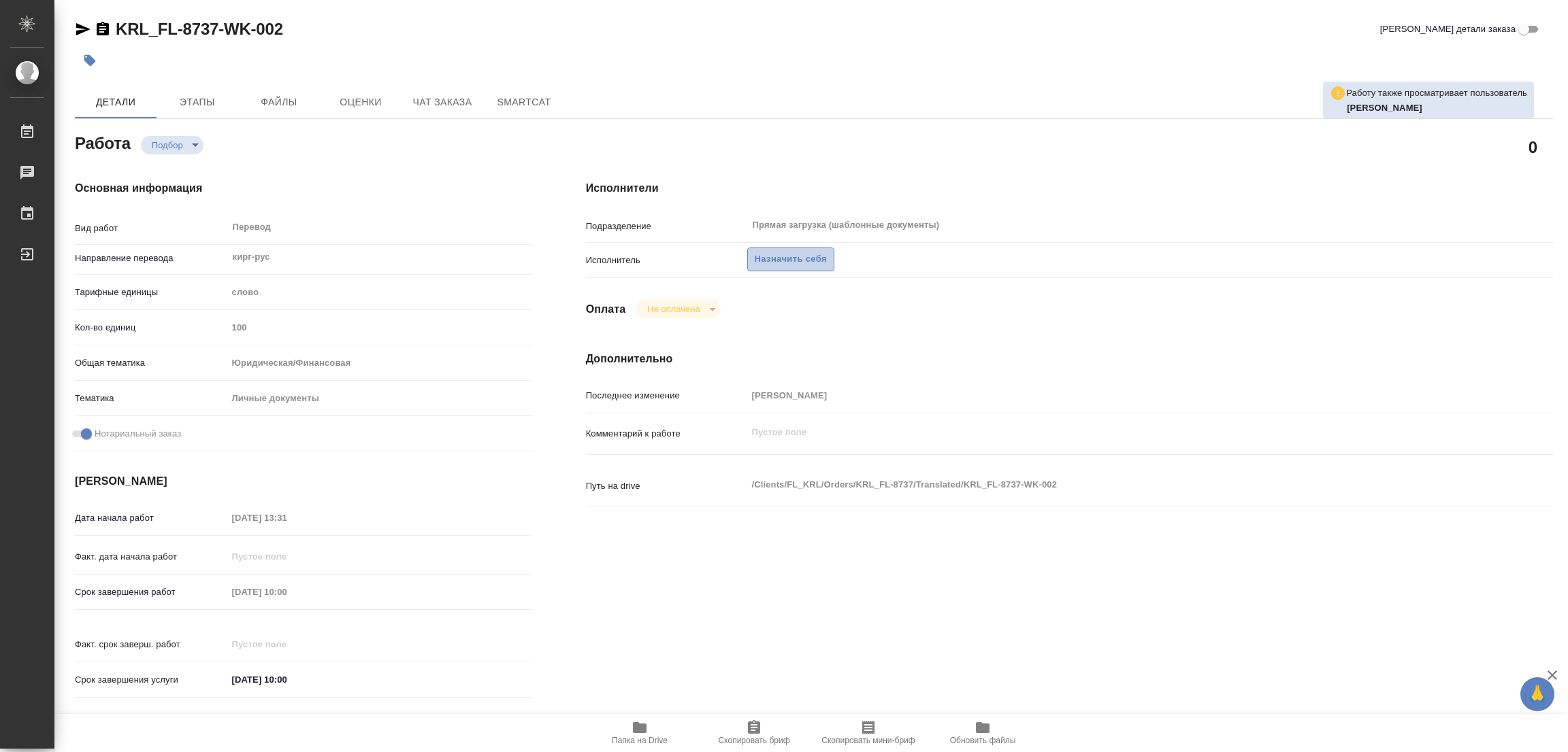
click at [785, 259] on span "Назначить себя" at bounding box center [791, 259] width 72 height 16
type textarea "x"
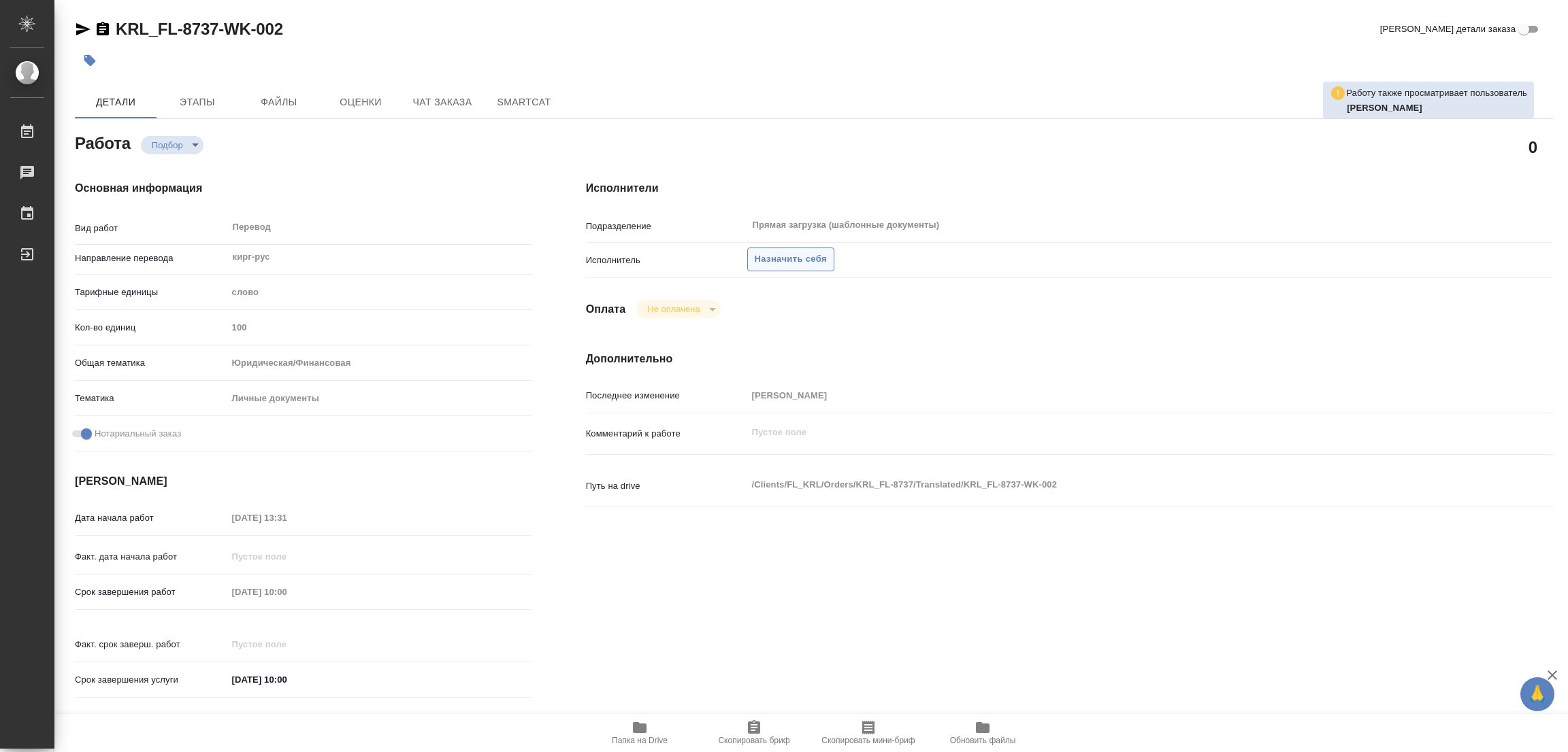
type textarea "x"
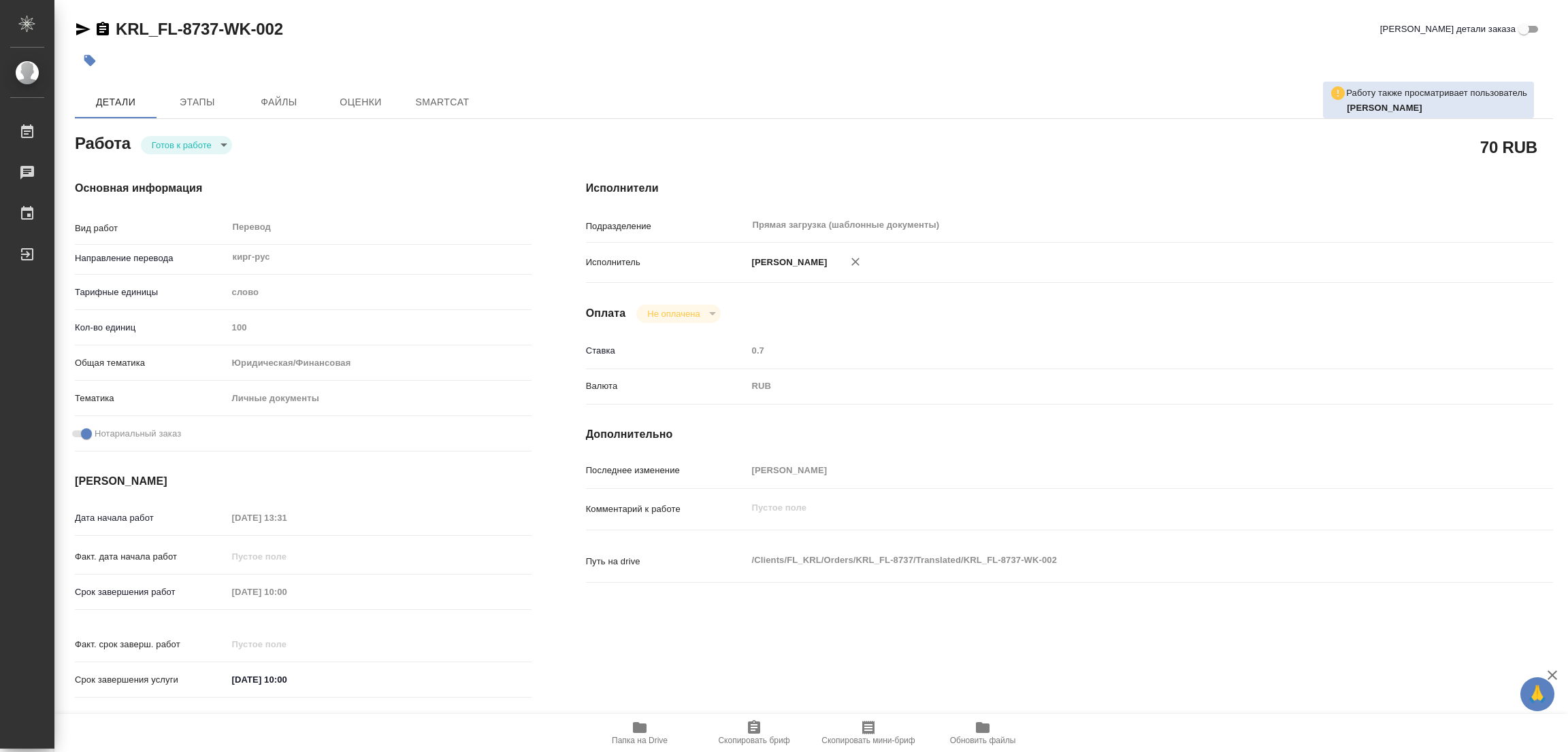
type textarea "x"
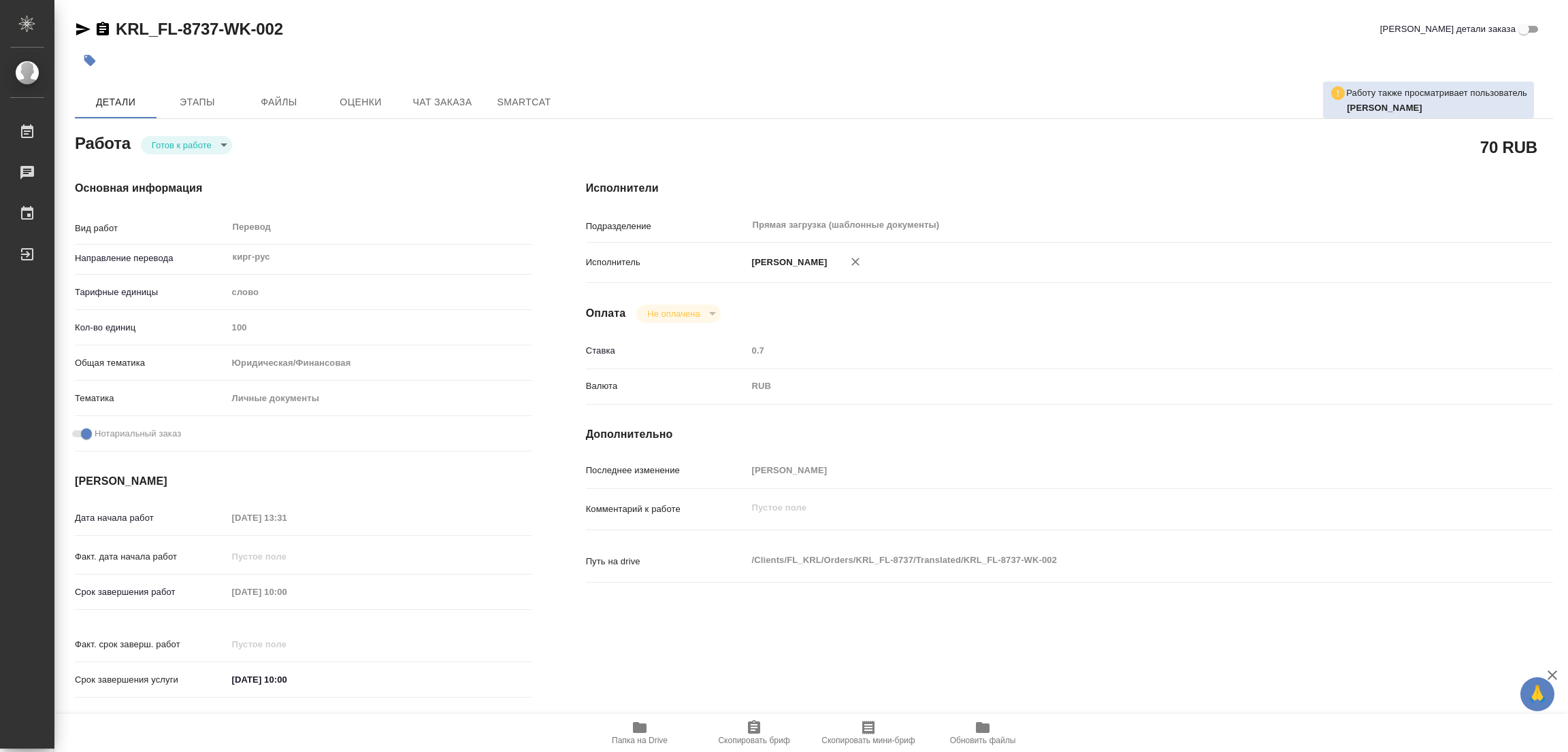
type textarea "x"
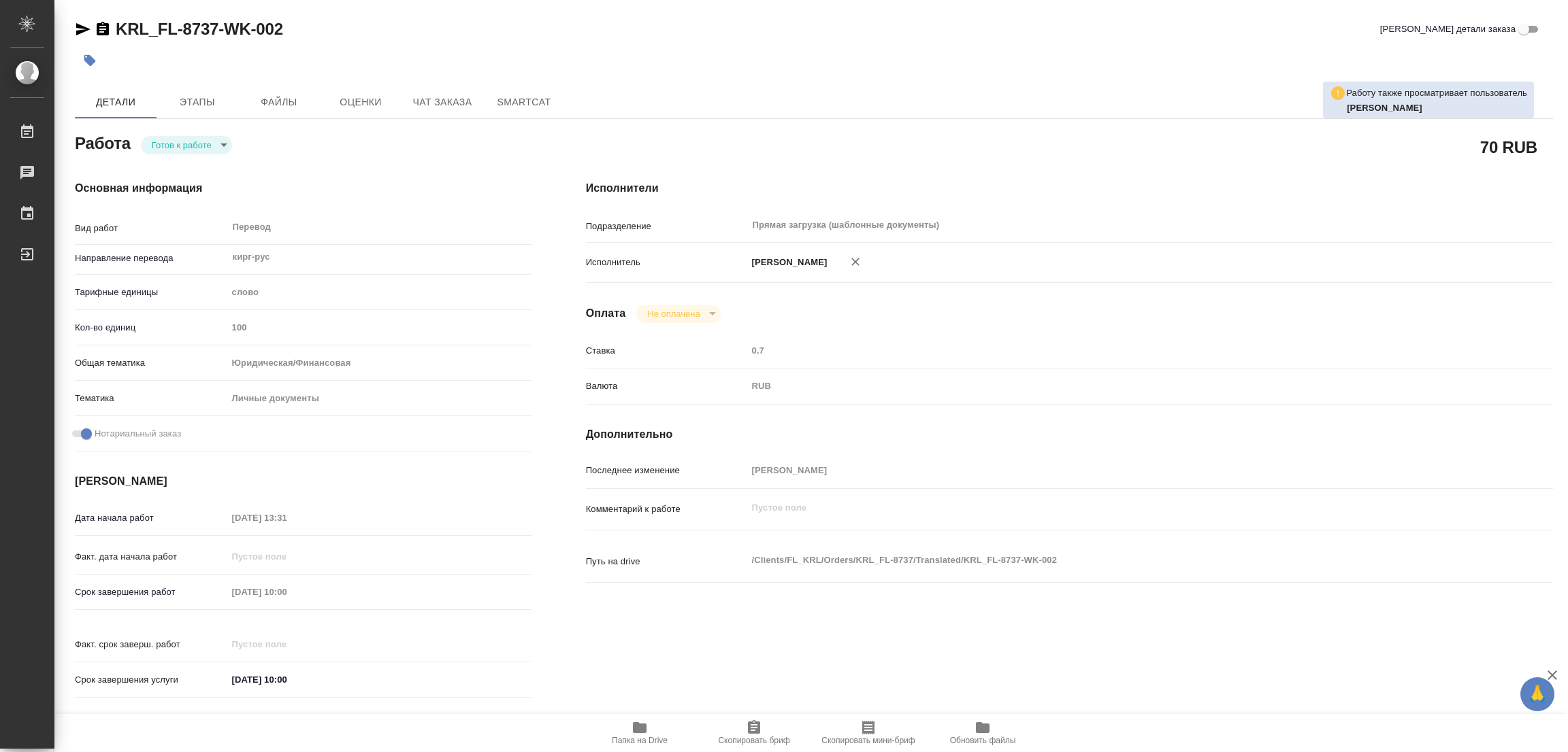
type textarea "x"
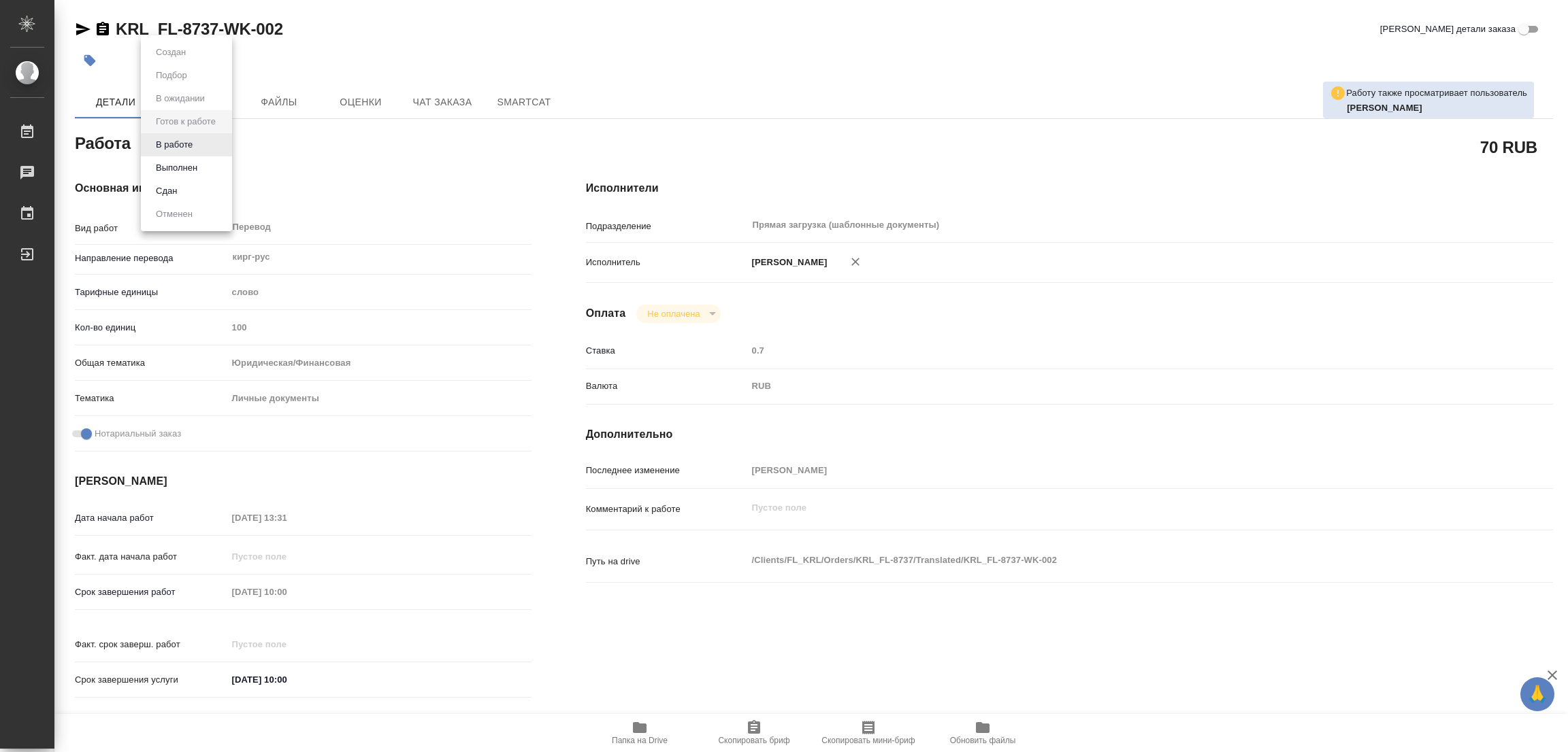
click at [167, 145] on body "🙏 .cls-1 fill:#fff; AWATERA Popova Galina Работы Чаты График Выйти KRL_FL-8737-…" at bounding box center [784, 376] width 1568 height 752
click at [167, 145] on button "В работе" at bounding box center [174, 145] width 45 height 15
type textarea "x"
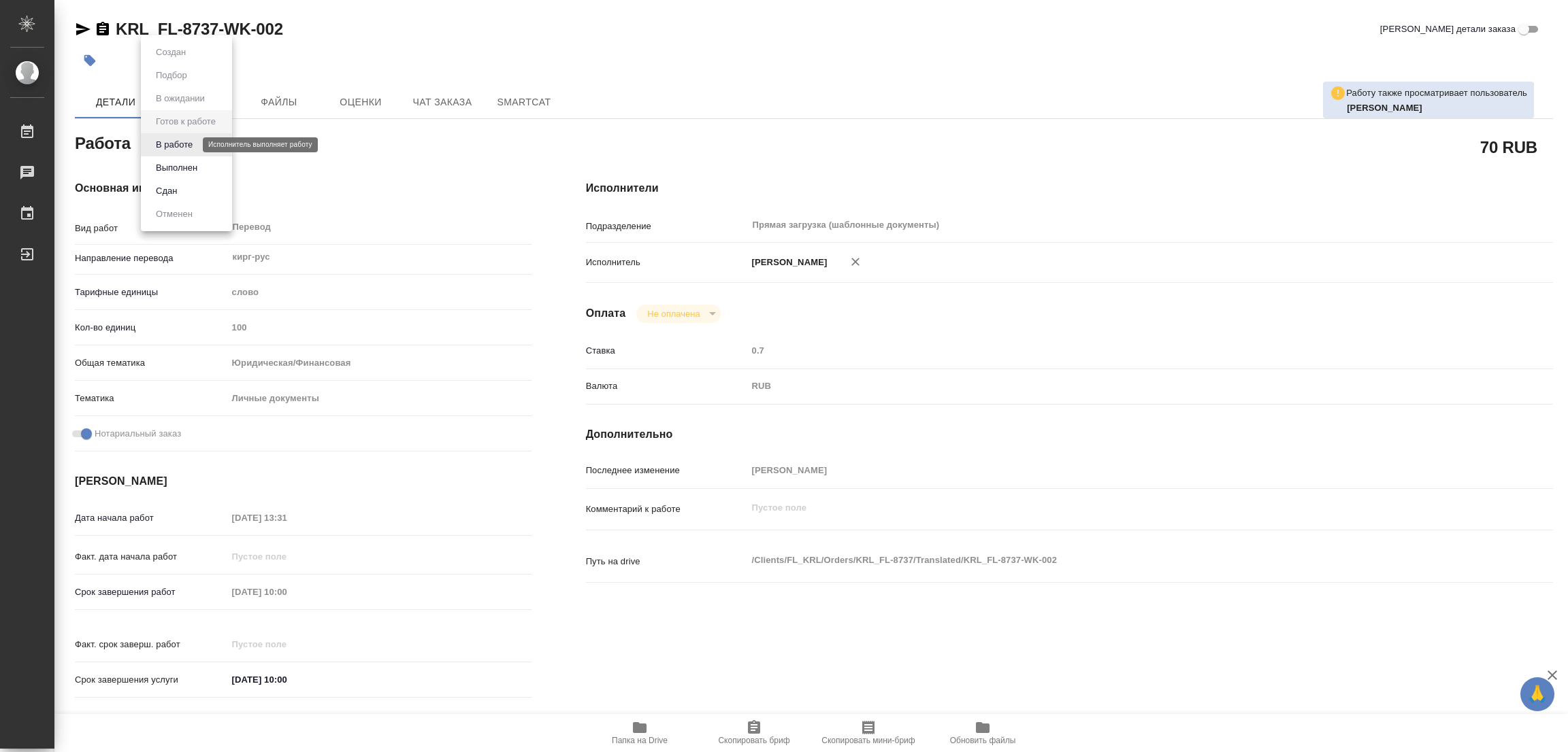
type textarea "x"
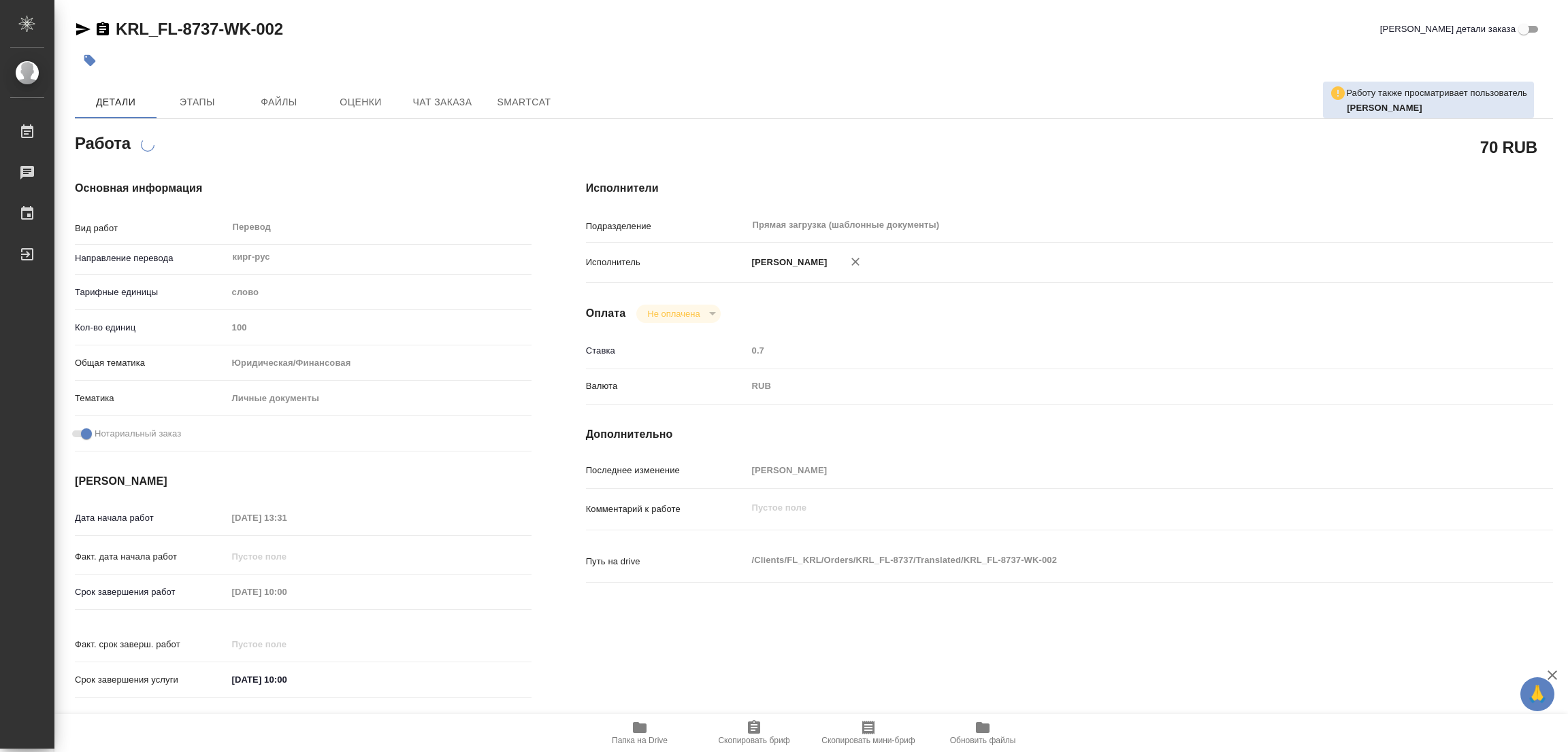
type textarea "x"
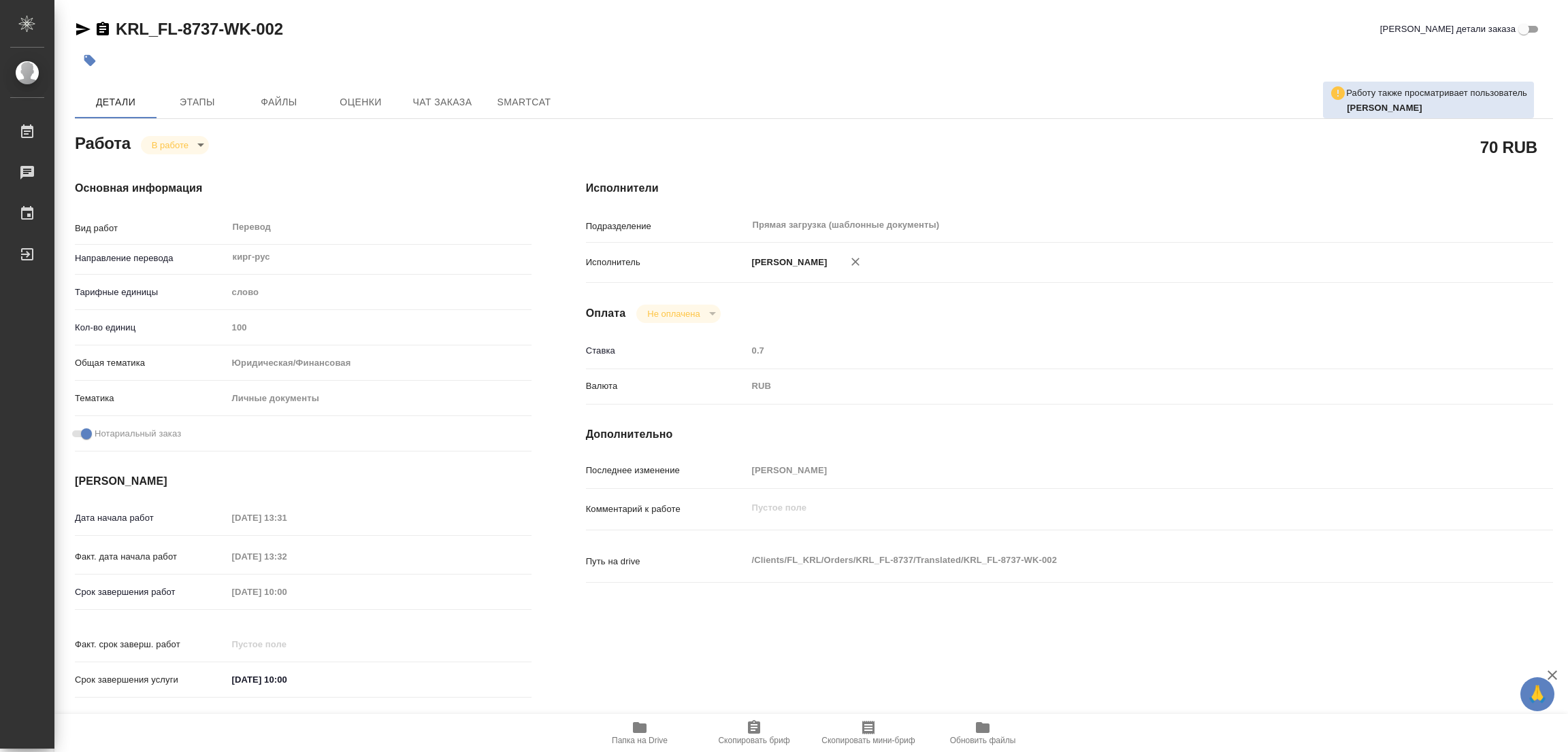
type textarea "x"
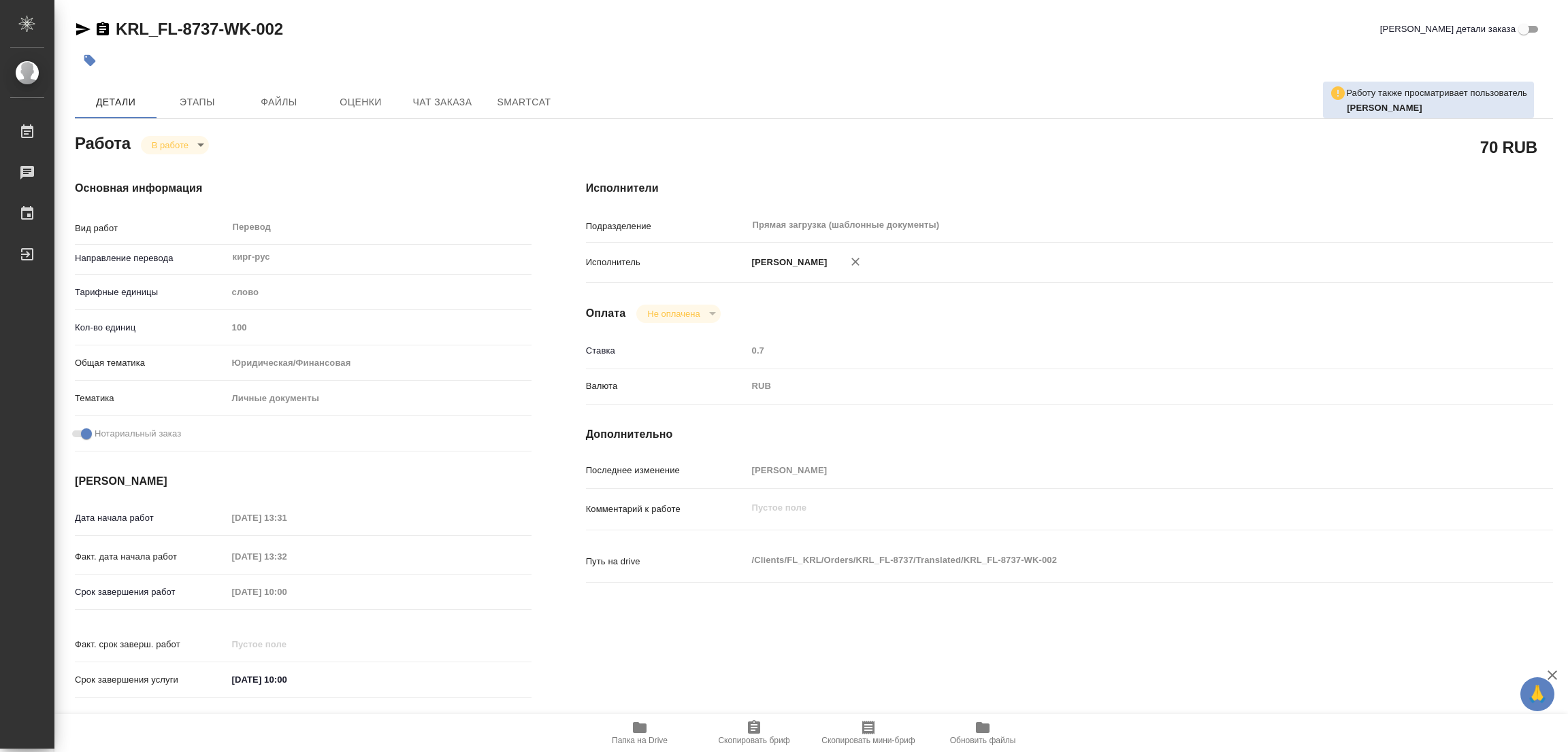
type textarea "x"
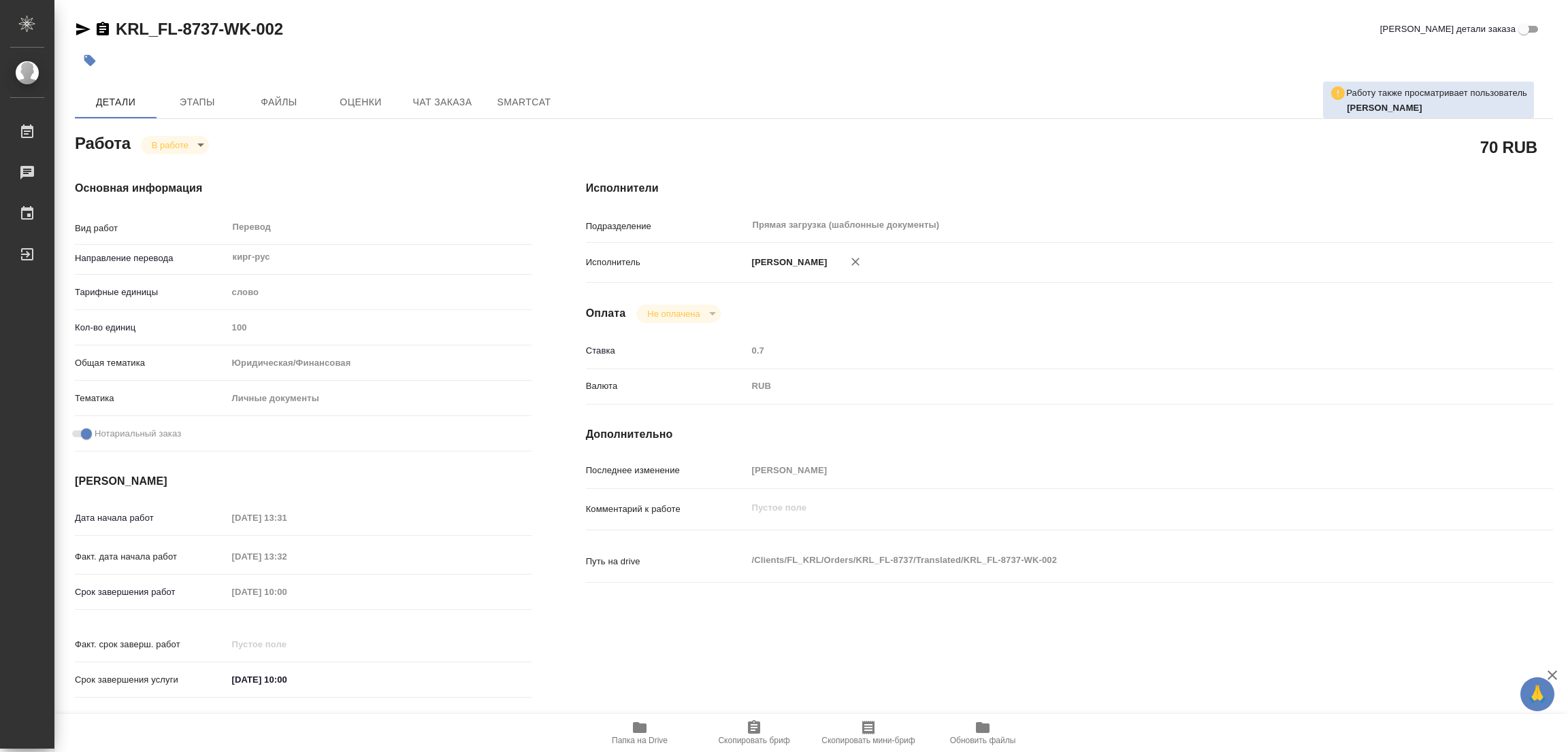
type textarea "x"
